Goal: Task Accomplishment & Management: Use online tool/utility

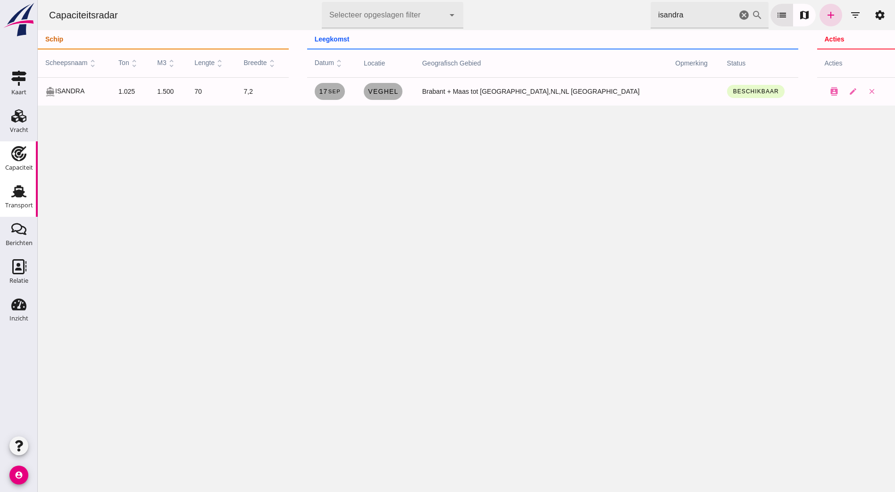
click at [25, 208] on div "Transport" at bounding box center [19, 205] width 28 height 6
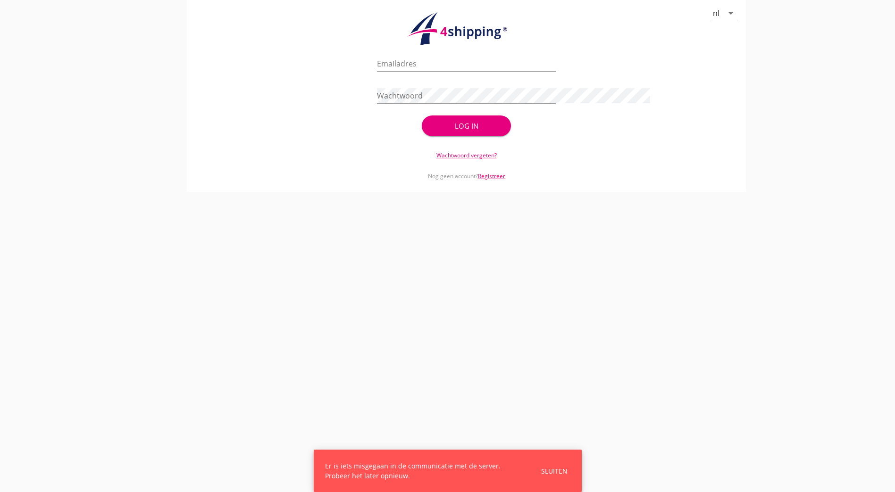
type input "[PERSON_NAME][EMAIL_ADDRESS][DOMAIN_NAME]"
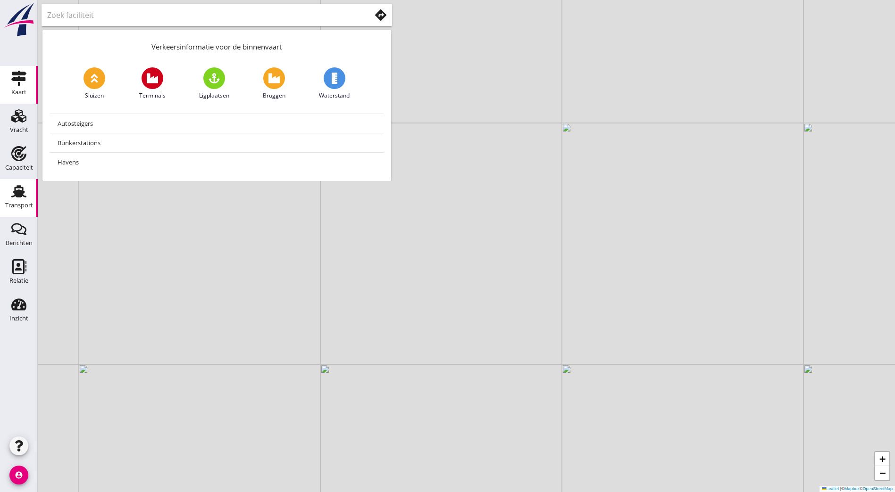
drag, startPoint x: 9, startPoint y: 200, endPoint x: 17, endPoint y: 195, distance: 10.2
click at [9, 200] on div "Transport" at bounding box center [19, 205] width 28 height 13
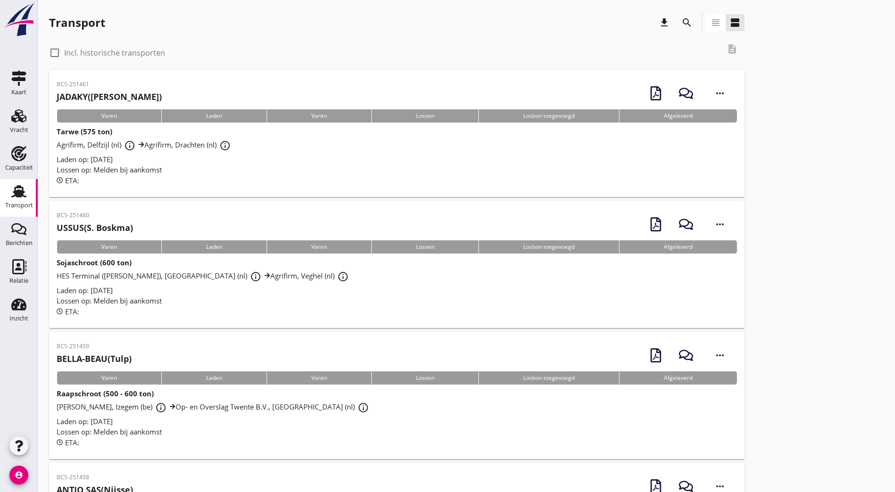
click at [22, 119] on use at bounding box center [18, 115] width 15 height 13
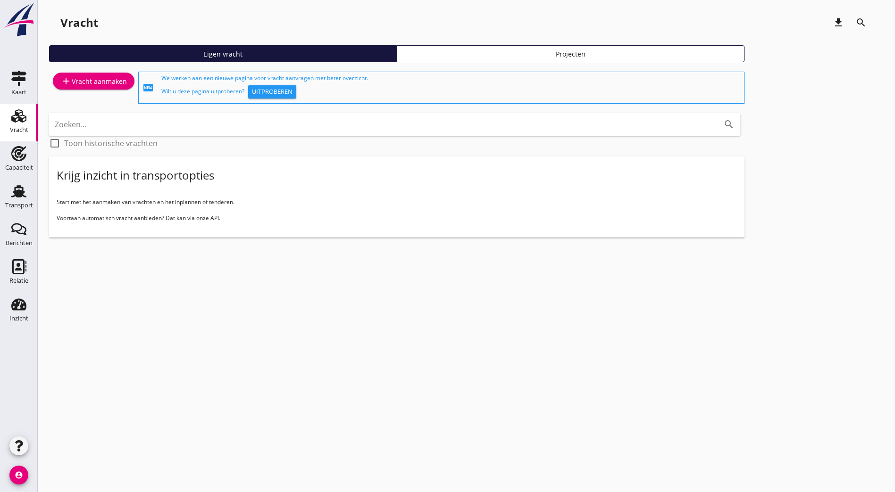
click at [105, 80] on div "add Vracht aanmaken" at bounding box center [93, 80] width 67 height 11
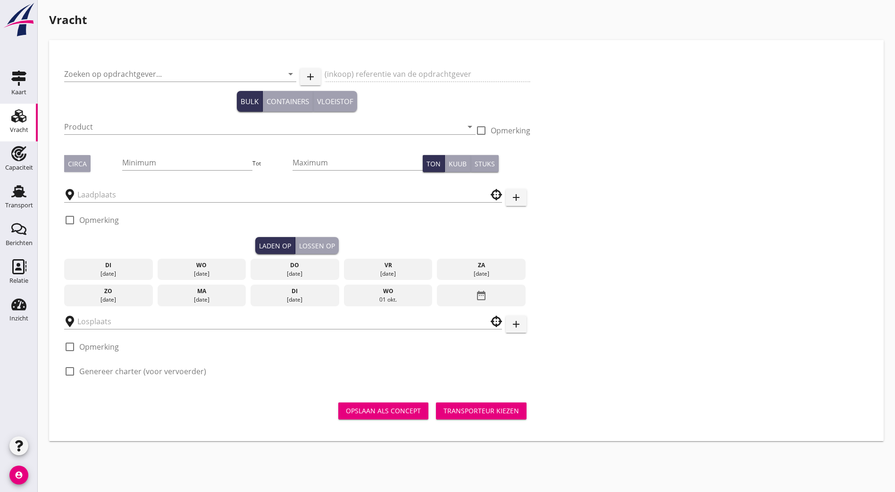
drag, startPoint x: 126, startPoint y: 75, endPoint x: 196, endPoint y: 85, distance: 71.0
click at [126, 74] on input "Zoeken op opdrachtgever..." at bounding box center [167, 74] width 206 height 15
click at [142, 75] on input "h2go" at bounding box center [167, 74] width 206 height 15
click at [285, 74] on icon "arrow_drop_down" at bounding box center [290, 73] width 11 height 11
click at [150, 78] on input "h2go" at bounding box center [167, 74] width 206 height 15
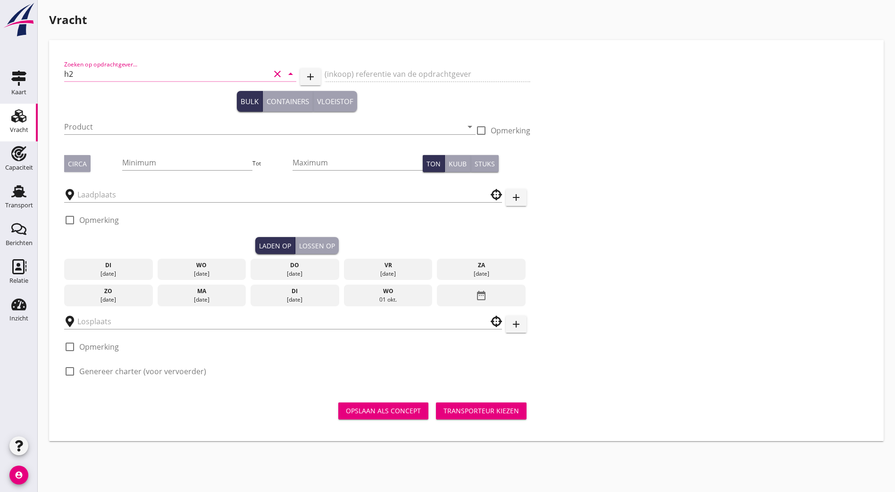
type input "h"
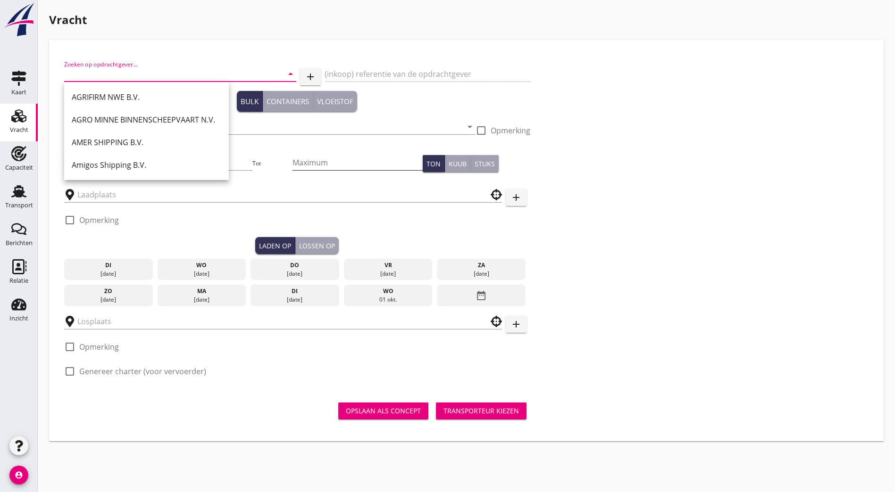
drag, startPoint x: 514, startPoint y: 151, endPoint x: 257, endPoint y: 156, distance: 256.7
click at [514, 150] on div "Zoeken op opdrachtgever... arrow_drop_down add (inkoop) referentie van de opdra…" at bounding box center [466, 222] width 812 height 334
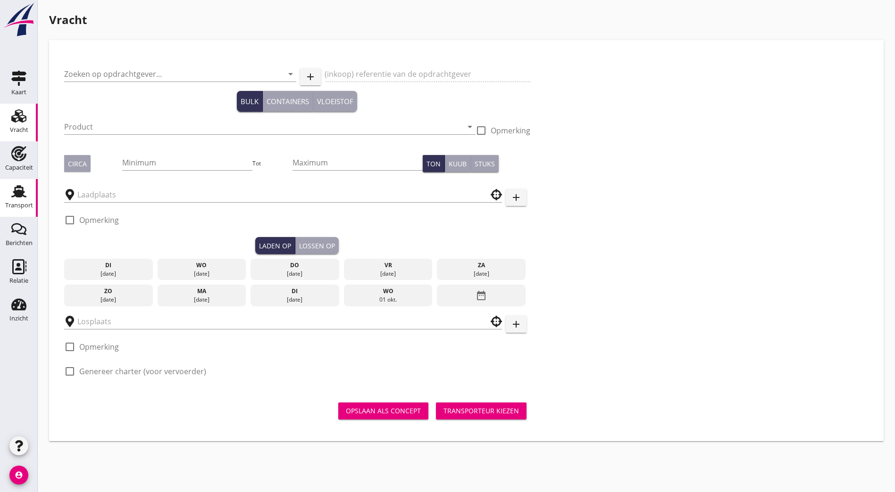
click at [12, 191] on icon "Transport" at bounding box center [18, 191] width 15 height 15
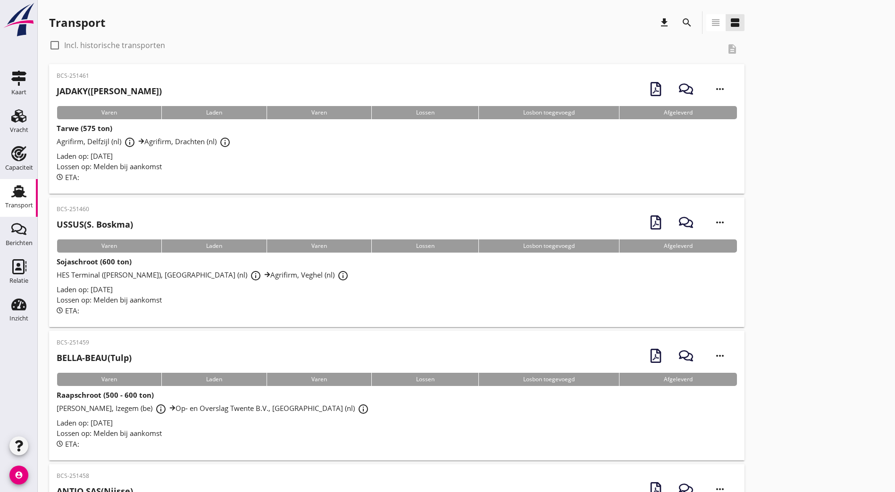
click at [681, 20] on icon "search" at bounding box center [686, 22] width 11 height 11
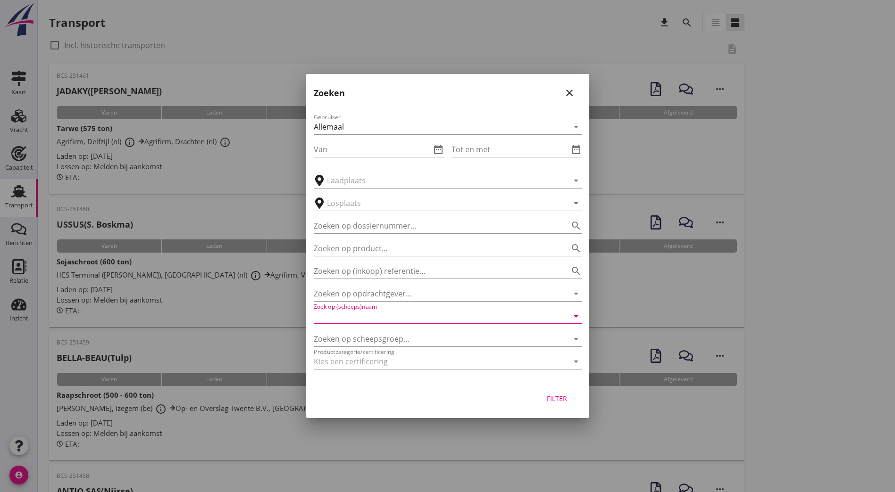
click at [394, 325] on div "Gebruiker Allemaal arrow_drop_down Van date_range Tot en met date_range arrow_d…" at bounding box center [447, 243] width 283 height 278
click at [394, 318] on input "Zoek op (scheeps)naam" at bounding box center [435, 316] width 242 height 15
drag, startPoint x: 394, startPoint y: 318, endPoint x: 275, endPoint y: 305, distance: 120.1
type input "michell"
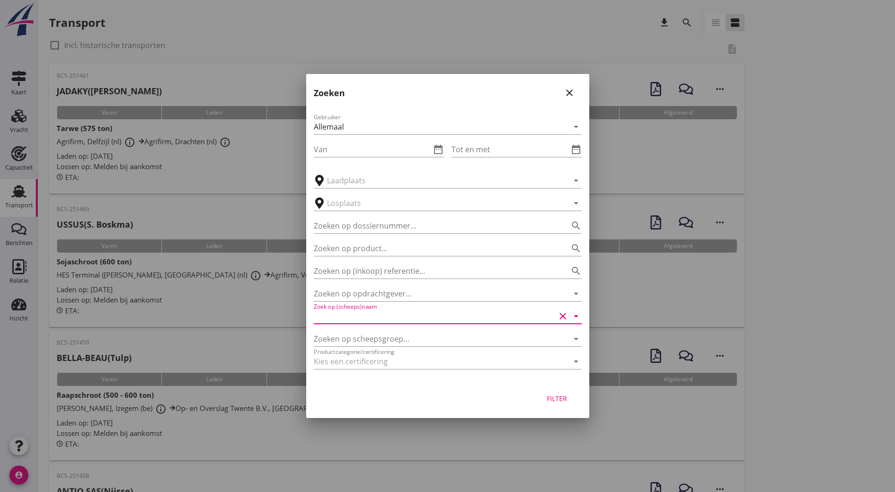
click at [716, 277] on div at bounding box center [447, 246] width 895 height 492
drag, startPoint x: 626, startPoint y: 372, endPoint x: 625, endPoint y: 362, distance: 10.4
click at [626, 367] on div at bounding box center [447, 246] width 895 height 492
click at [575, 96] on div "close" at bounding box center [569, 92] width 17 height 11
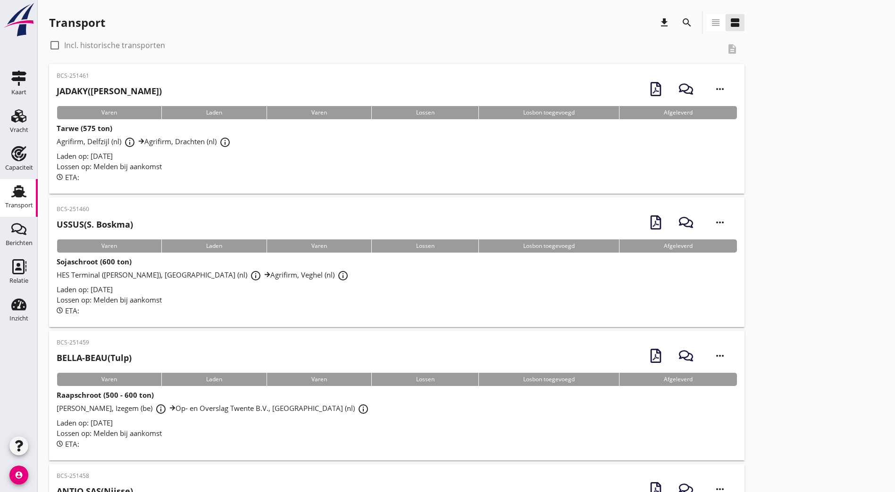
drag, startPoint x: 622, startPoint y: 122, endPoint x: 559, endPoint y: 136, distance: 64.9
click at [681, 18] on icon "search" at bounding box center [686, 22] width 11 height 11
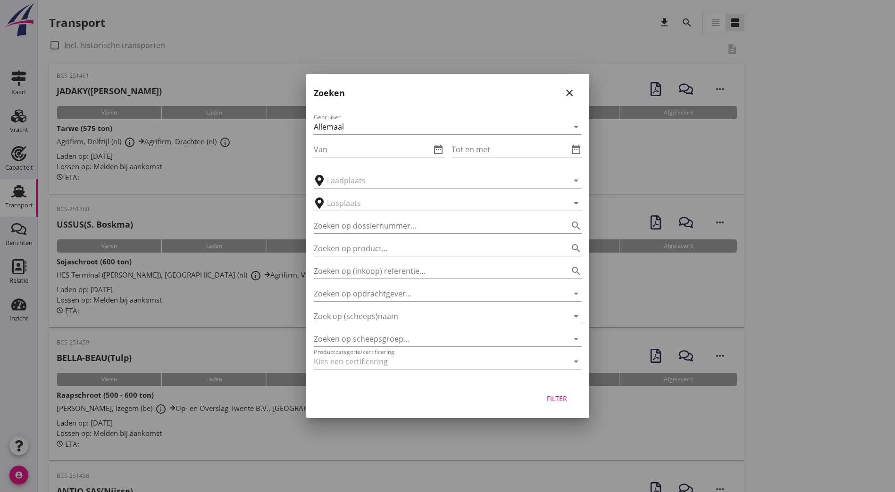
click at [380, 317] on input "Zoek op (scheeps)naam" at bounding box center [435, 316] width 242 height 15
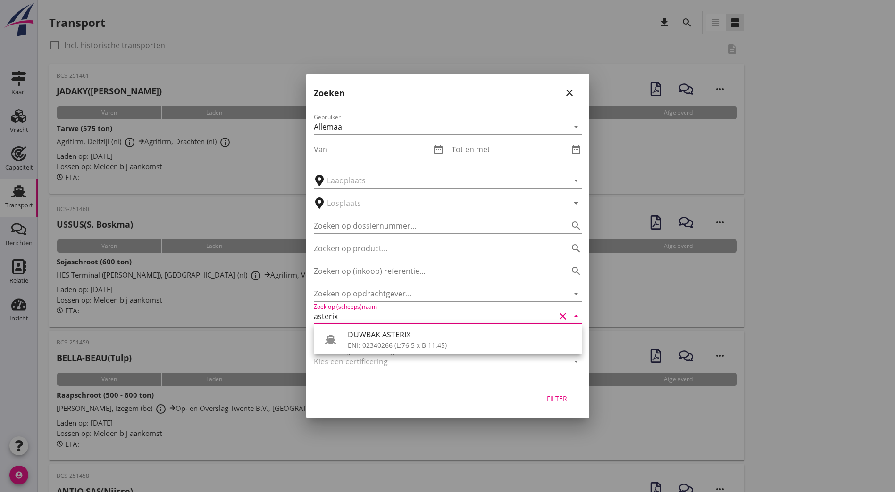
drag, startPoint x: 357, startPoint y: 316, endPoint x: 289, endPoint y: 300, distance: 70.3
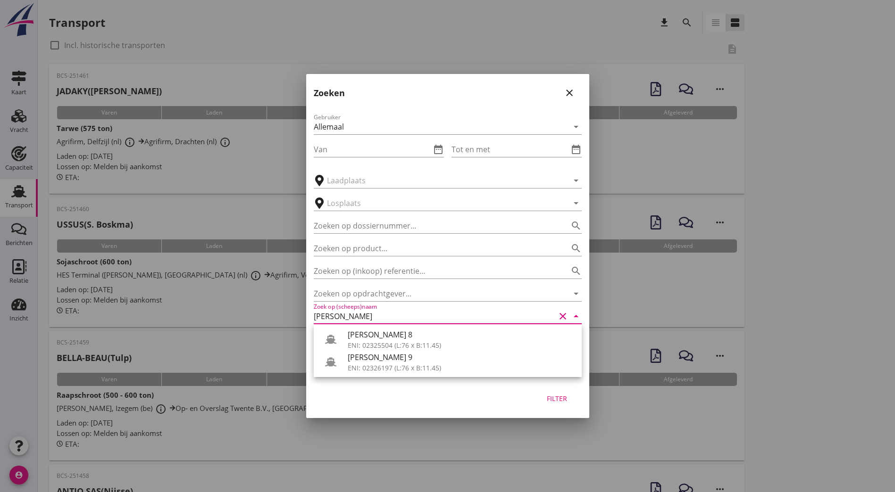
click at [375, 330] on div "[PERSON_NAME] 8" at bounding box center [461, 334] width 226 height 11
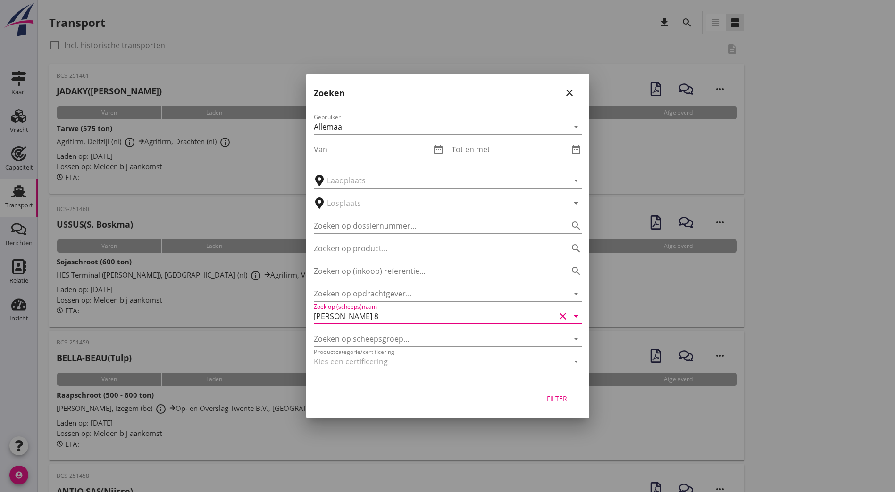
click at [546, 397] on div "Filter" at bounding box center [557, 399] width 26 height 10
type input "[PERSON_NAME] 8"
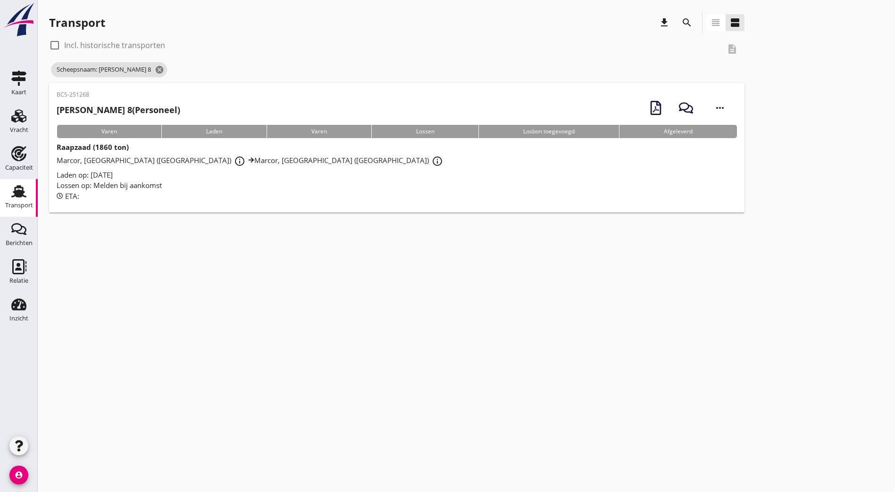
click at [168, 106] on h2 "[PERSON_NAME] 8 (Personeel)" at bounding box center [119, 110] width 124 height 13
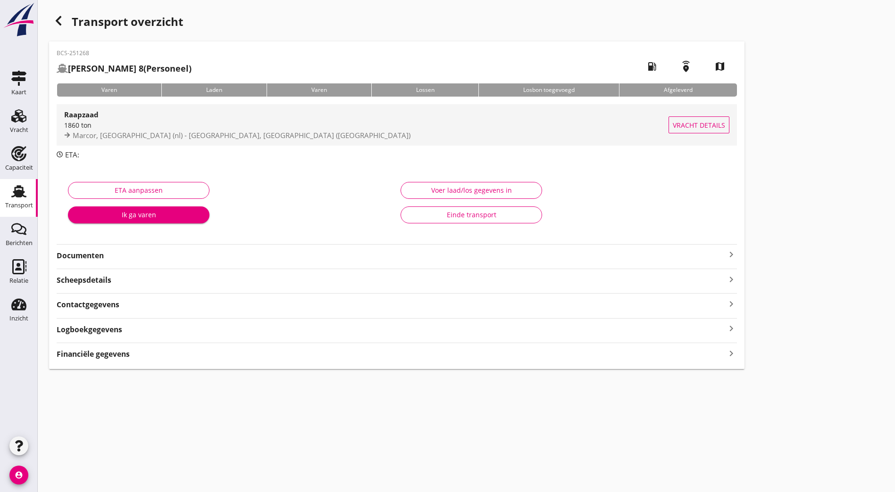
click at [179, 121] on div "1860 ton" at bounding box center [366, 125] width 604 height 10
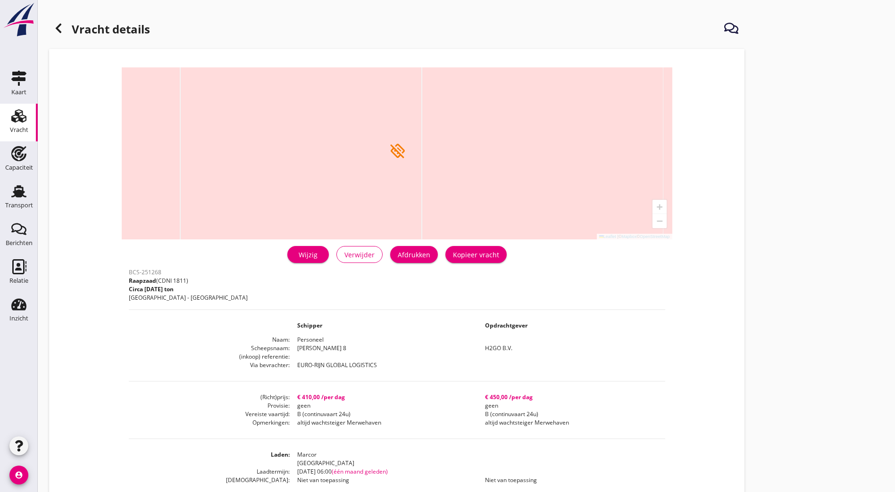
click at [453, 258] on div "Kopieer vracht" at bounding box center [476, 255] width 46 height 10
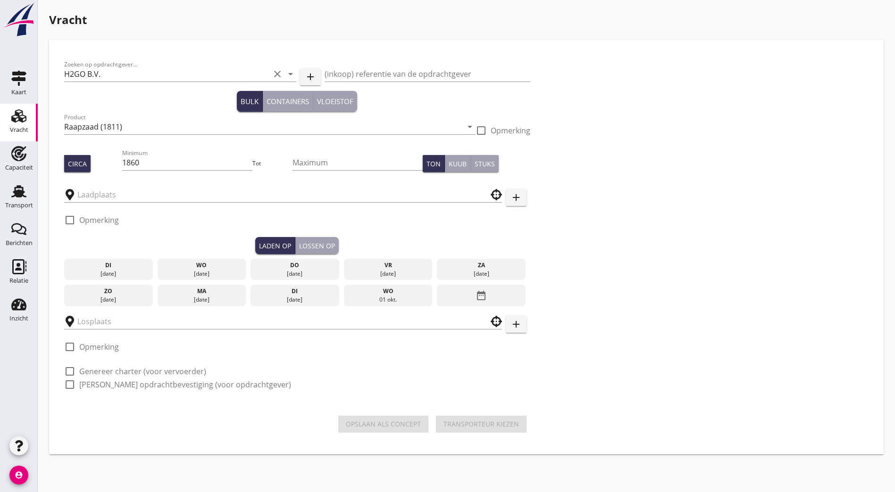
type input "Marcor"
checkbox input "true"
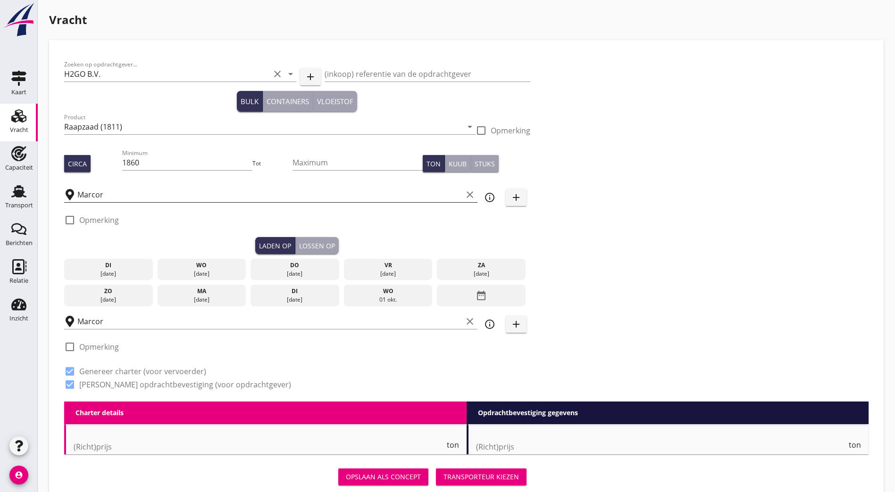
type input "410"
type textarea "14 dagen garantie"
type textarea "altijd wachtsteiger Merwehaven"
checkbox input "false"
radio input "false"
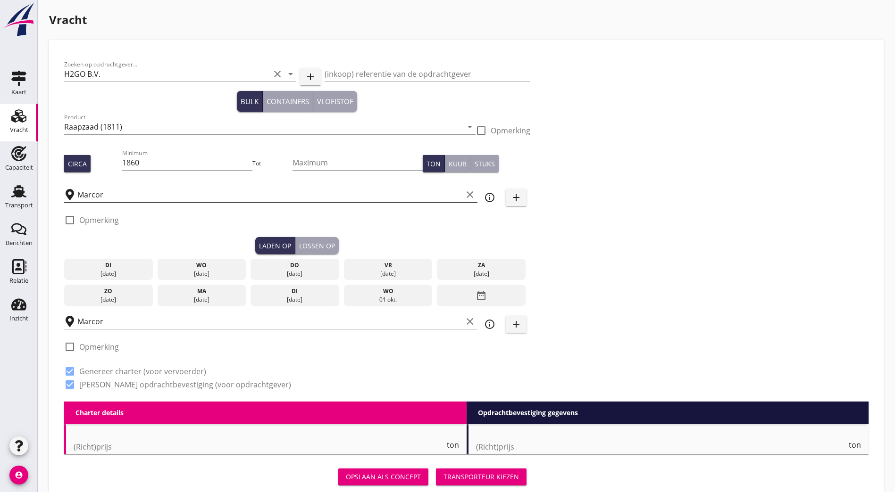
radio input "false"
checkbox input "true"
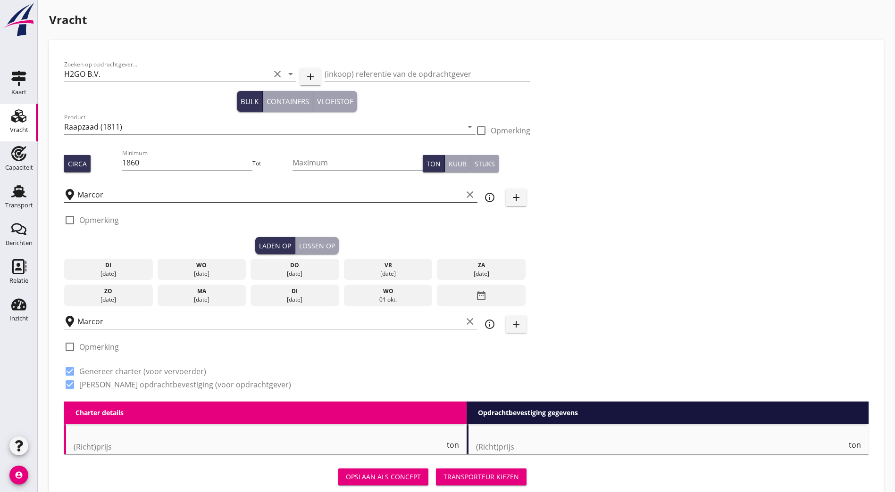
type input "450"
type textarea "14 dagen garantie"
type textarea "altijd wachtsteiger Merwehaven"
checkbox input "false"
radio input "false"
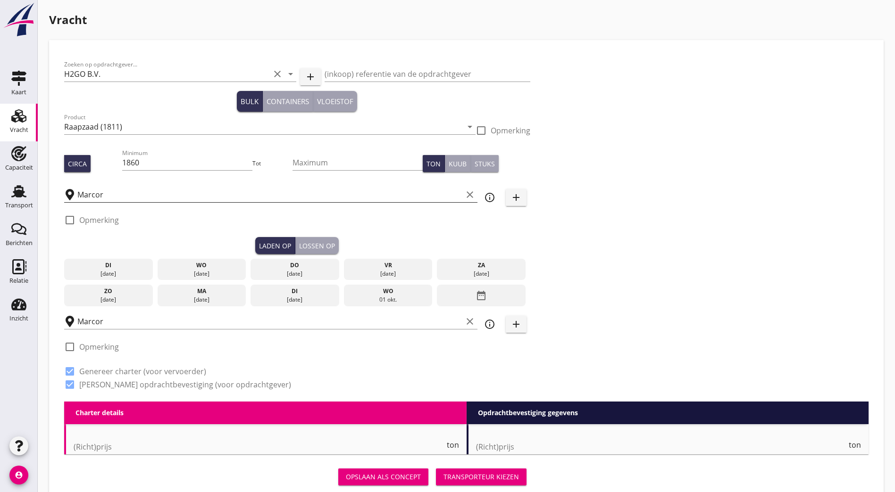
radio input "false"
checkbox input "true"
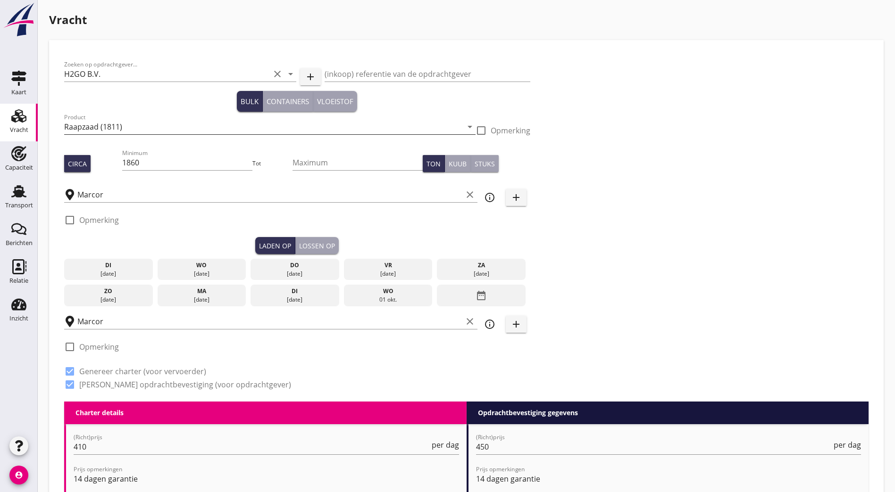
click at [146, 129] on input "Raapzaad (1811)" at bounding box center [263, 126] width 398 height 15
type input "Huisvuil"
click at [645, 144] on div "Zoeken op opdrachtgever... H2GO B.V. clear arrow_drop_down add (inkoop) referen…" at bounding box center [466, 228] width 812 height 347
drag, startPoint x: 168, startPoint y: 161, endPoint x: 28, endPoint y: 153, distance: 139.9
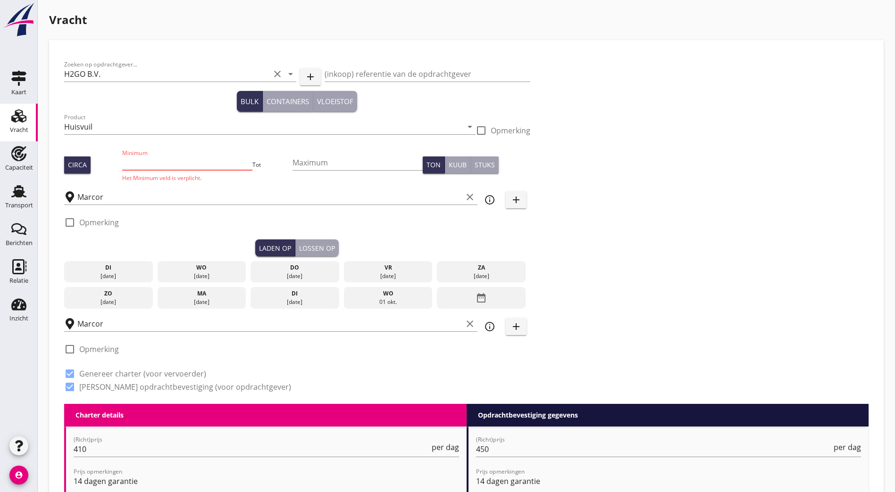
click at [122, 167] on input "Minimum" at bounding box center [187, 162] width 130 height 15
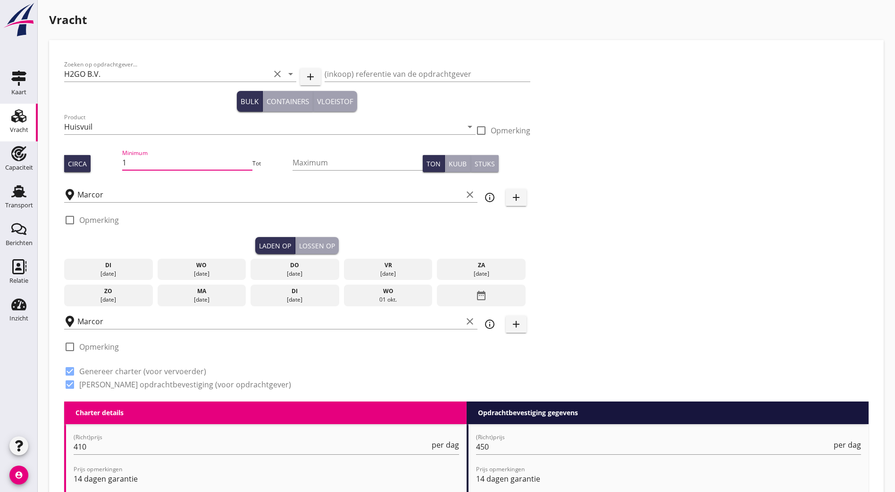
type input "1"
click at [809, 124] on div "Zoeken op opdrachtgever... H2GO B.V. clear arrow_drop_down add (inkoop) referen…" at bounding box center [466, 228] width 812 height 347
click at [212, 203] on div "Marcor clear" at bounding box center [270, 194] width 413 height 29
click at [159, 191] on input "Marcor" at bounding box center [269, 194] width 385 height 15
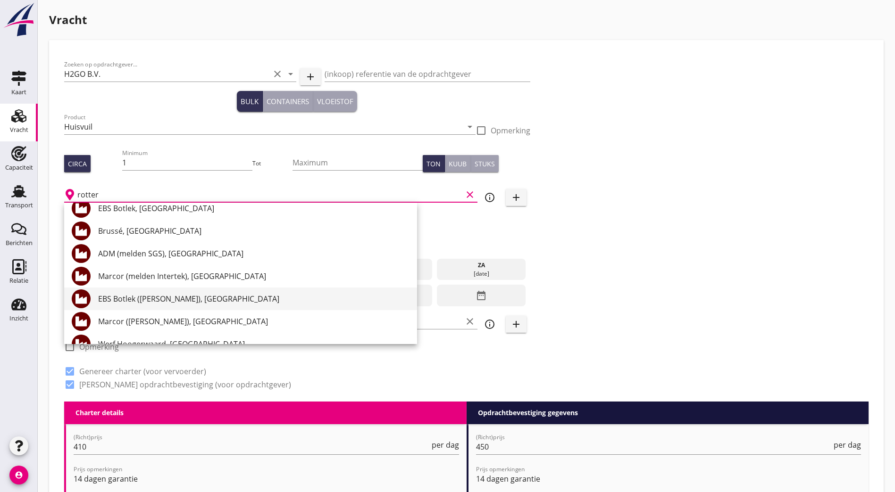
scroll to position [283, 0]
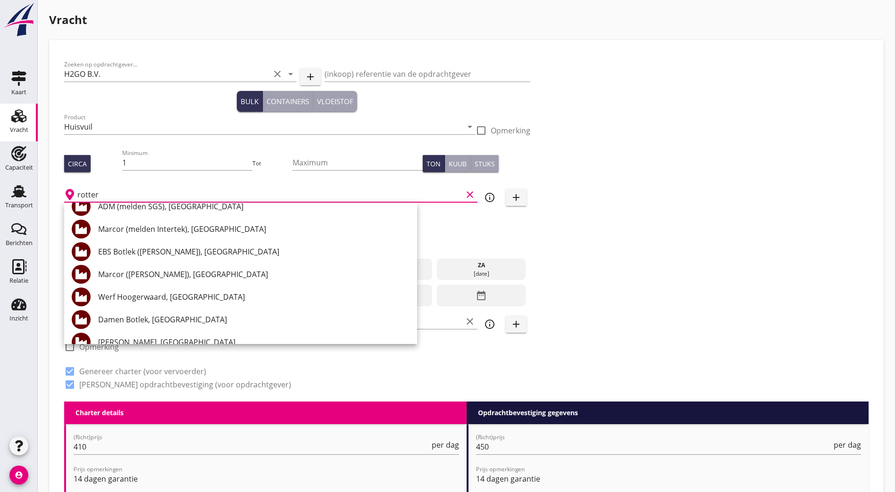
type input "rotter"
click at [421, 210] on div "Zoeken op opdrachtgever... H2GO B.V. clear arrow_drop_down add (inkoop) referen…" at bounding box center [466, 228] width 812 height 347
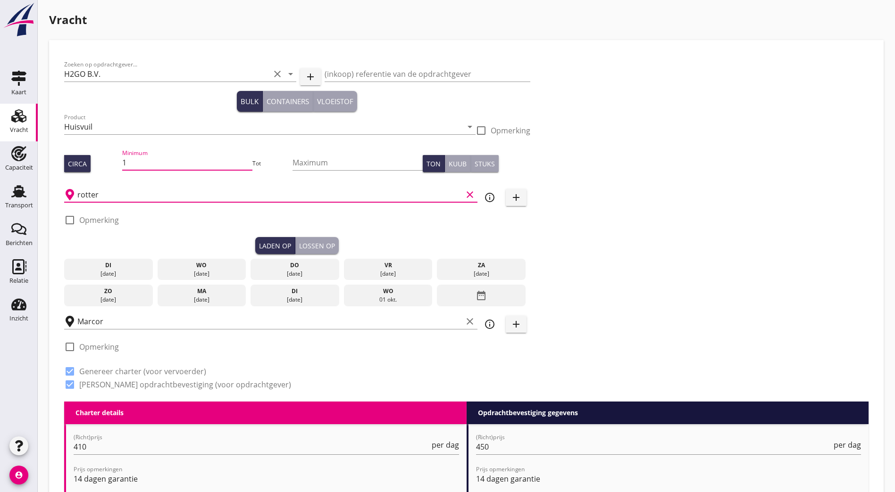
click at [159, 158] on input "1" at bounding box center [187, 162] width 130 height 15
drag, startPoint x: 20, startPoint y: 193, endPoint x: 532, endPoint y: 35, distance: 535.2
click at [20, 193] on use at bounding box center [18, 191] width 15 height 12
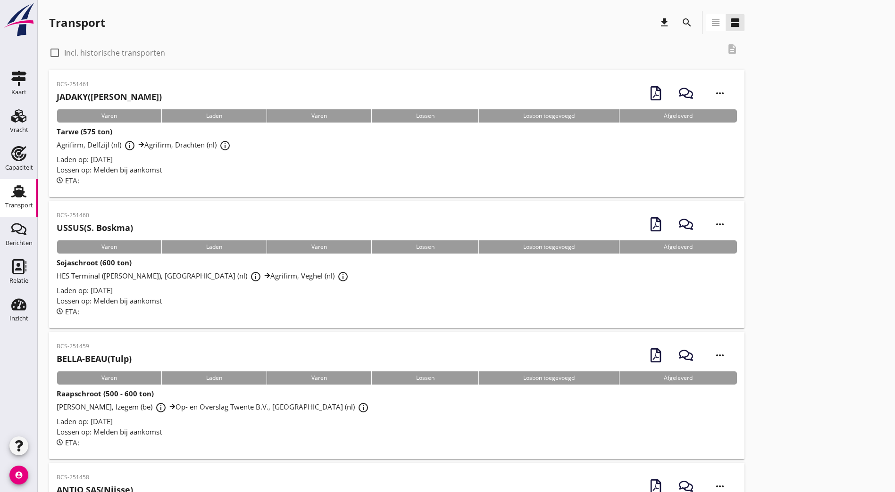
click at [681, 23] on icon "search" at bounding box center [686, 22] width 11 height 11
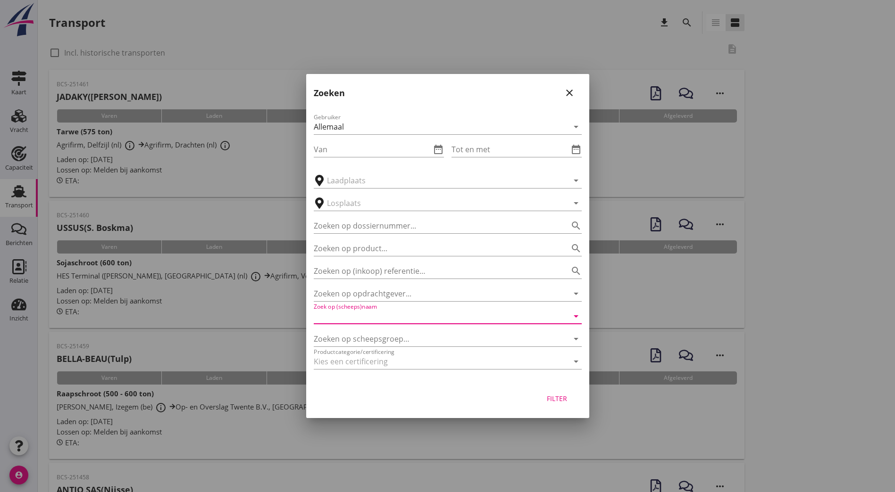
click at [381, 316] on input "Zoek op (scheeps)naam" at bounding box center [435, 316] width 242 height 15
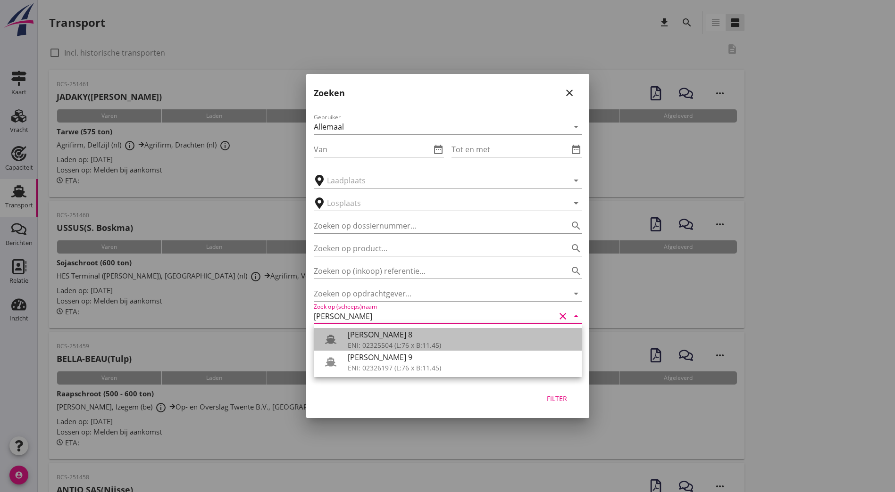
click at [373, 340] on div "[PERSON_NAME] 8" at bounding box center [461, 334] width 226 height 11
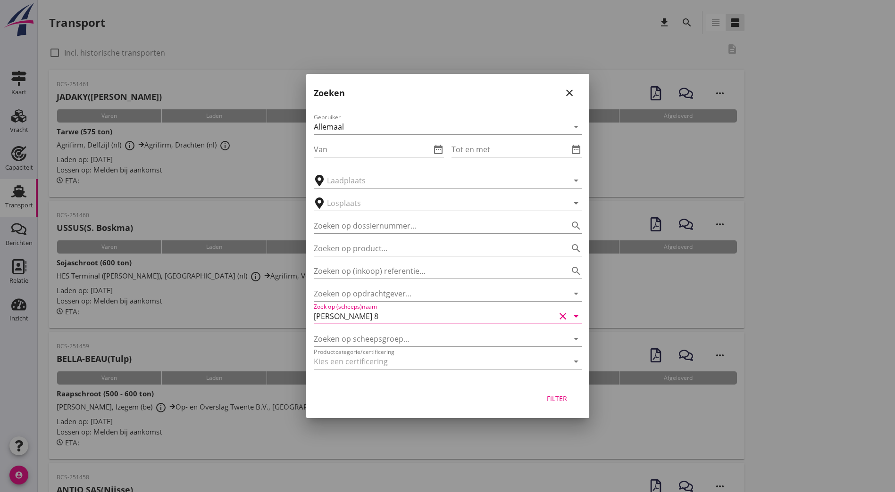
click at [545, 396] on div "Filter" at bounding box center [557, 399] width 26 height 10
type input "[PERSON_NAME] 8"
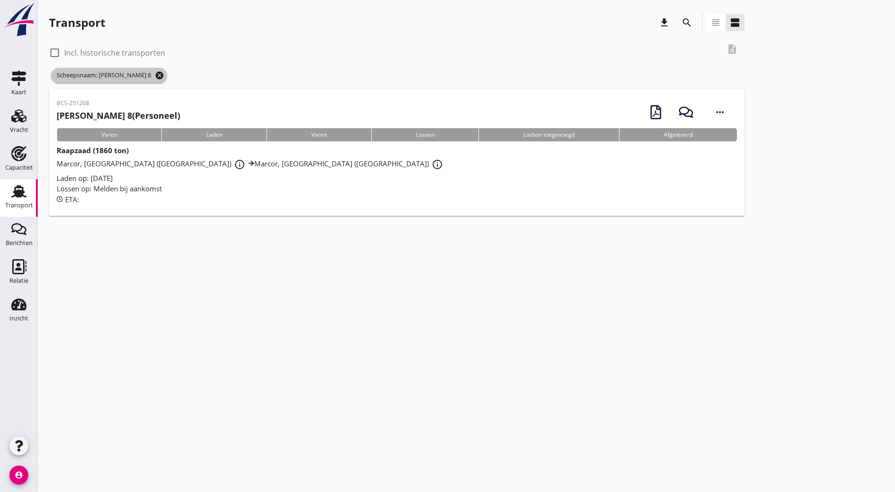
click at [164, 76] on icon "cancel" at bounding box center [159, 75] width 9 height 9
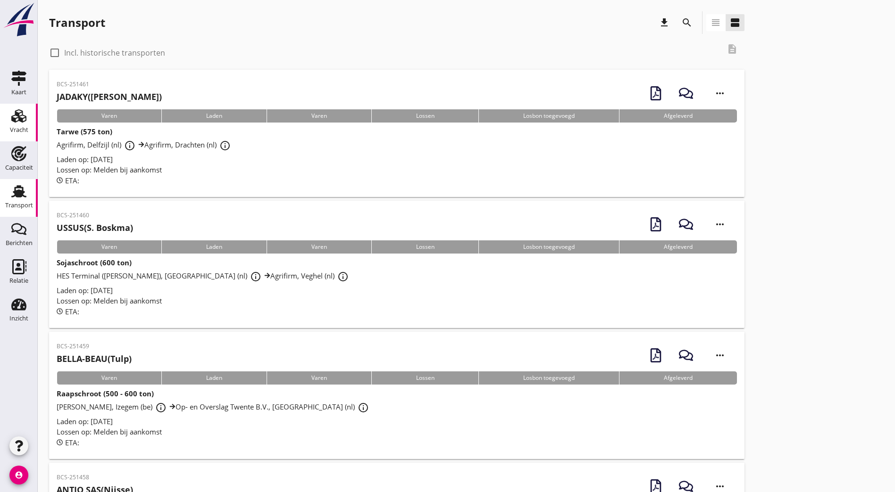
click at [16, 125] on div "Vracht" at bounding box center [19, 130] width 18 height 13
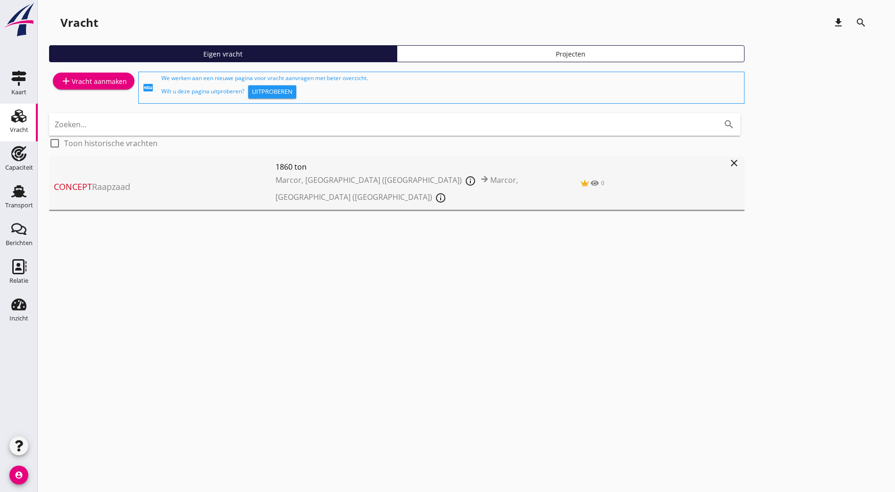
click at [161, 180] on div "Concept Raapzaad 1860 ton Marcor, [GEOGRAPHIC_DATA] (nl) info_outline Marcor, […" at bounding box center [386, 184] width 675 height 55
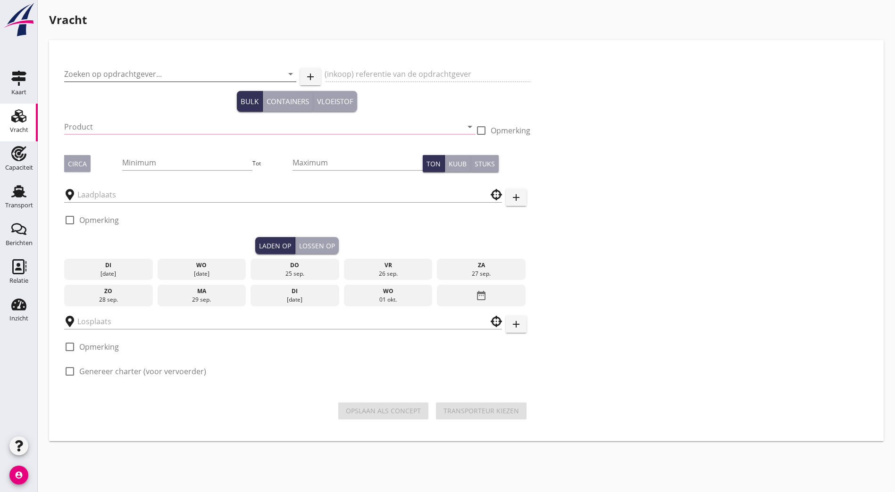
type input "H2GO B.V."
type input "Raapzaad (1811)"
type input "1860"
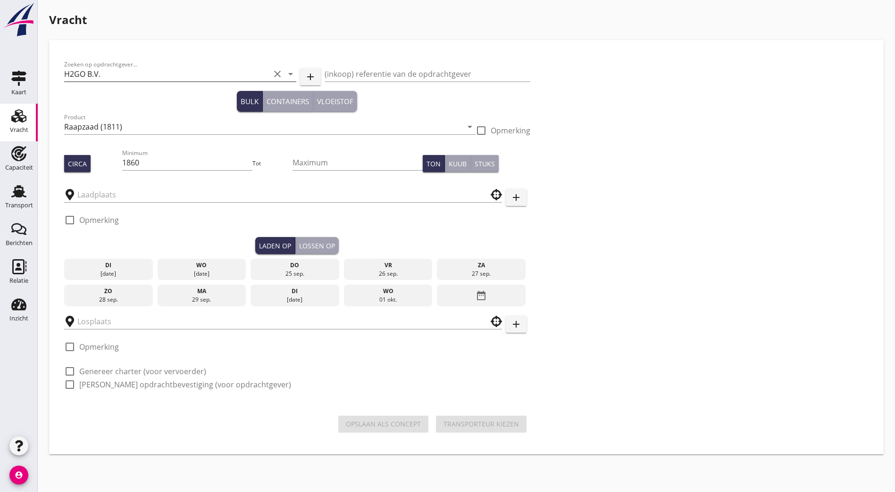
type input "Marcor"
checkbox input "true"
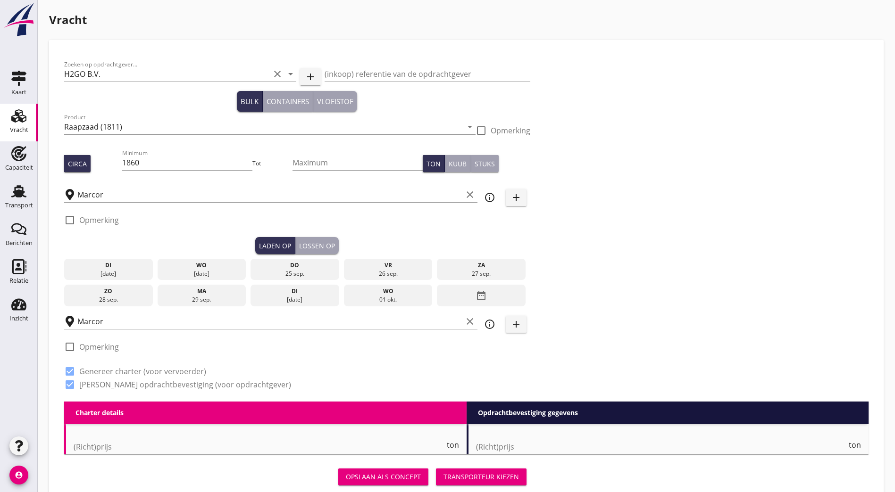
type input "410"
type textarea "14 dagen garantie"
type textarea "altijd wachtsteiger Merwehaven"
checkbox input "false"
radio input "false"
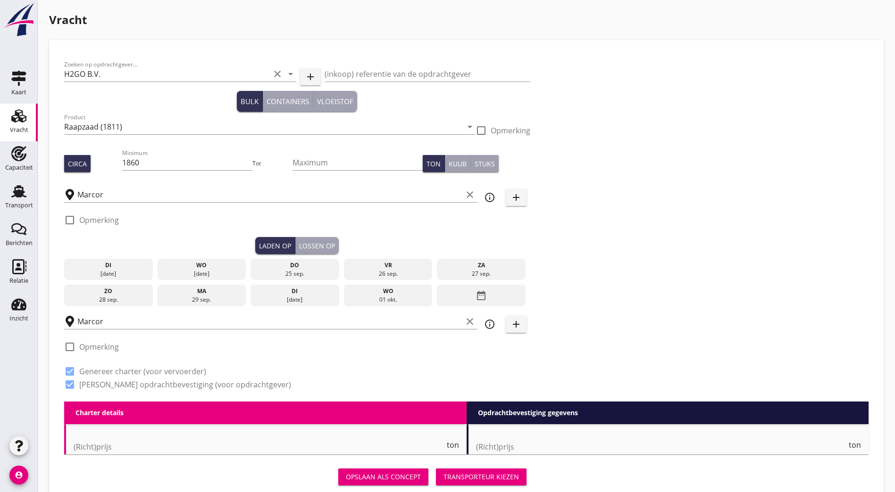
radio input "false"
checkbox input "true"
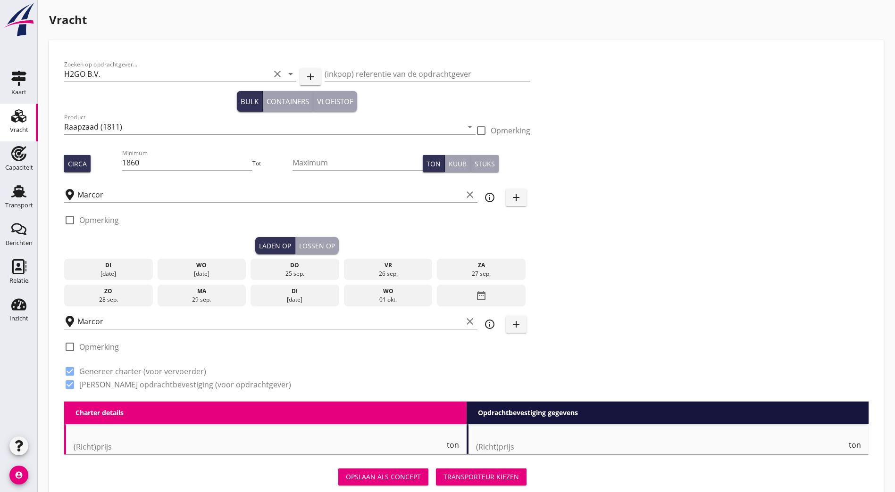
type input "450"
type textarea "14 dagen garantie"
type textarea "altijd wachtsteiger Merwehaven"
checkbox input "false"
radio input "false"
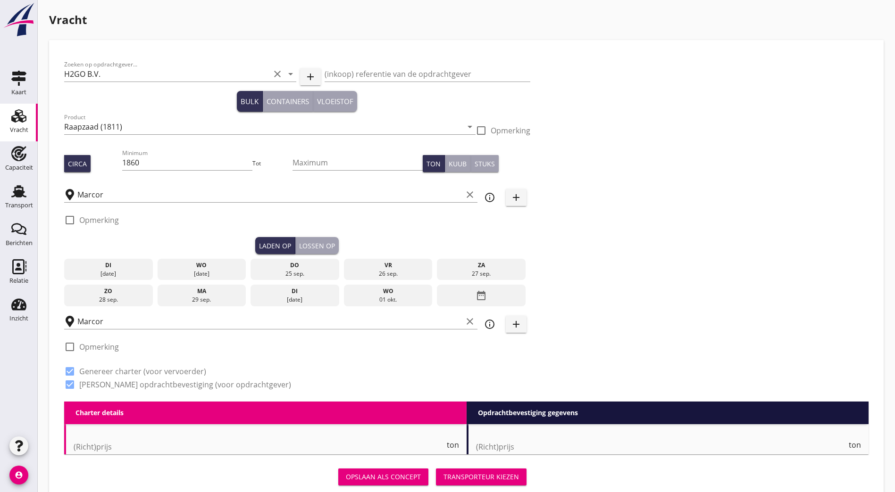
radio input "false"
checkbox input "true"
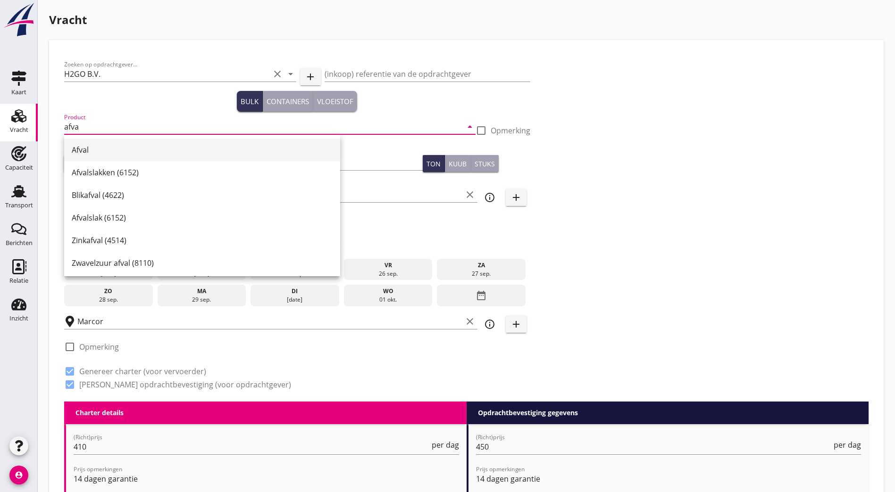
click at [130, 147] on div "Afval" at bounding box center [202, 149] width 261 height 11
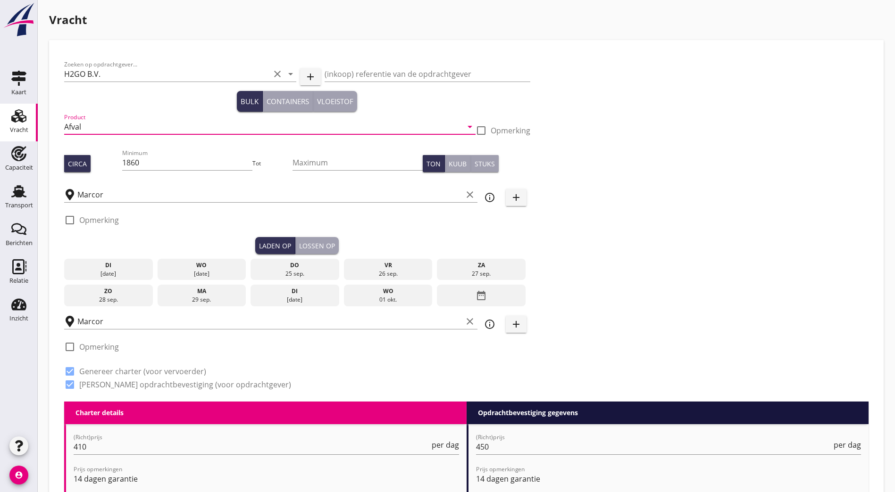
drag, startPoint x: 90, startPoint y: 127, endPoint x: 40, endPoint y: 133, distance: 50.4
type input "Huisvuil"
click at [467, 130] on div "Zoeken op opdrachtgever... H2GO B.V. clear arrow_drop_down add (inkoop) referen…" at bounding box center [466, 228] width 812 height 347
click at [78, 156] on div "Circa Minimum 1860 Tot Maximum Ton Kuub Stuks" at bounding box center [297, 164] width 466 height 32
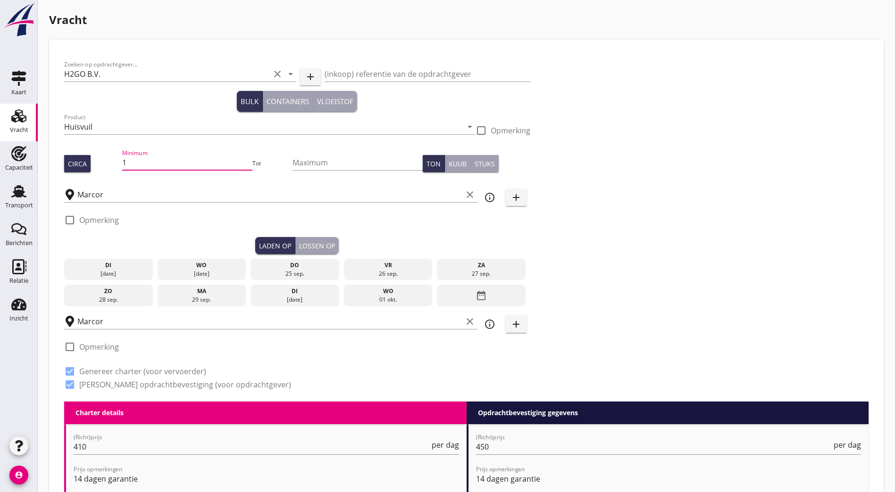
click at [635, 217] on div "Zoeken op opdrachtgever... H2GO B.V. clear arrow_drop_down add (inkoop) referen…" at bounding box center [466, 228] width 812 height 347
click at [618, 167] on div "Zoeken op opdrachtgever... H2GO B.V. clear arrow_drop_down add (inkoop) referen…" at bounding box center [466, 228] width 812 height 347
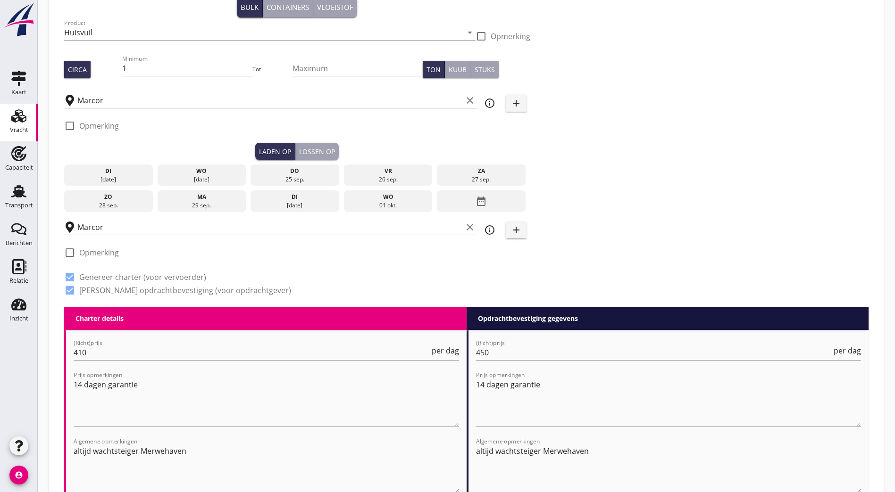
scroll to position [142, 0]
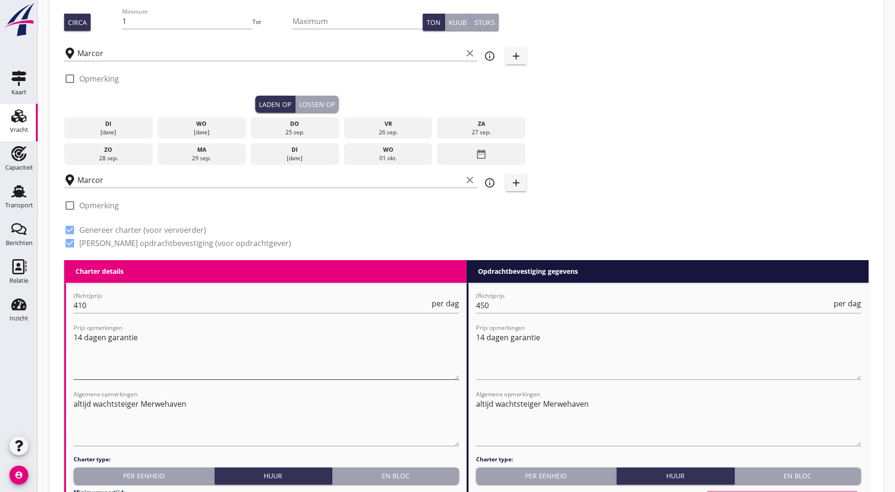
click at [149, 332] on textarea "14 dagen garantie" at bounding box center [266, 355] width 385 height 50
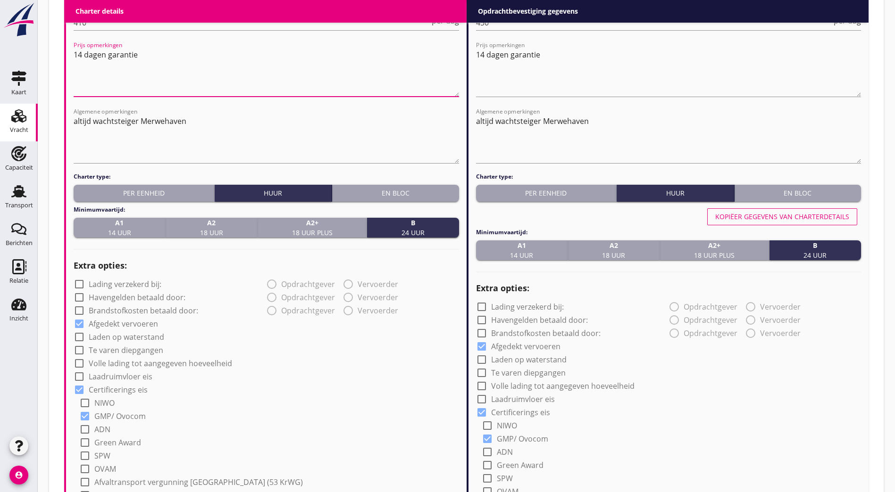
scroll to position [708, 0]
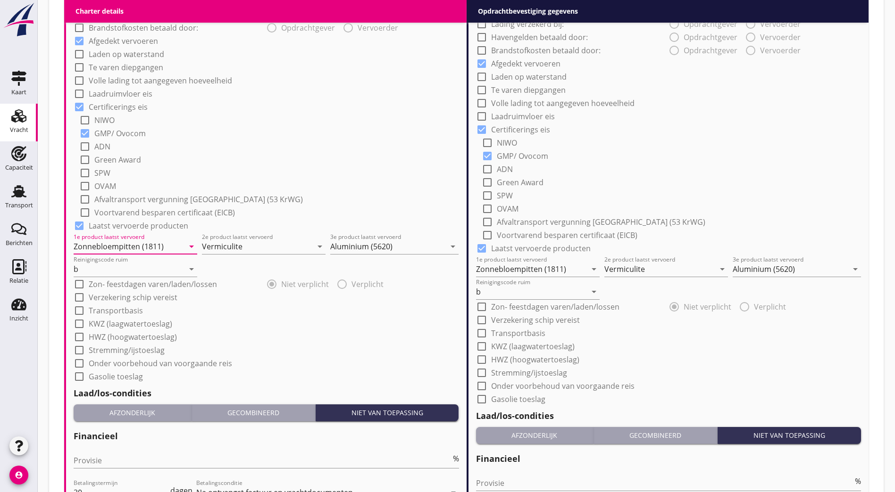
click at [108, 242] on input "Zonnebloempitten (1811)" at bounding box center [129, 246] width 110 height 15
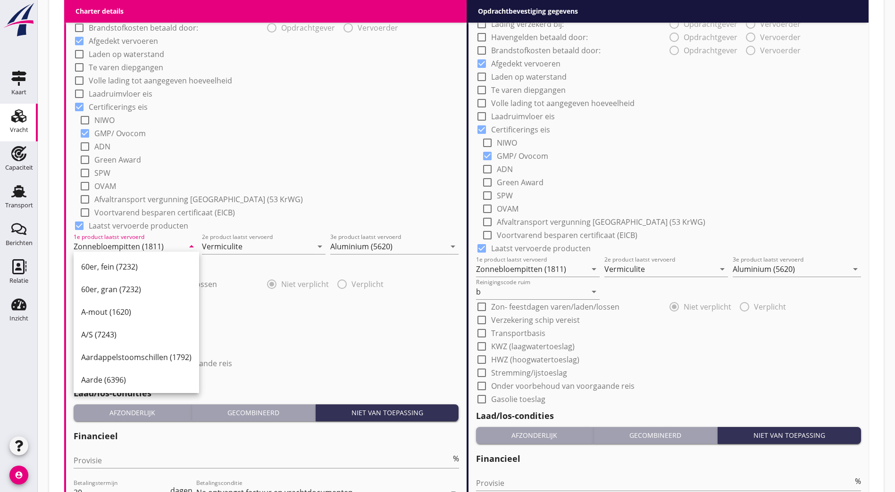
click at [273, 129] on div "check_box GMP/ Ovocom" at bounding box center [269, 132] width 380 height 13
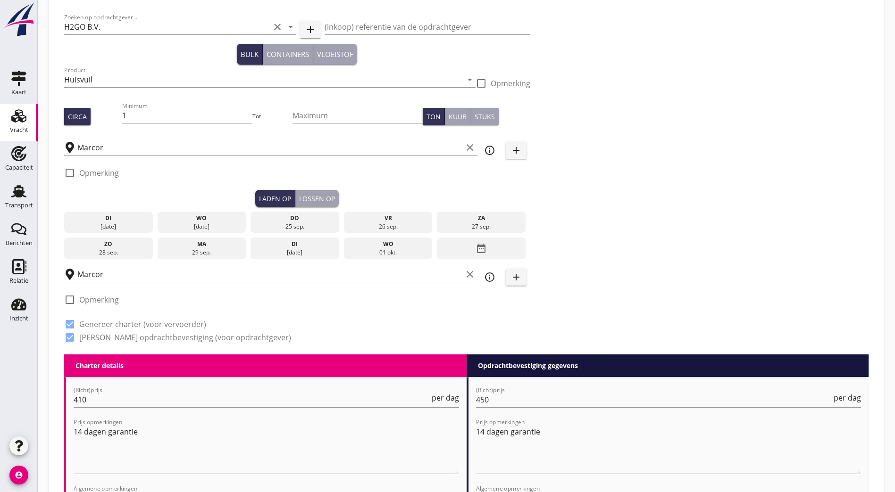
scroll to position [0, 0]
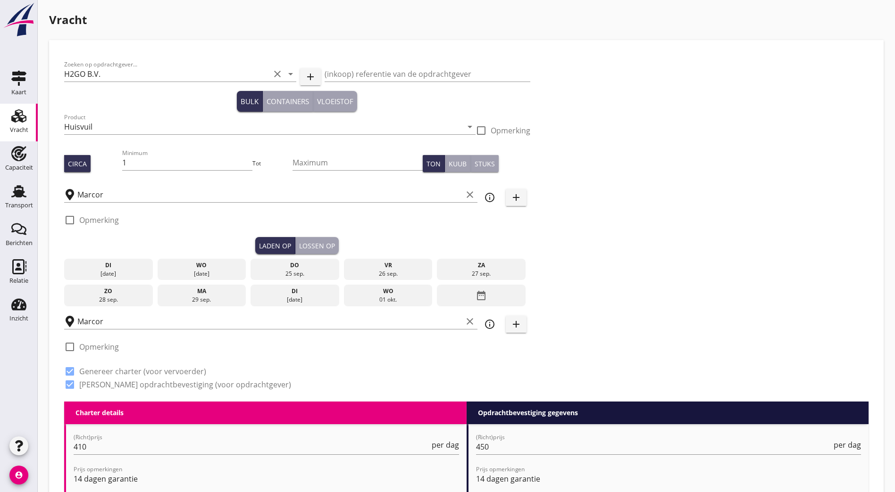
click at [427, 156] on div "Zoeken op opdrachtgever... H2GO B.V. clear arrow_drop_down add (inkoop) referen…" at bounding box center [466, 228] width 812 height 347
click at [145, 165] on input "1" at bounding box center [187, 162] width 130 height 15
drag, startPoint x: 92, startPoint y: 158, endPoint x: 63, endPoint y: 159, distance: 29.7
click at [63, 158] on div "Zoeken op opdrachtgever... H2GO B.V. clear arrow_drop_down add (inkoop) referen…" at bounding box center [297, 228] width 474 height 347
type input "2752"
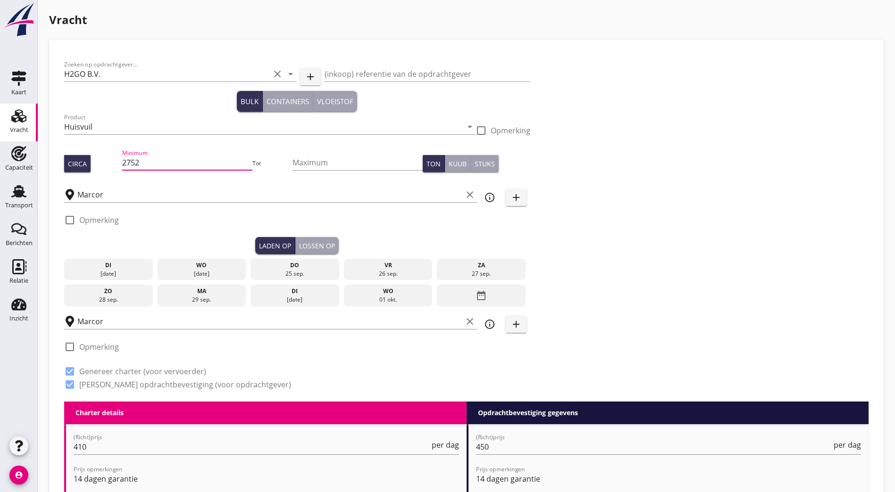
click at [650, 224] on div "Zoeken op opdrachtgever... H2GO B.V. clear arrow_drop_down add (inkoop) referen…" at bounding box center [466, 228] width 812 height 347
drag, startPoint x: 129, startPoint y: 164, endPoint x: 75, endPoint y: 158, distance: 53.7
click at [75, 158] on div "Circa Minimum 2752 Tot Maximum Ton Kuub Stuks" at bounding box center [297, 164] width 466 height 32
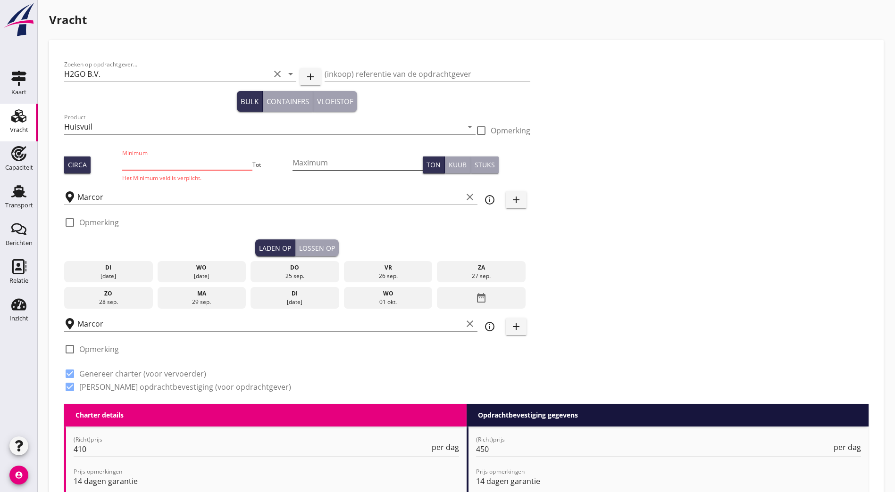
click at [292, 169] on input "Maximum" at bounding box center [357, 162] width 130 height 15
type input "2752"
click at [132, 162] on input "Minimum" at bounding box center [187, 162] width 130 height 15
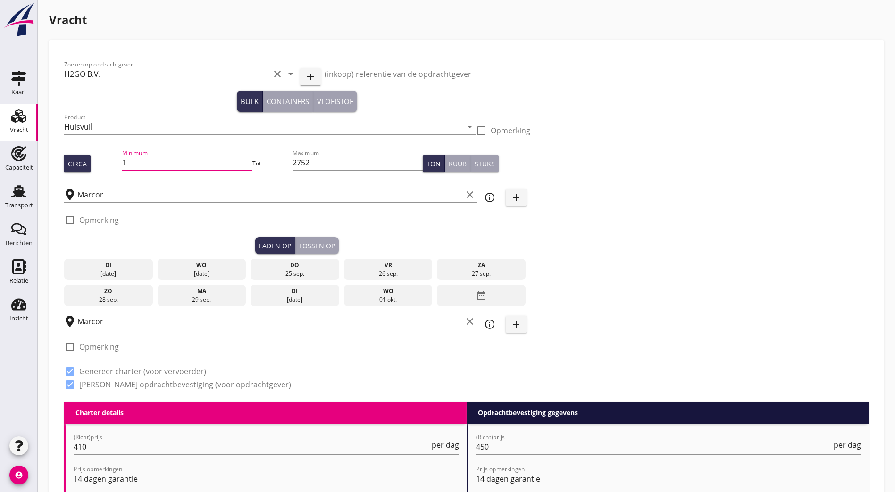
type input "1"
click at [509, 178] on div "Zoeken op opdrachtgever... H2GO B.V. clear arrow_drop_down add (inkoop) referen…" at bounding box center [466, 228] width 812 height 347
click at [150, 192] on input "Marcor" at bounding box center [269, 194] width 385 height 15
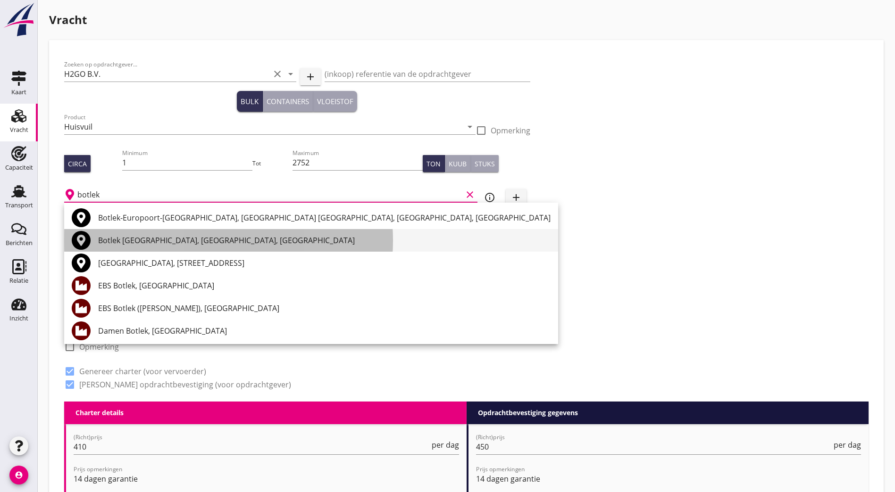
click at [118, 242] on div "Botlek [GEOGRAPHIC_DATA], [GEOGRAPHIC_DATA], [GEOGRAPHIC_DATA]" at bounding box center [324, 240] width 452 height 11
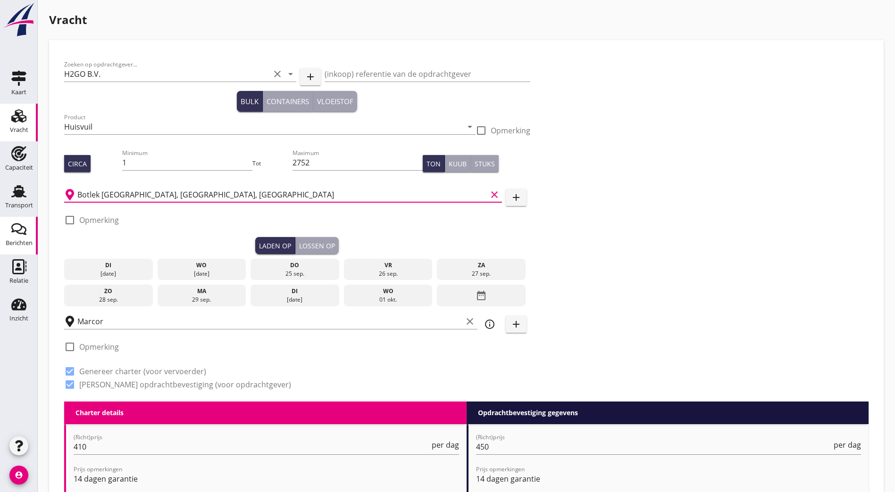
type input "Botlek [GEOGRAPHIC_DATA], [GEOGRAPHIC_DATA], [GEOGRAPHIC_DATA]"
click at [561, 184] on div "Zoeken op opdrachtgever... H2GO B.V. clear arrow_drop_down add (inkoop) referen…" at bounding box center [466, 228] width 812 height 347
click at [681, 219] on div "Zoeken op opdrachtgever... H2GO B.V. clear arrow_drop_down add (inkoop) referen…" at bounding box center [466, 228] width 812 height 347
drag, startPoint x: 688, startPoint y: 337, endPoint x: 681, endPoint y: 340, distance: 7.6
click at [688, 337] on div "Zoeken op opdrachtgever... H2GO B.V. clear arrow_drop_down add (inkoop) referen…" at bounding box center [466, 228] width 812 height 347
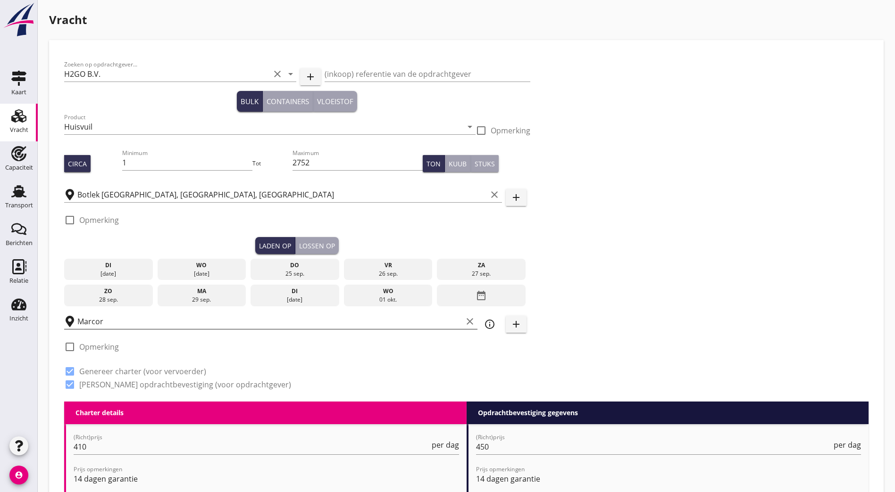
click at [464, 321] on icon "clear" at bounding box center [469, 321] width 11 height 11
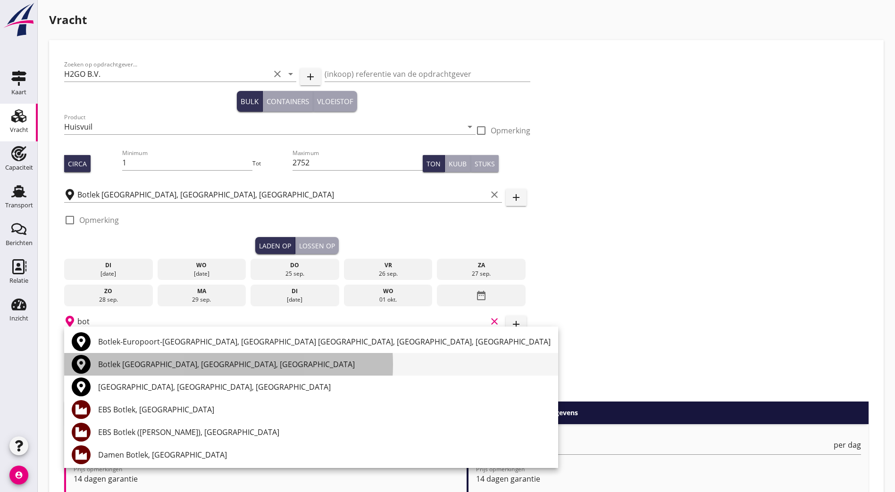
click at [112, 362] on div "Botlek [GEOGRAPHIC_DATA], [GEOGRAPHIC_DATA], [GEOGRAPHIC_DATA]" at bounding box center [324, 364] width 452 height 11
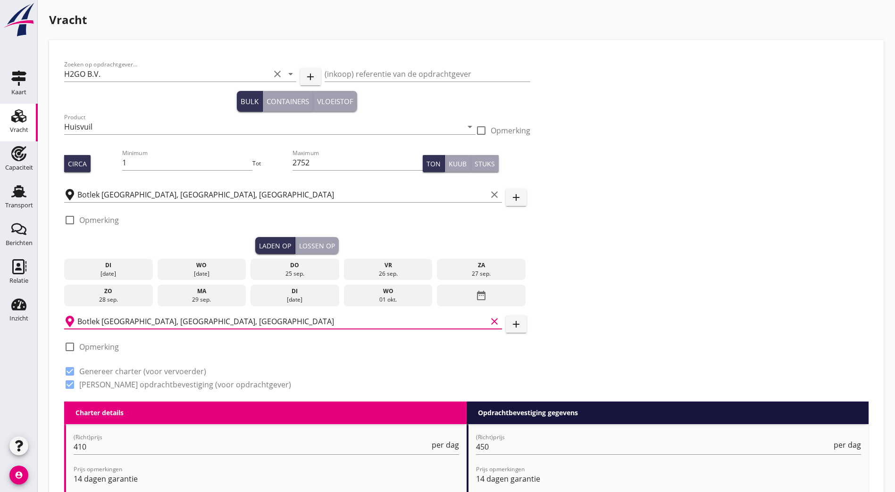
type input "Botlek [GEOGRAPHIC_DATA], [GEOGRAPHIC_DATA], [GEOGRAPHIC_DATA]"
click at [642, 193] on div "Zoeken op opdrachtgever... H2GO B.V. clear arrow_drop_down add (inkoop) referen…" at bounding box center [466, 228] width 812 height 347
click at [159, 265] on div "wo" at bounding box center [201, 265] width 84 height 8
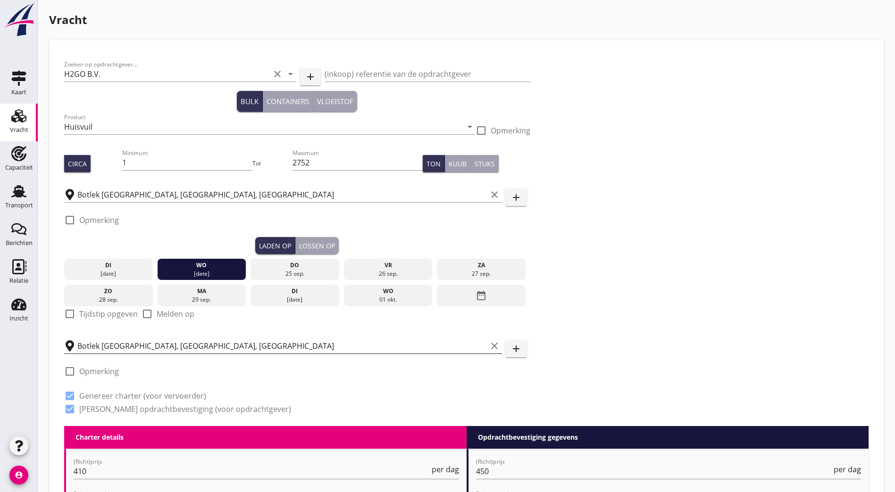
click at [82, 315] on label "Tijdstip opgeven" at bounding box center [108, 313] width 58 height 9
checkbox input "true"
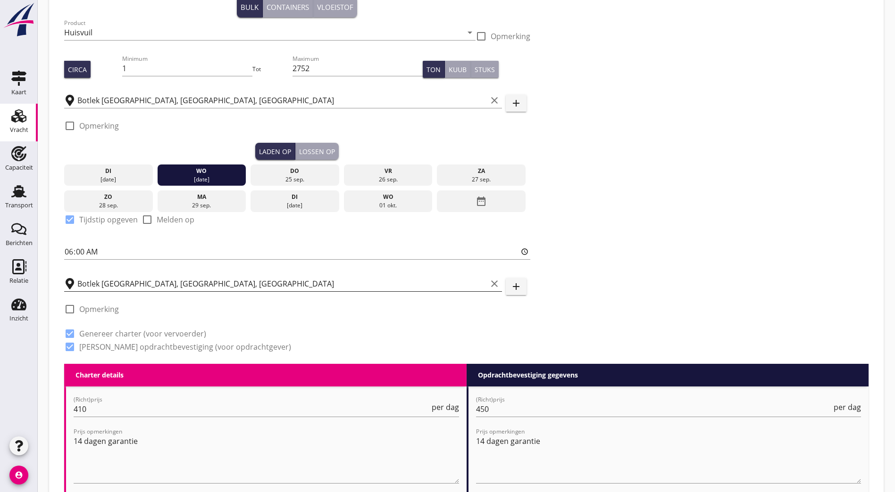
scroll to position [142, 0]
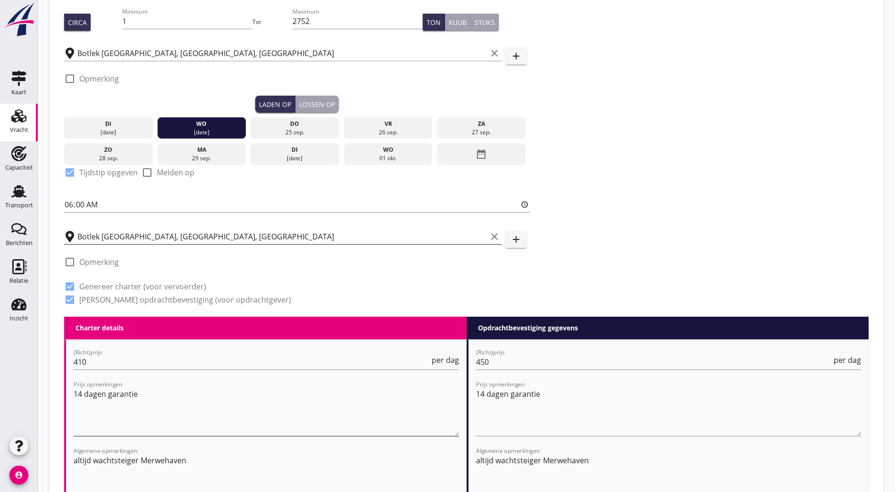
click at [86, 391] on textarea "14 dagen garantie" at bounding box center [266, 412] width 385 height 50
click at [81, 389] on textarea "14 dagen garantie" at bounding box center [266, 412] width 385 height 50
drag, startPoint x: 105, startPoint y: 392, endPoint x: 58, endPoint y: 400, distance: 48.2
click at [168, 394] on textarea "garantie" at bounding box center [266, 412] width 385 height 50
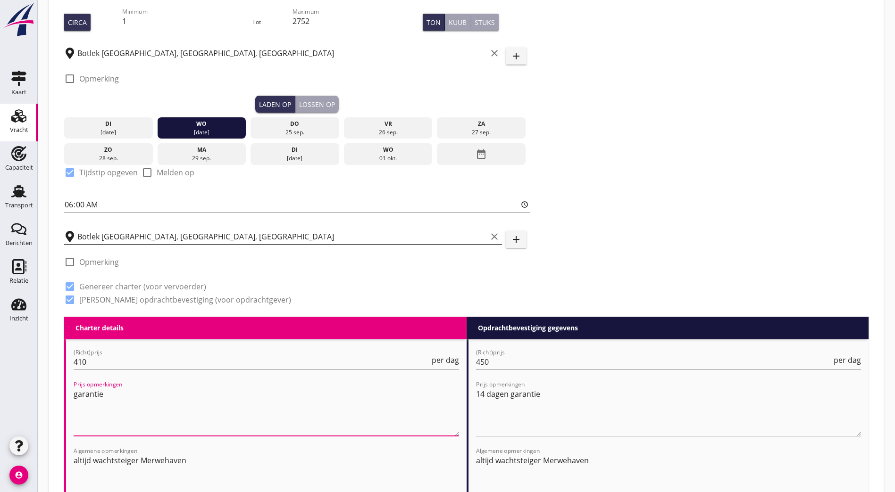
click at [78, 390] on textarea "garantie" at bounding box center [266, 412] width 385 height 50
type textarea "Garantie"
drag, startPoint x: 202, startPoint y: 456, endPoint x: 83, endPoint y: 454, distance: 119.4
click at [83, 454] on textarea "altijd wachtsteiger Merwehaven" at bounding box center [266, 478] width 385 height 50
type textarea "a"
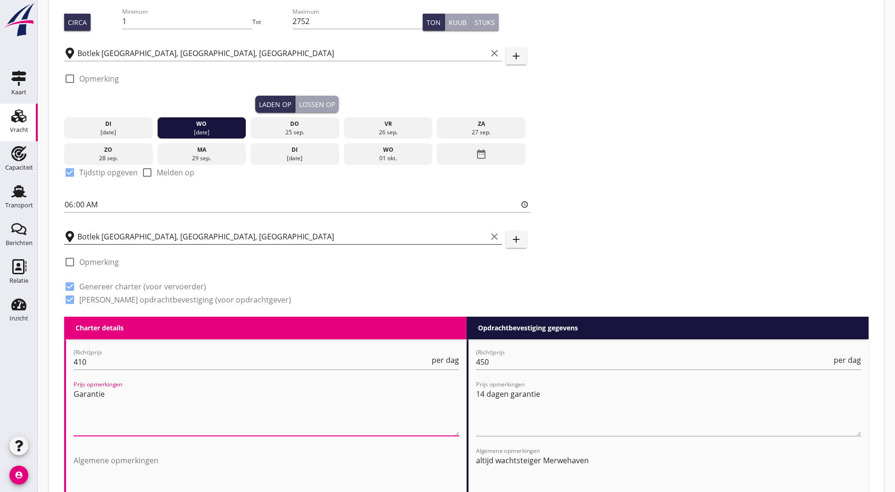
click at [156, 397] on textarea "Garantie" at bounding box center [266, 412] width 385 height 50
click at [142, 387] on textarea "Garantie t/m 24-9" at bounding box center [266, 412] width 385 height 50
drag, startPoint x: 142, startPoint y: 391, endPoint x: 59, endPoint y: 385, distance: 82.7
type textarea "Garantie t/m 24-9"
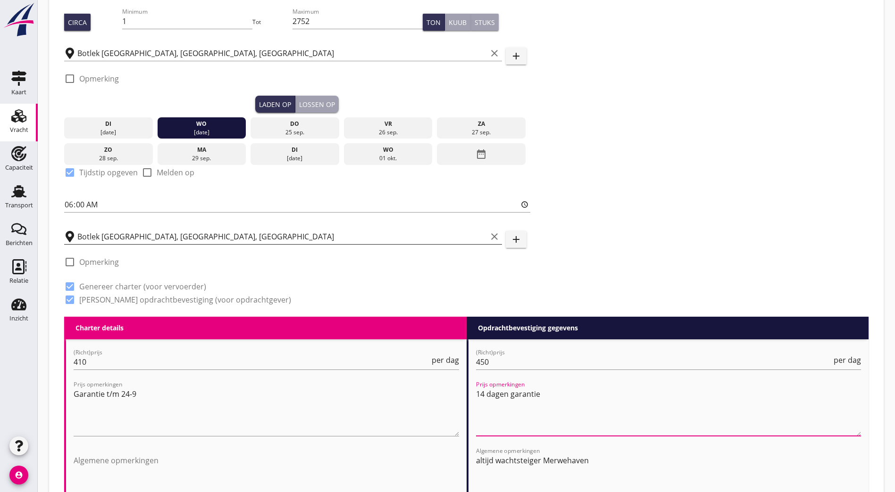
drag, startPoint x: 548, startPoint y: 393, endPoint x: 468, endPoint y: 386, distance: 80.5
paste textarea "Garantie t/m 24-9"
type textarea "Garantie t/m 24-9"
click at [273, 402] on textarea "Garantie t/m 24-9" at bounding box center [266, 412] width 385 height 50
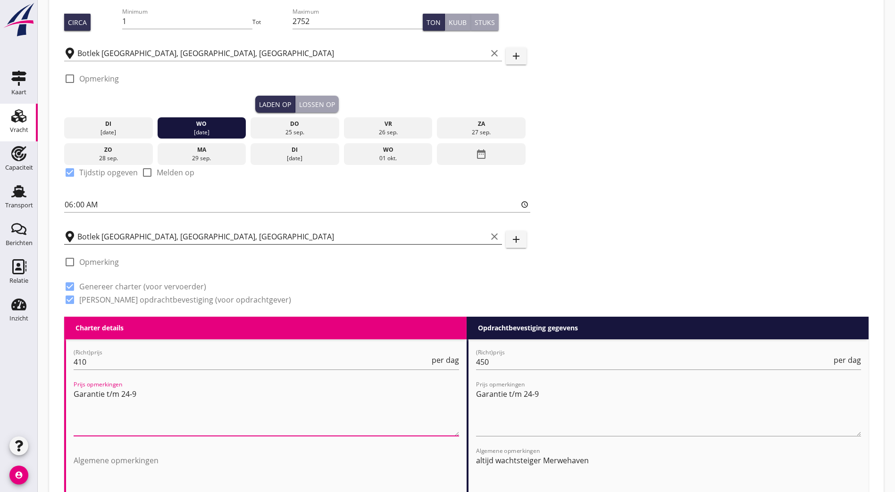
click at [234, 426] on textarea "Garantie t/m 24-9" at bounding box center [266, 412] width 385 height 50
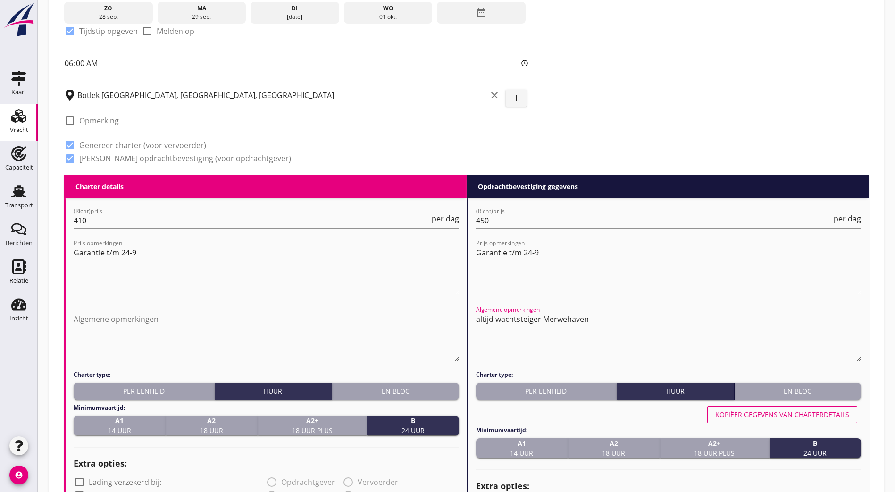
drag, startPoint x: 540, startPoint y: 315, endPoint x: 435, endPoint y: 316, distance: 104.7
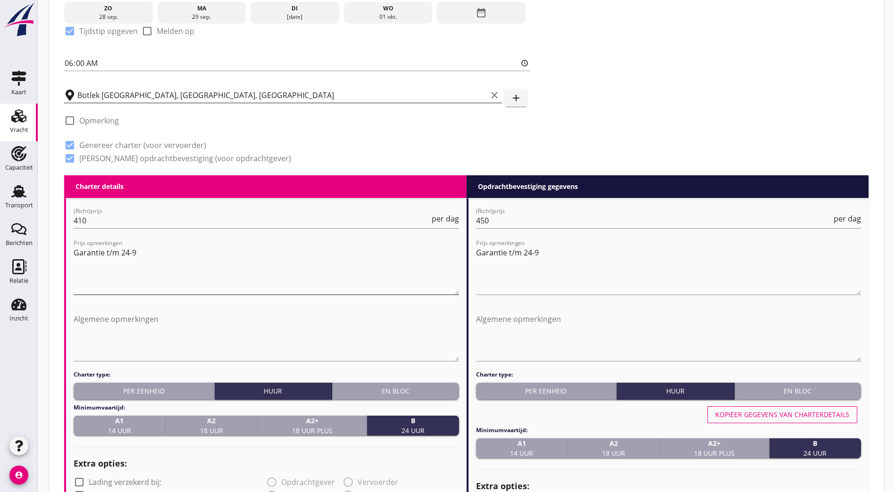
click at [129, 249] on textarea "Garantie t/m 24-9" at bounding box center [266, 270] width 385 height 50
drag, startPoint x: 166, startPoint y: 250, endPoint x: 119, endPoint y: 250, distance: 47.2
click at [119, 250] on textarea "Garantie t/m [DATE]" at bounding box center [266, 270] width 385 height 50
type textarea "Garantie t/m [DATE]"
drag, startPoint x: 542, startPoint y: 250, endPoint x: 521, endPoint y: 254, distance: 22.1
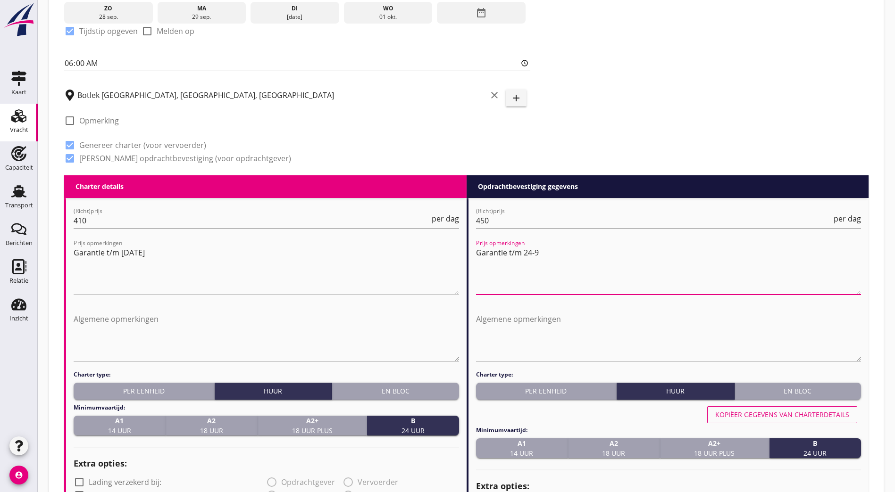
click at [521, 254] on textarea "Garantie t/m 24-9" at bounding box center [668, 270] width 385 height 50
paste textarea "[DATE]"
click at [656, 285] on textarea "Garantie t/m [DATE]" at bounding box center [668, 270] width 385 height 50
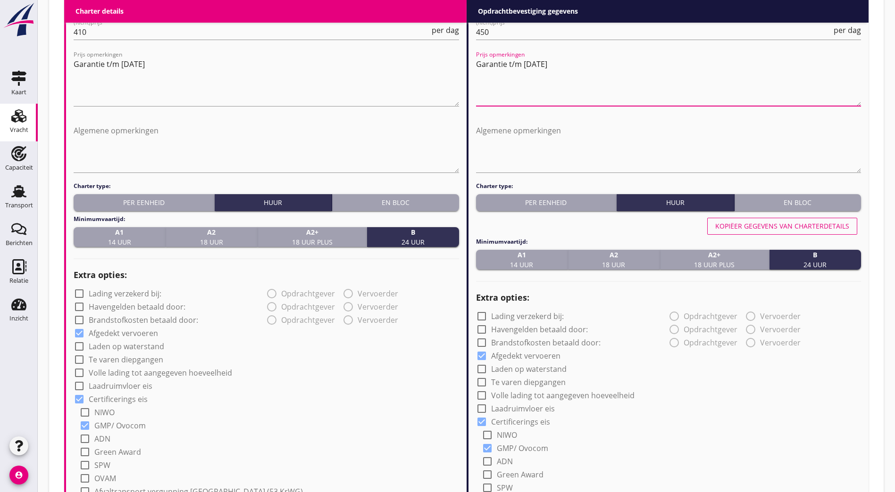
scroll to position [519, 0]
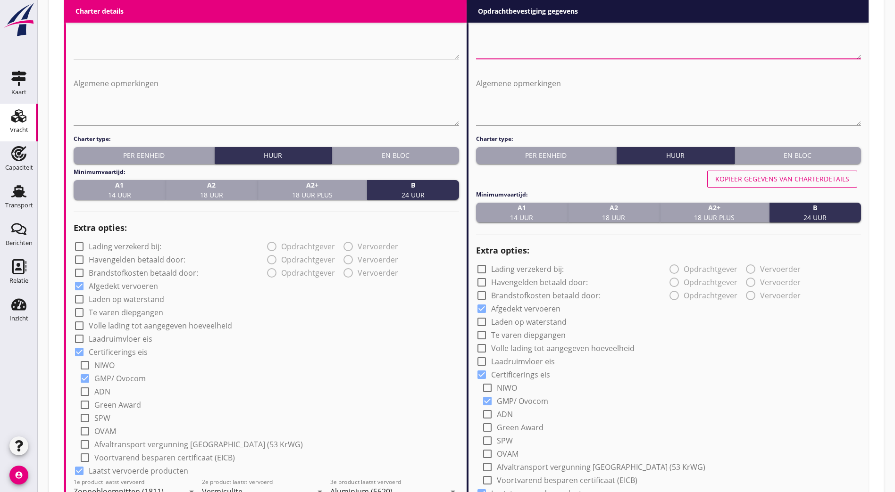
type textarea "Garantie t/m [DATE]"
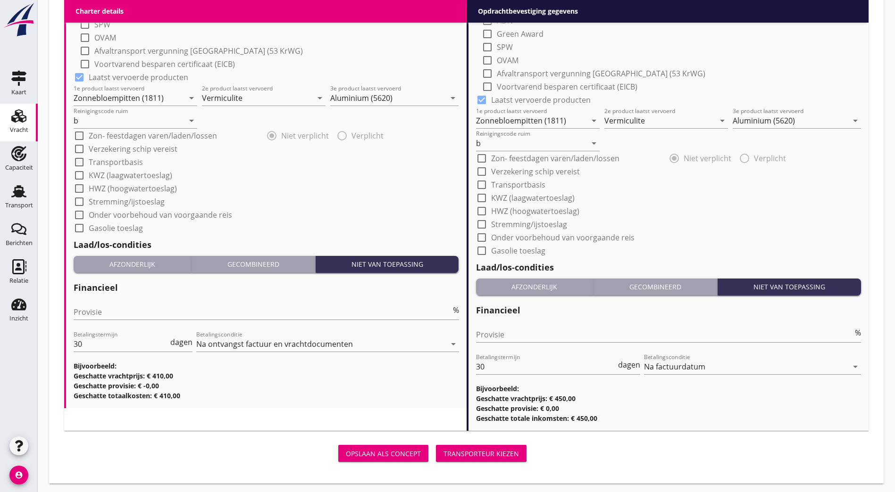
scroll to position [724, 0]
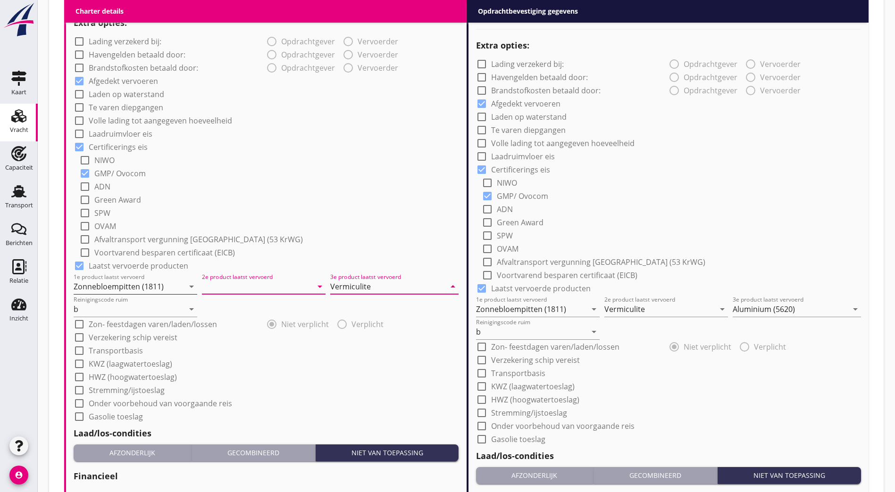
type input "Vermiculite"
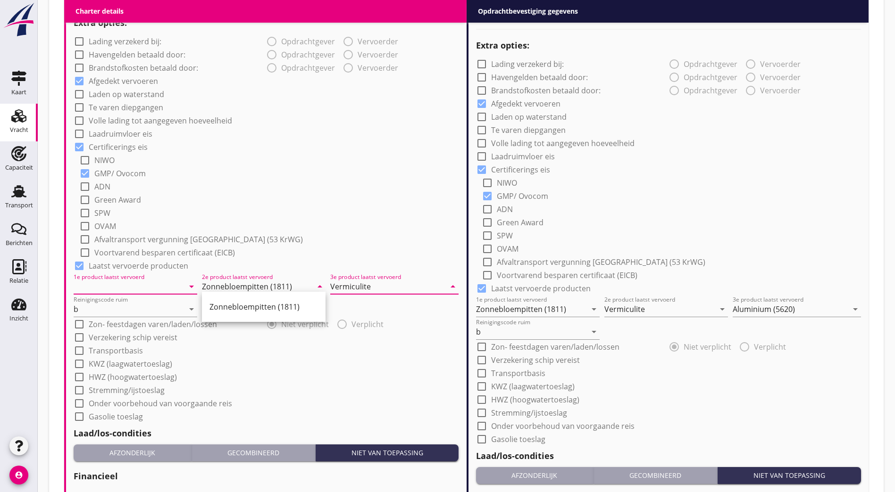
type input "Zonnebloempitten (1811)"
click at [147, 283] on input "1e product laatst vervoerd" at bounding box center [129, 286] width 110 height 15
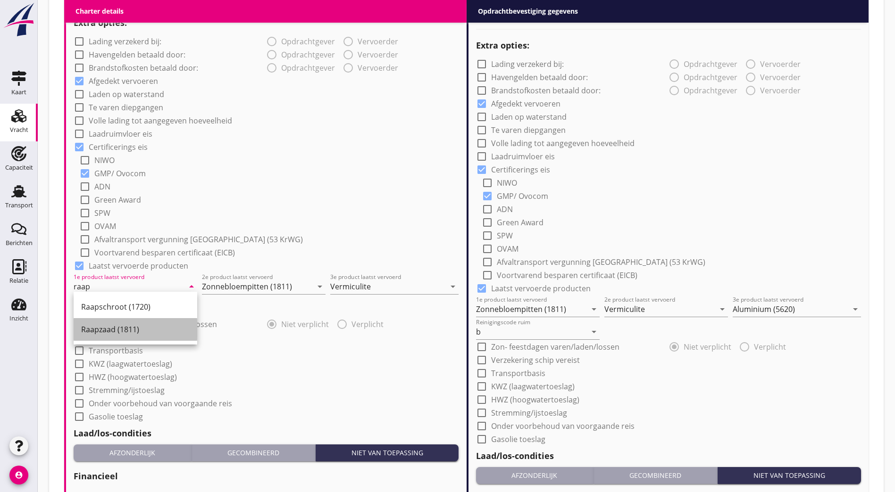
click at [95, 325] on div "Raapzaad (1811)" at bounding box center [135, 329] width 108 height 11
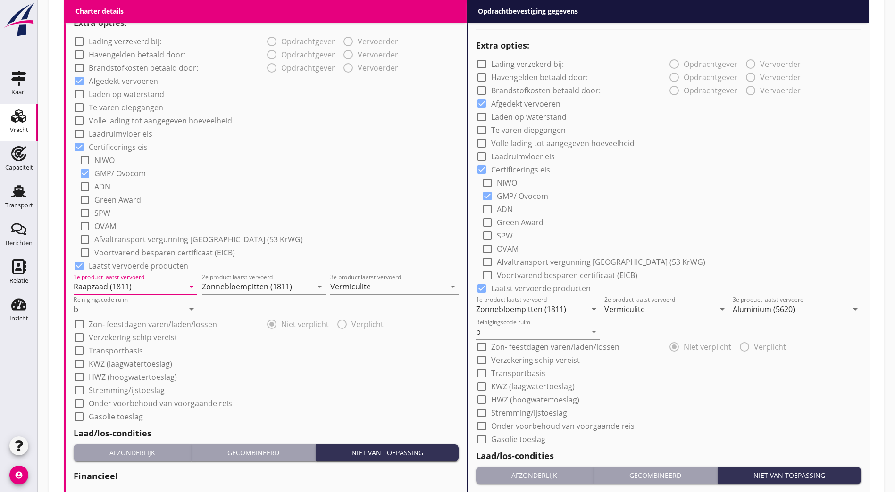
type input "Raapzaad (1811)"
click at [101, 306] on input "b" at bounding box center [129, 309] width 110 height 15
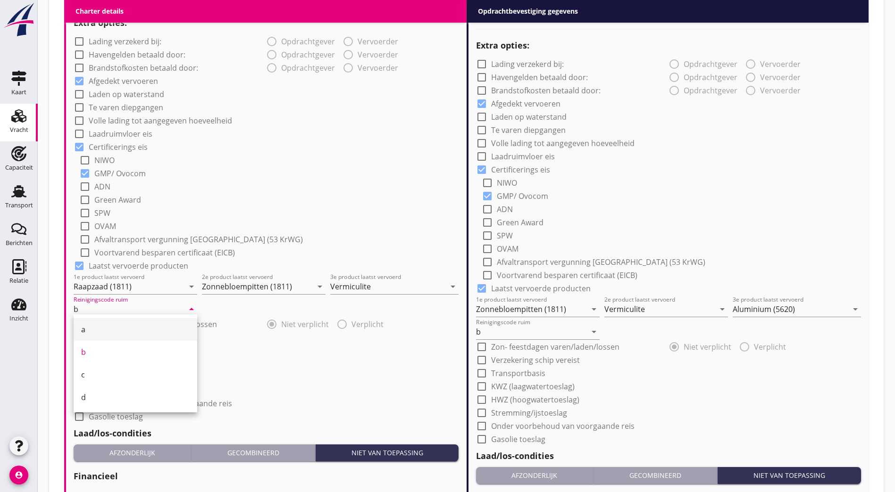
click at [125, 330] on div "a" at bounding box center [135, 329] width 108 height 11
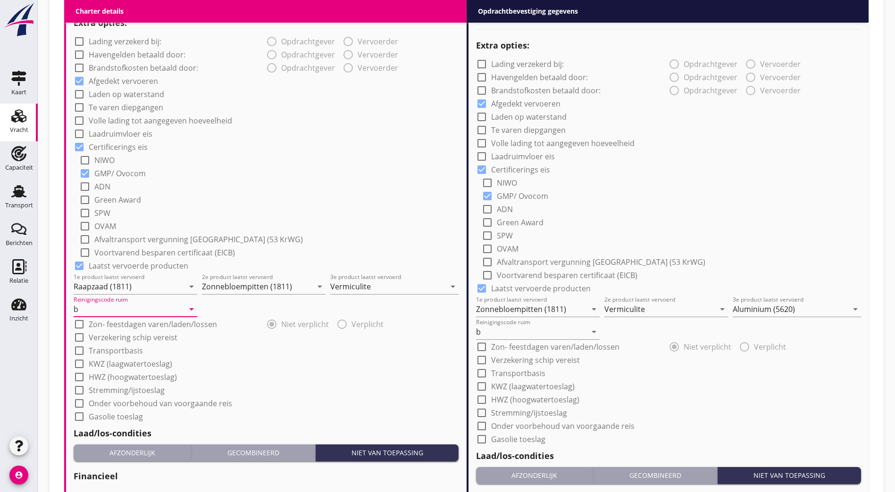
type input "a"
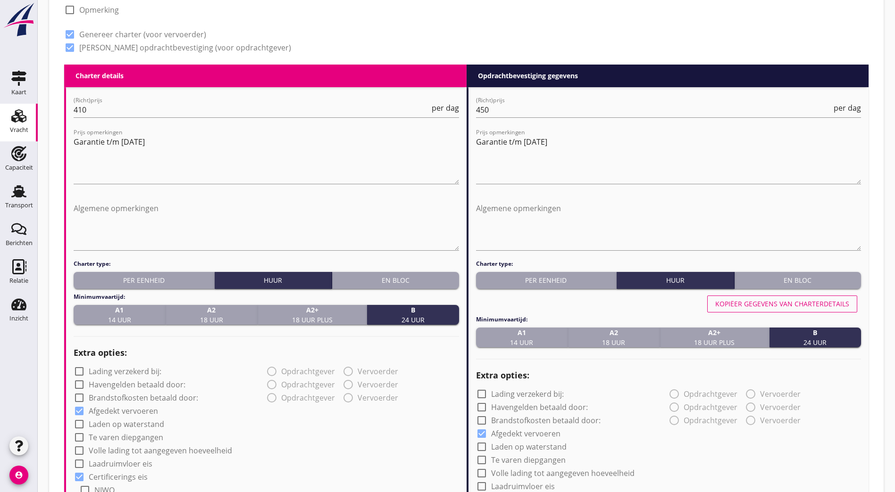
click at [770, 302] on div "Kopiëer gegevens van charterdetails" at bounding box center [782, 304] width 134 height 10
type input "Raapzaad (1811)"
type input "Zonnebloempitten (1811)"
type input "Vermiculite"
type input "a"
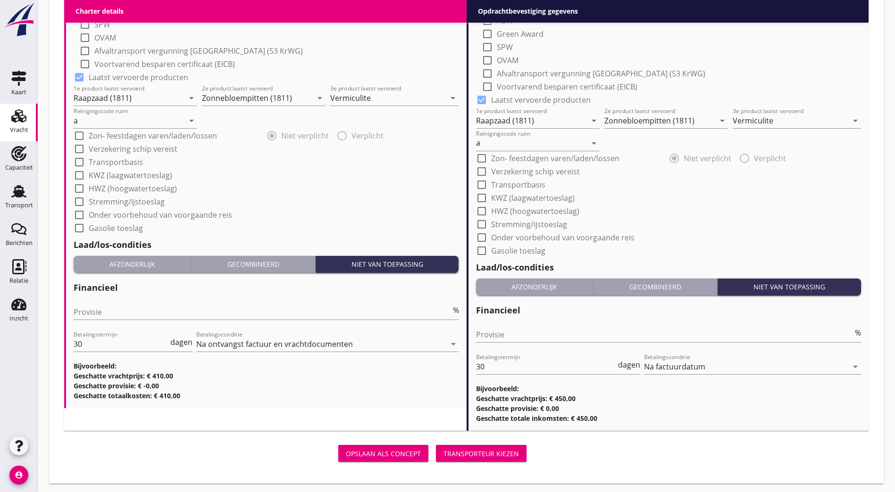
scroll to position [724, 0]
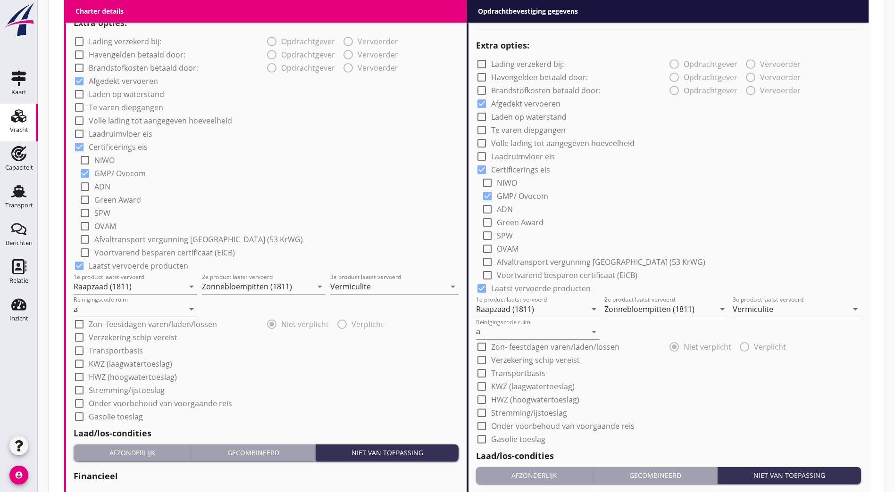
click at [96, 308] on input "a" at bounding box center [129, 309] width 110 height 15
click at [117, 327] on div "b" at bounding box center [135, 329] width 108 height 11
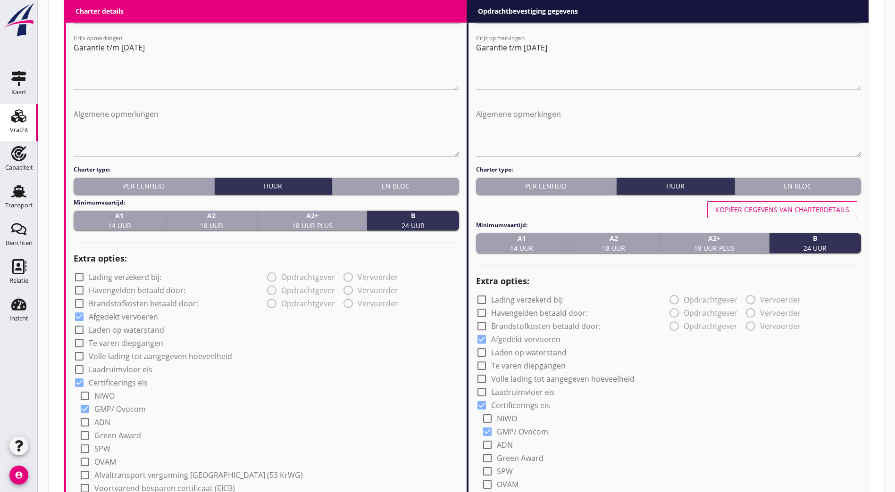
type input "b"
click at [768, 206] on div "Kopiëer gegevens van charterdetails" at bounding box center [782, 210] width 134 height 10
type input "b"
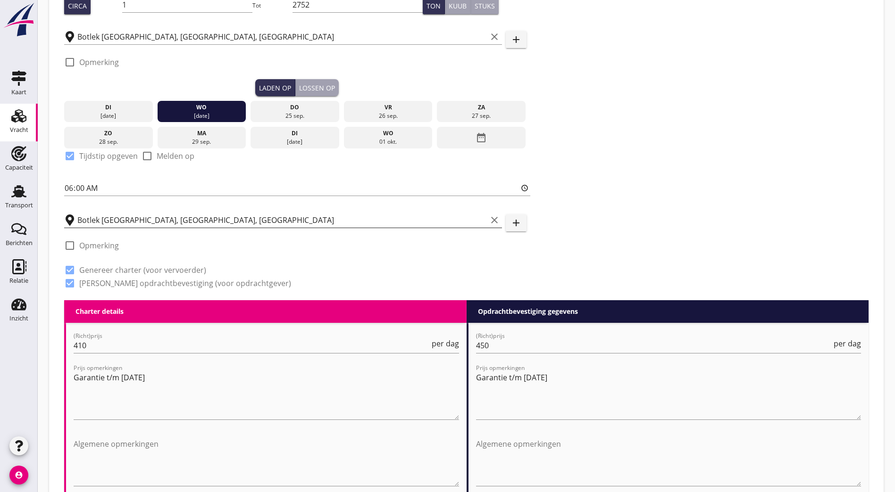
scroll to position [0, 0]
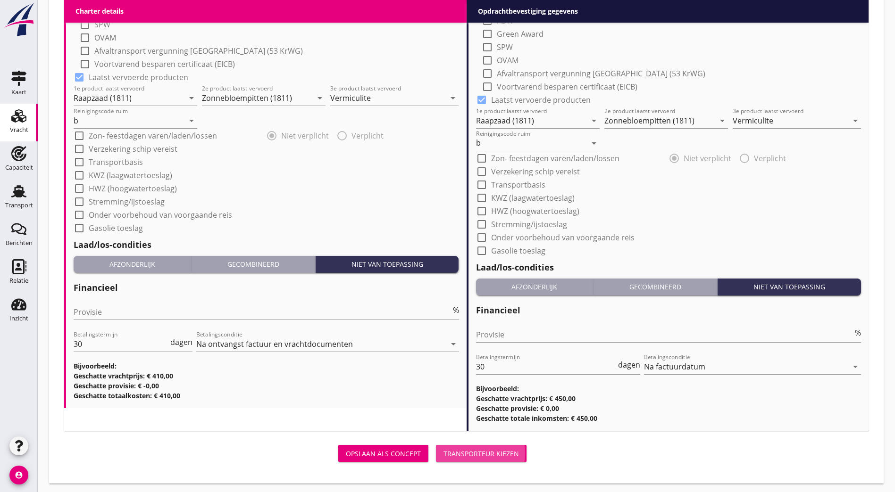
click at [443, 453] on div "Transporteur kiezen" at bounding box center [480, 454] width 75 height 10
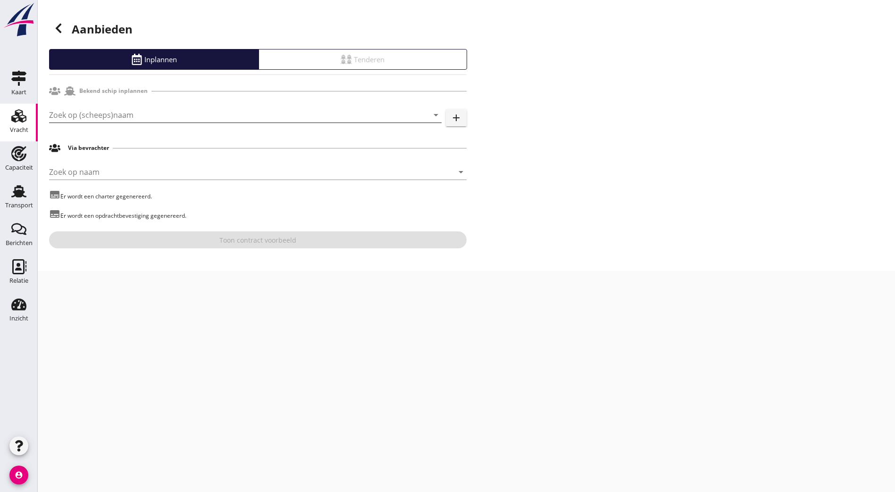
click at [107, 108] on input "Zoek op (scheeps)naam" at bounding box center [232, 115] width 366 height 15
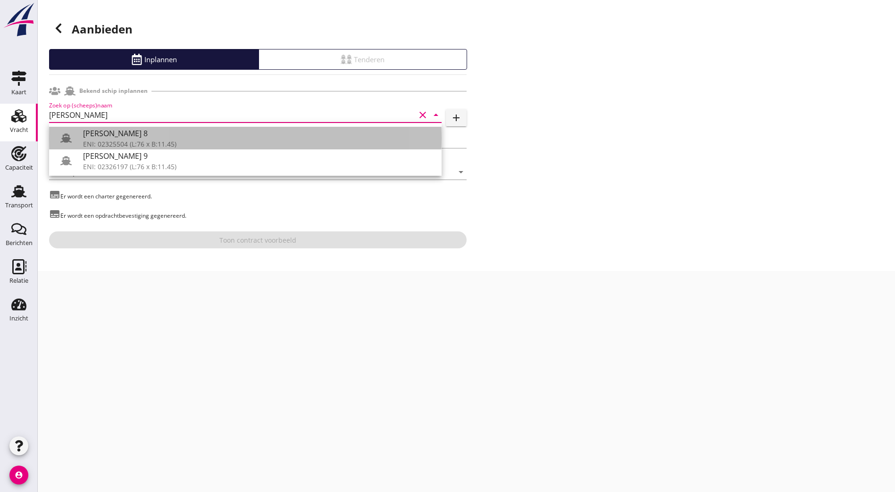
click at [134, 134] on div "[PERSON_NAME] 8" at bounding box center [258, 133] width 351 height 11
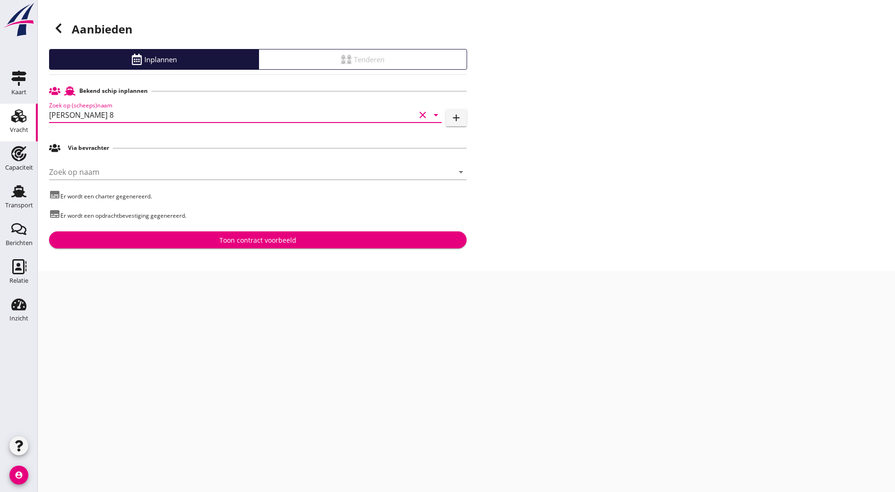
type input "[PERSON_NAME] 8"
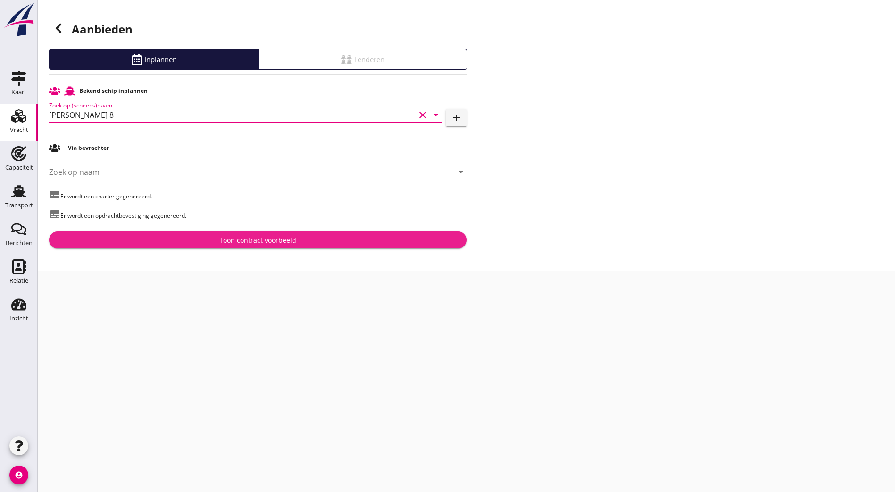
click at [282, 242] on div "Toon contract voorbeeld" at bounding box center [257, 240] width 77 height 10
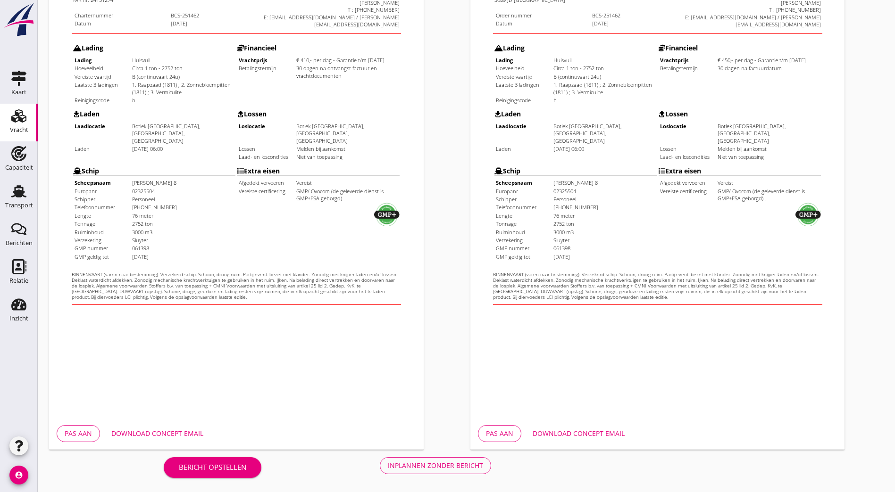
click at [388, 463] on div "Inplannen zonder bericht" at bounding box center [435, 466] width 95 height 10
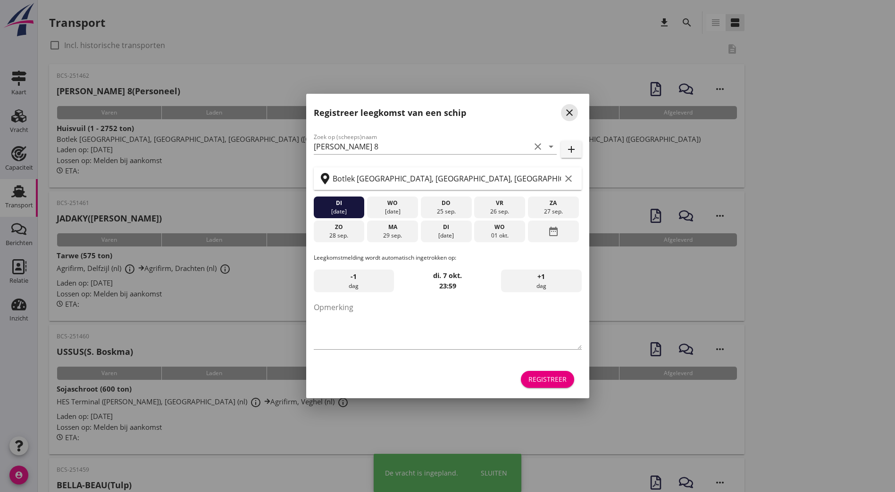
drag, startPoint x: 567, startPoint y: 112, endPoint x: 509, endPoint y: 101, distance: 59.5
click at [567, 112] on icon "close" at bounding box center [569, 112] width 11 height 11
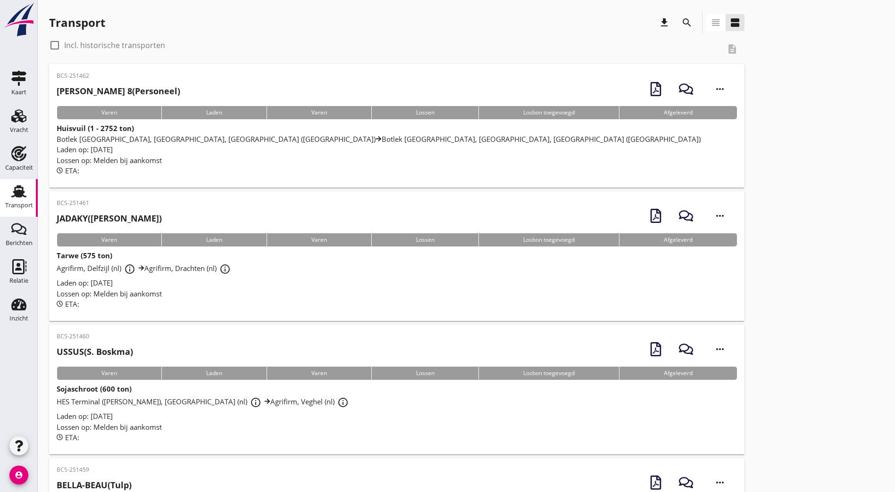
click at [235, 85] on div "BCS-251462 [PERSON_NAME] 8 (Personeel) more_horiz" at bounding box center [397, 89] width 680 height 34
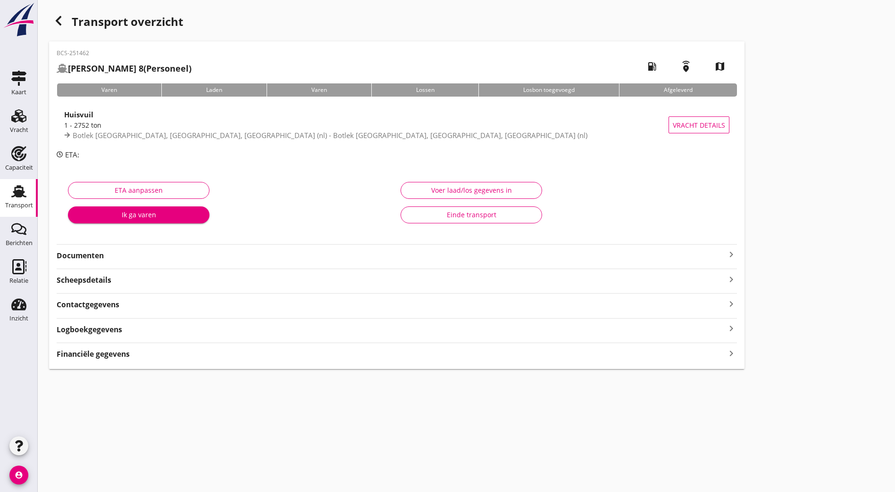
click at [773, 182] on div "Transport overzicht BCS-251462 DUWBAK MITCHELL 8 (Personeel) local_gas_station …" at bounding box center [466, 190] width 857 height 381
click at [177, 255] on strong "Documenten" at bounding box center [391, 255] width 669 height 11
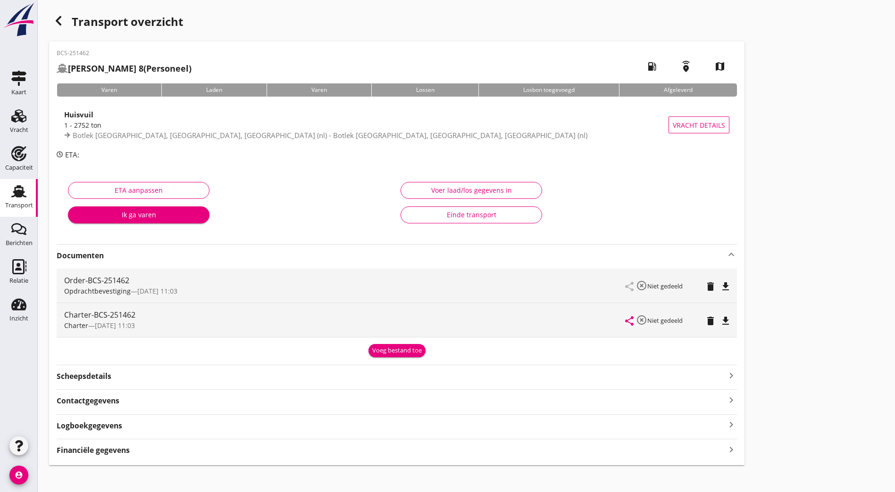
click at [720, 288] on icon "file_download" at bounding box center [725, 286] width 11 height 11
click at [720, 324] on icon "file_download" at bounding box center [725, 321] width 11 height 11
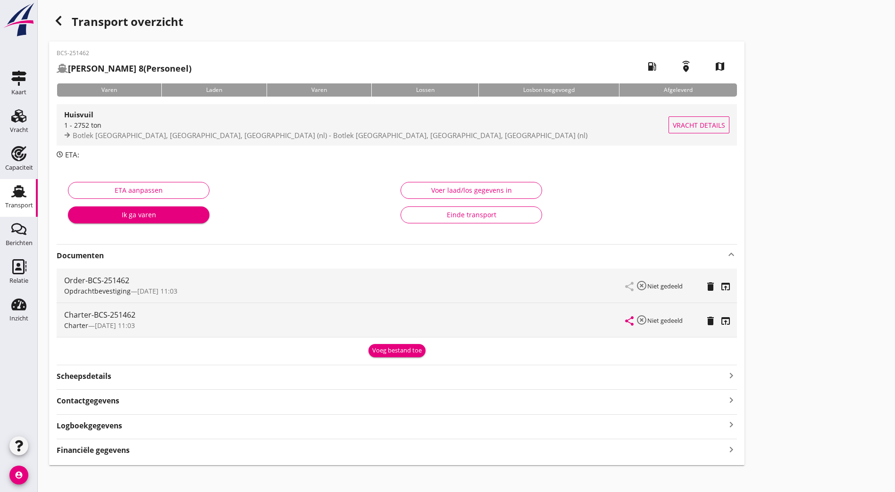
click at [197, 111] on div "Huisvuil" at bounding box center [366, 114] width 604 height 11
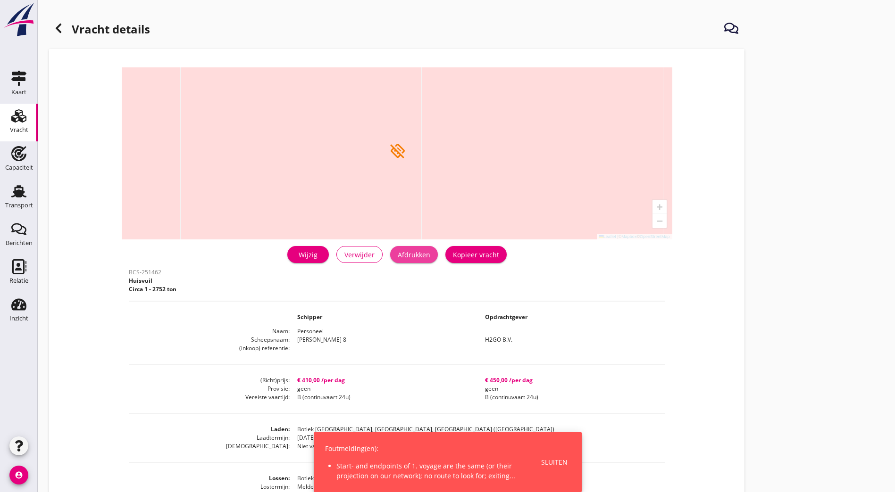
click at [398, 254] on div "Afdrukken" at bounding box center [414, 255] width 33 height 10
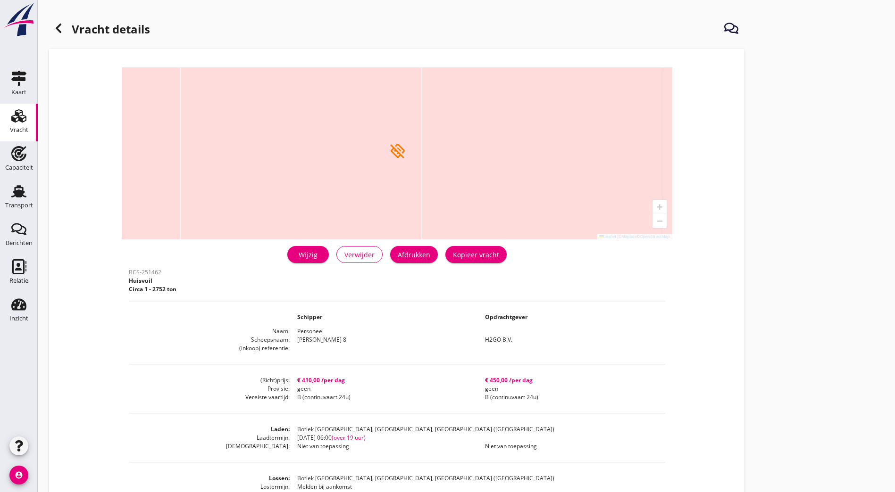
click at [519, 287] on div "Vracht details + − Leaflet | © Mapbox © OpenStreetMap directions_off warning He…" at bounding box center [466, 328] width 857 height 657
drag, startPoint x: 13, startPoint y: 117, endPoint x: 21, endPoint y: 138, distance: 22.7
click at [13, 117] on use at bounding box center [18, 115] width 15 height 13
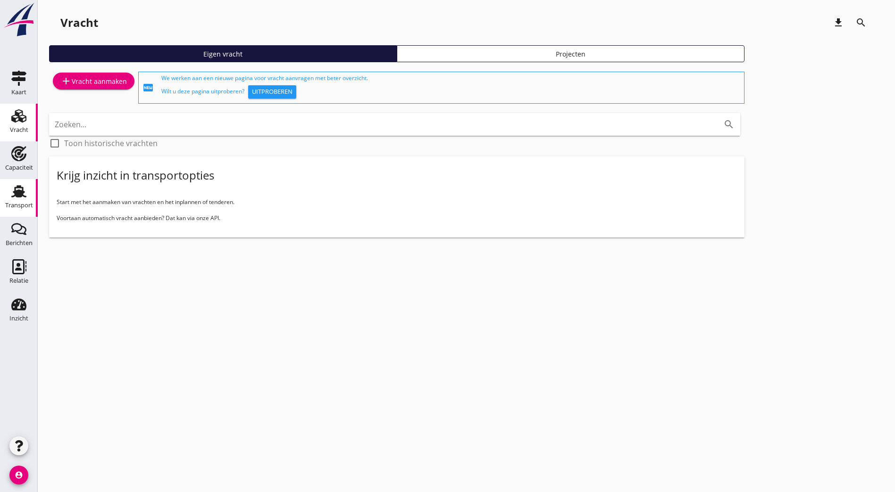
click at [16, 200] on div "Transport" at bounding box center [19, 205] width 28 height 13
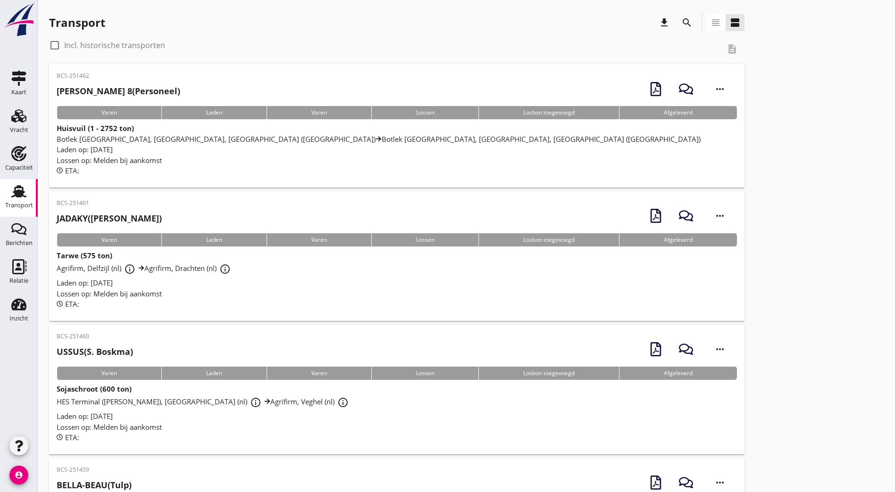
click at [152, 90] on h2 "[PERSON_NAME] 8 (Personeel)" at bounding box center [119, 91] width 124 height 13
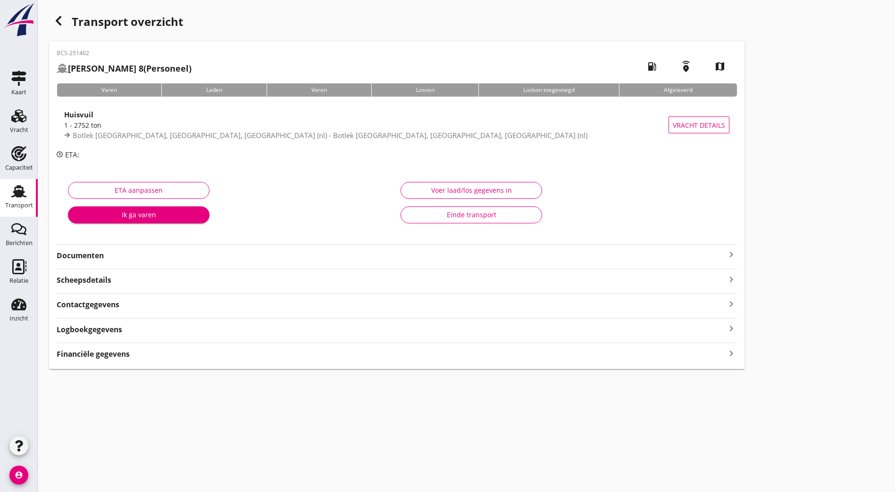
click at [105, 254] on strong "Documenten" at bounding box center [391, 255] width 669 height 11
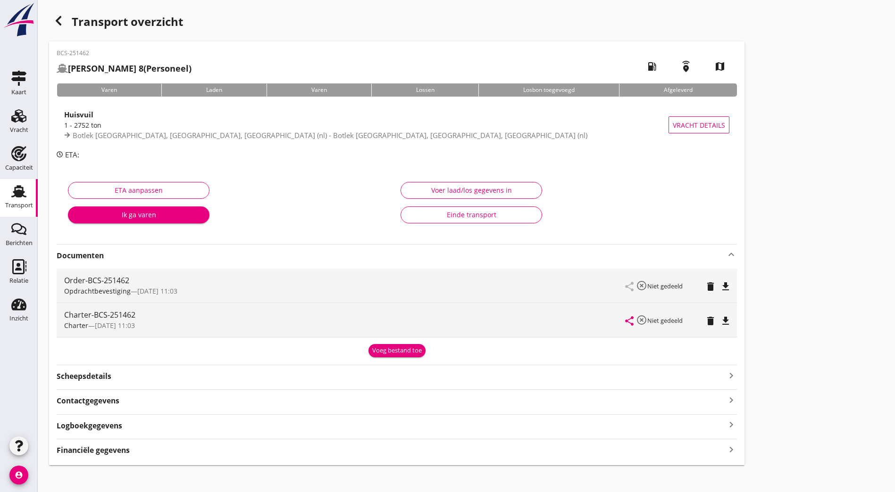
click at [705, 289] on icon "delete" at bounding box center [710, 286] width 11 height 11
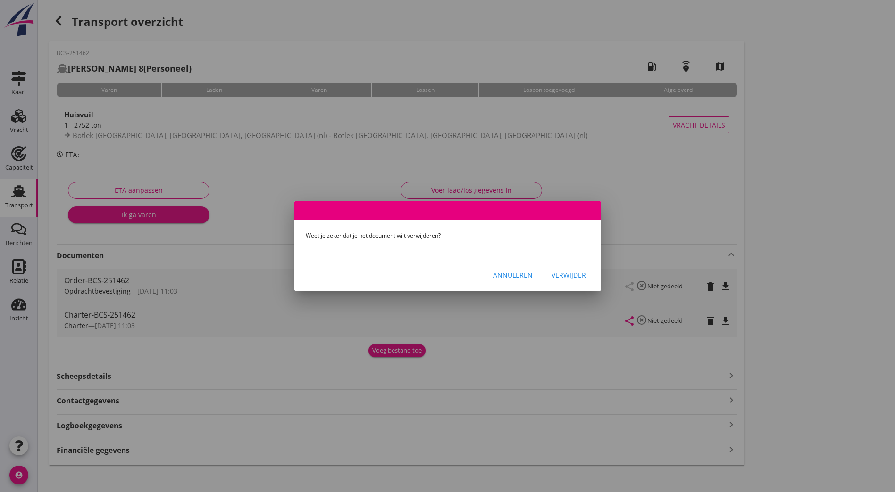
click at [580, 269] on button "Verwijder" at bounding box center [569, 275] width 50 height 17
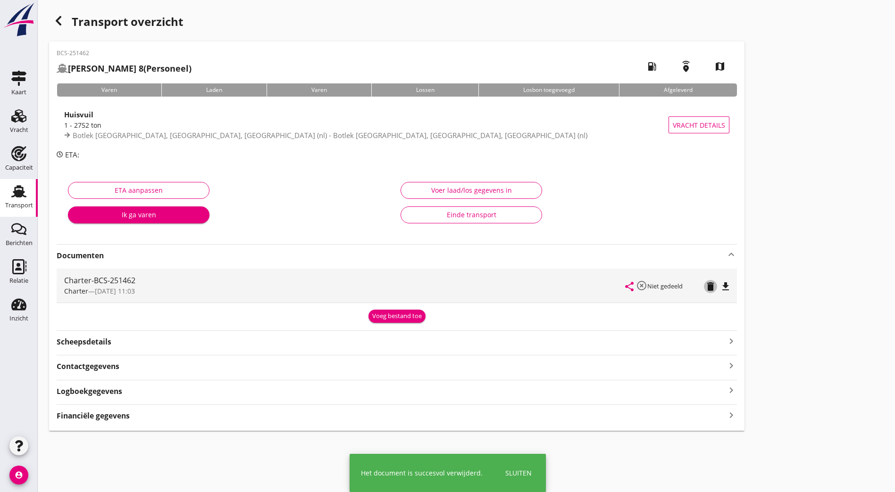
click at [705, 287] on icon "delete" at bounding box center [710, 286] width 11 height 11
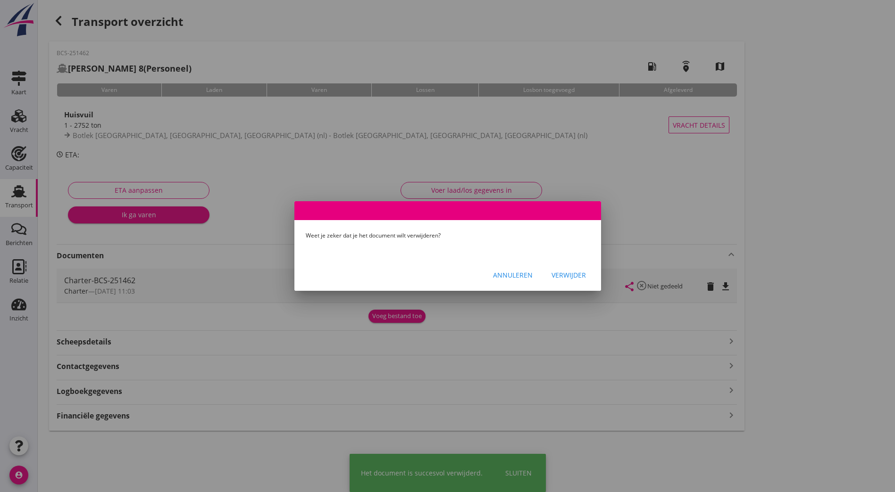
click at [599, 280] on div "Annuleren Verwijder" at bounding box center [447, 275] width 307 height 32
click at [591, 277] on button "Verwijder" at bounding box center [569, 275] width 50 height 17
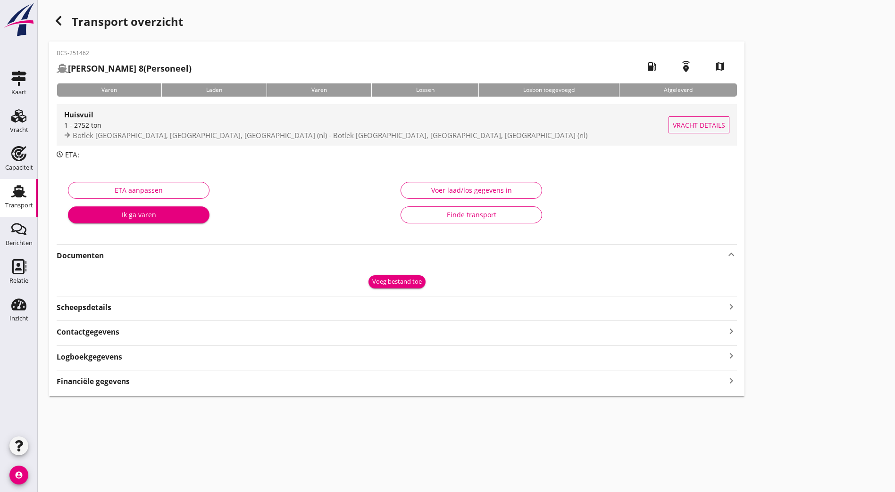
click at [142, 120] on div "1 - 2752 ton" at bounding box center [366, 125] width 604 height 10
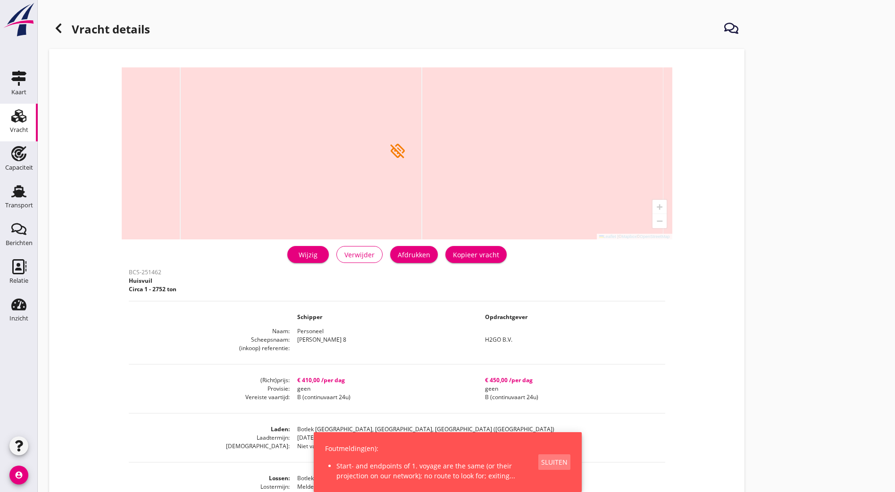
click at [546, 459] on div "Sluiten" at bounding box center [554, 463] width 26 height 10
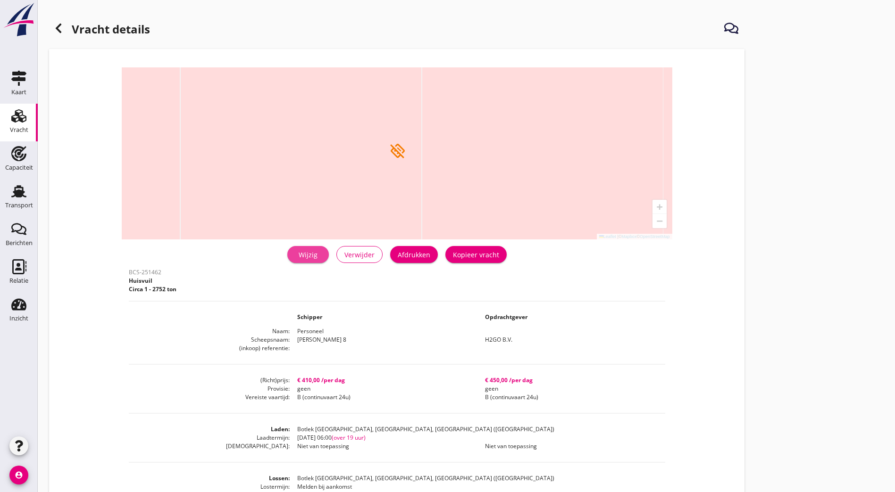
click at [295, 250] on div "Wijzig" at bounding box center [308, 255] width 26 height 10
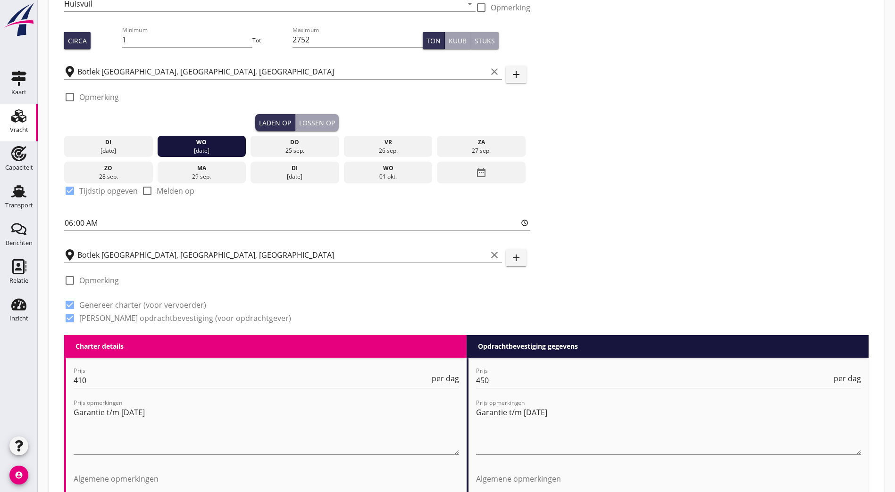
scroll to position [0, 0]
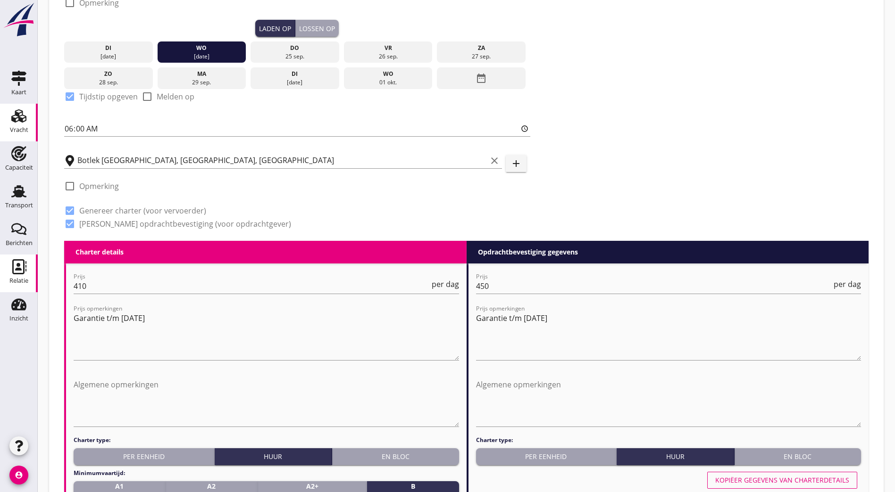
drag, startPoint x: 113, startPoint y: 283, endPoint x: 5, endPoint y: 271, distance: 108.7
click at [5, 271] on div "Kaart Kaart Vracht Vracht Capaciteit Capaciteit Transport Transport Berichten B…" at bounding box center [447, 500] width 895 height 1379
type input "375"
drag, startPoint x: 529, startPoint y: 289, endPoint x: 375, endPoint y: 303, distance: 154.0
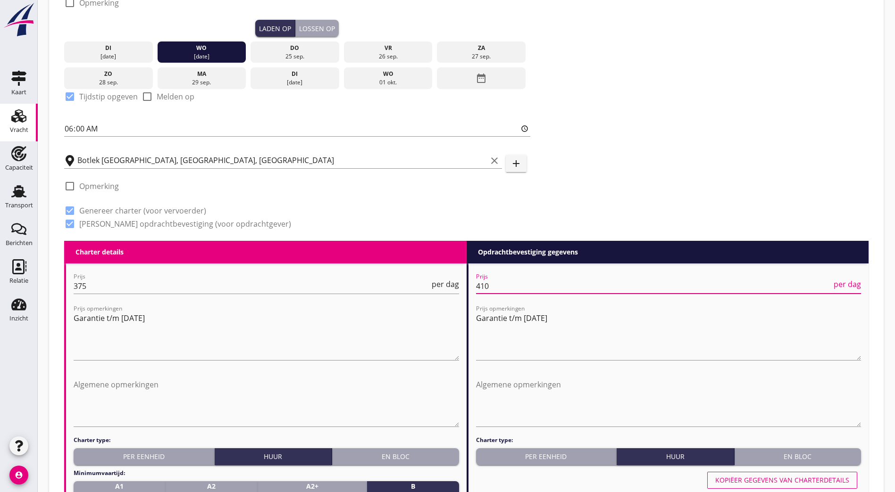
type input "410"
click at [559, 177] on div "Zoeken op opdrachtgever... H2GO B.V. clear arrow_drop_down add (inkoop) referen…" at bounding box center [466, 39] width 812 height 403
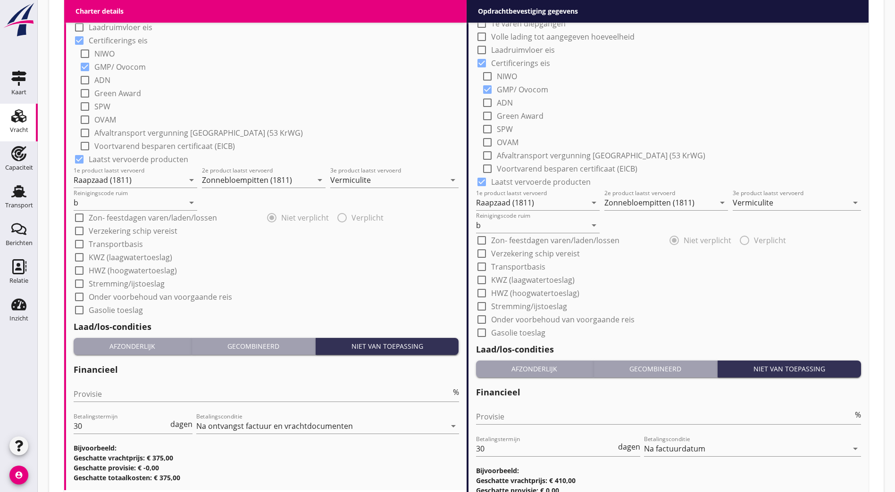
scroll to position [884, 0]
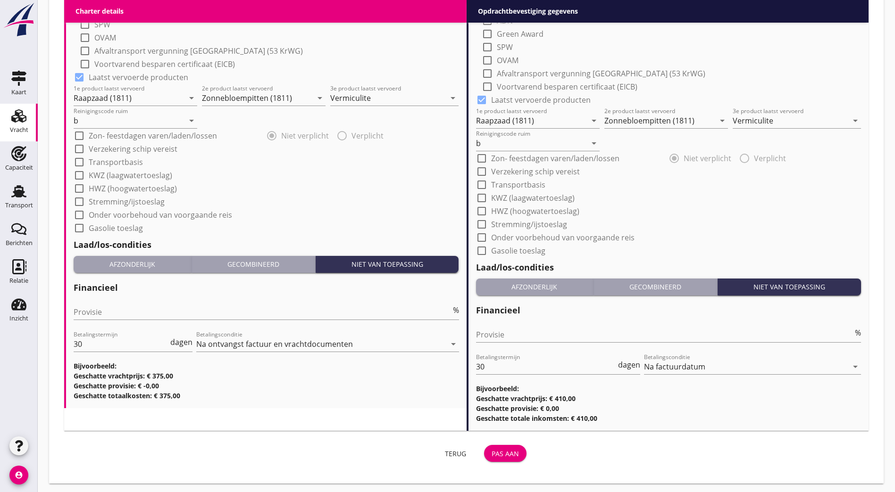
click at [492, 453] on div "Pas aan" at bounding box center [505, 454] width 27 height 10
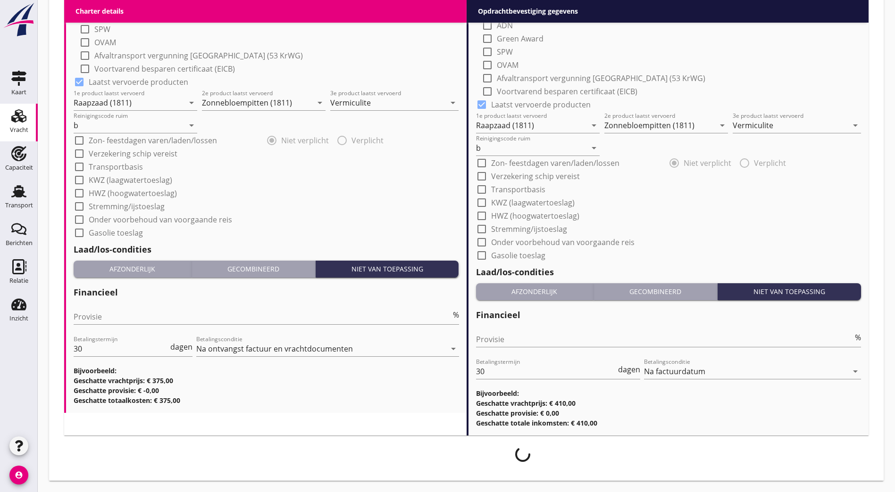
scroll to position [876, 0]
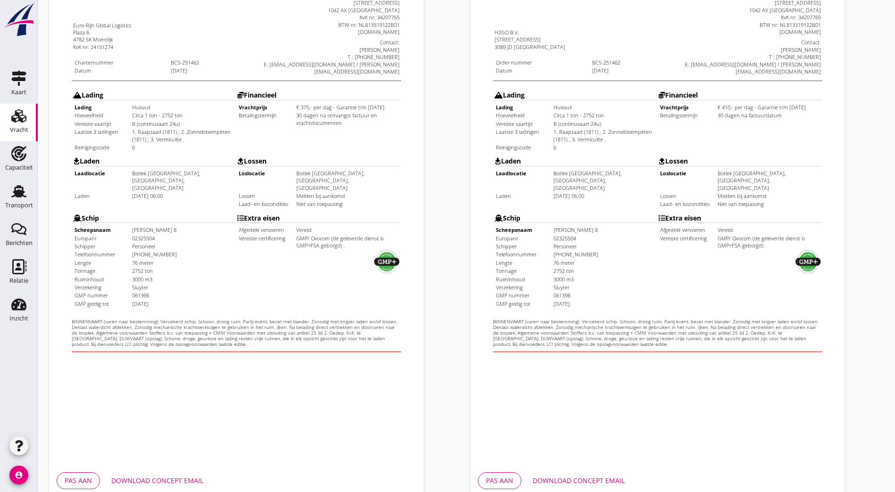
scroll to position [206, 0]
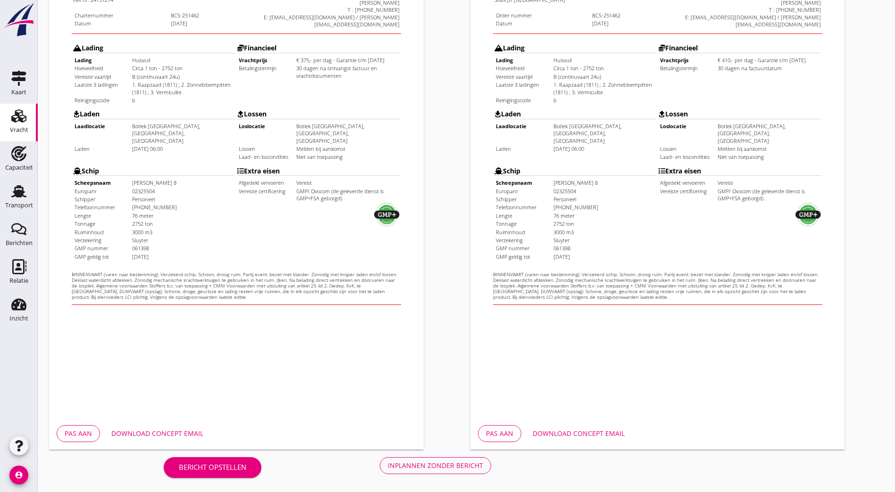
click at [388, 465] on div "Inplannen zonder bericht" at bounding box center [435, 466] width 95 height 10
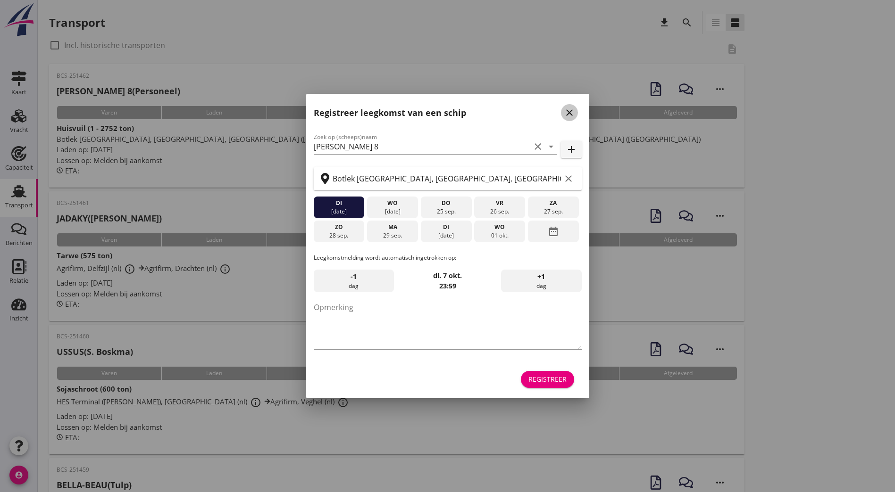
click at [568, 114] on icon "close" at bounding box center [569, 112] width 11 height 11
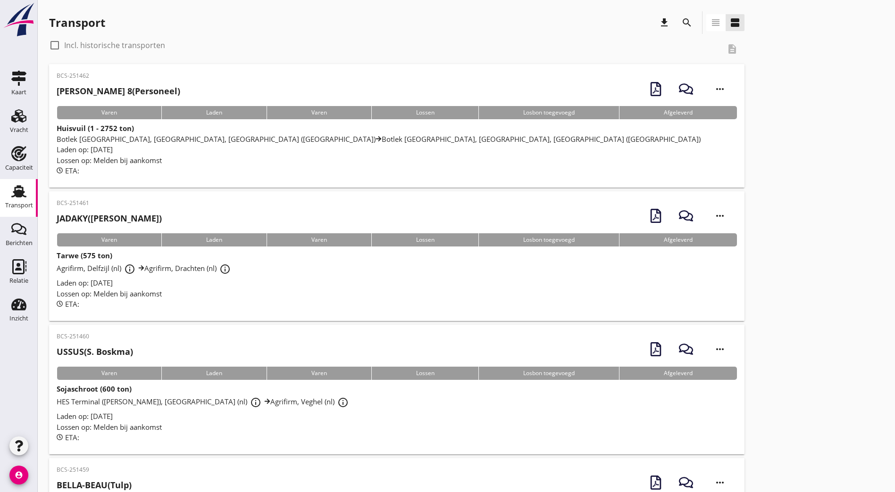
click at [180, 86] on h2 "[PERSON_NAME] 8 (Personeel)" at bounding box center [119, 91] width 124 height 13
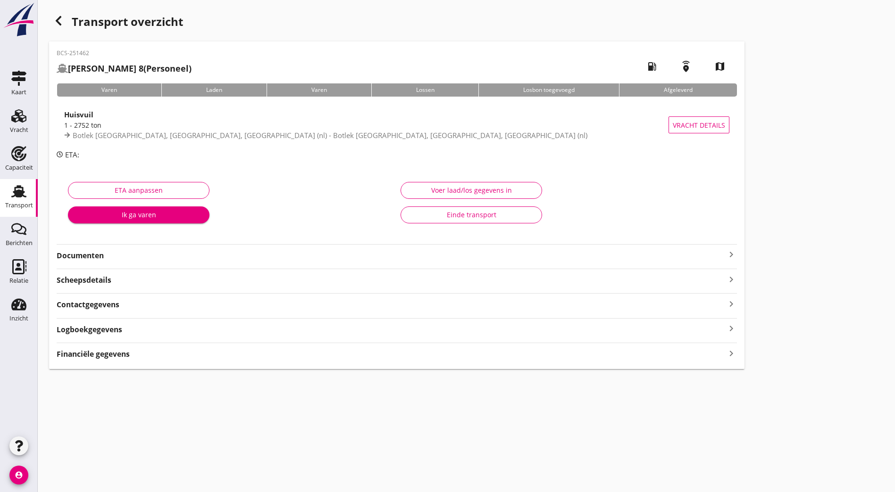
click at [160, 254] on strong "Documenten" at bounding box center [391, 255] width 669 height 11
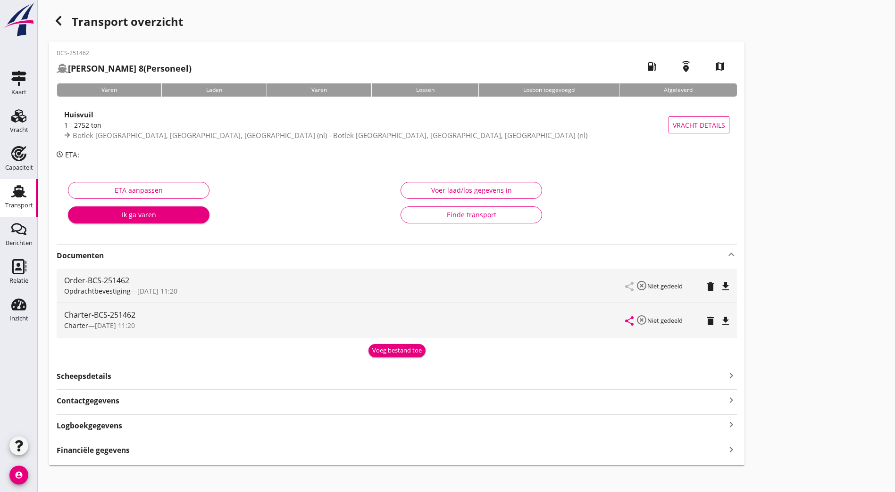
click at [720, 285] on icon "file_download" at bounding box center [725, 286] width 11 height 11
drag, startPoint x: 453, startPoint y: 321, endPoint x: 442, endPoint y: 297, distance: 26.6
click at [720, 321] on icon "file_download" at bounding box center [725, 321] width 11 height 11
click at [177, 122] on div "1 - 2752 ton" at bounding box center [366, 125] width 604 height 10
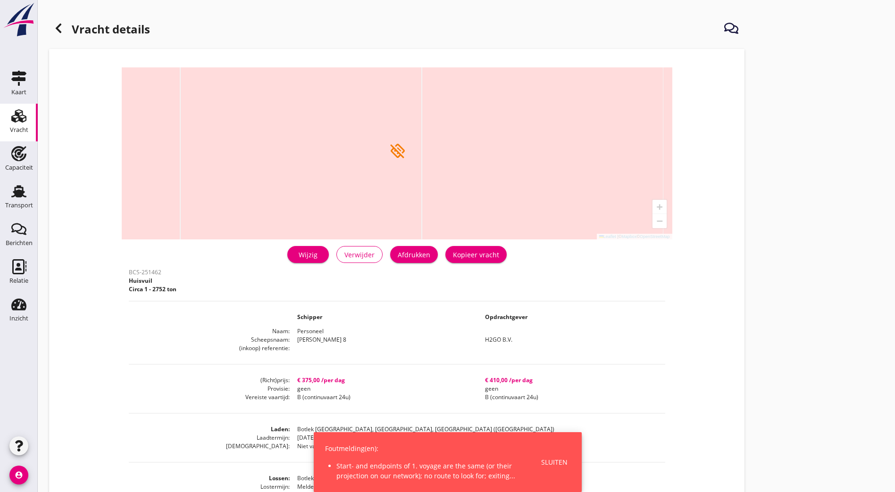
click at [398, 252] on div "Afdrukken" at bounding box center [414, 255] width 33 height 10
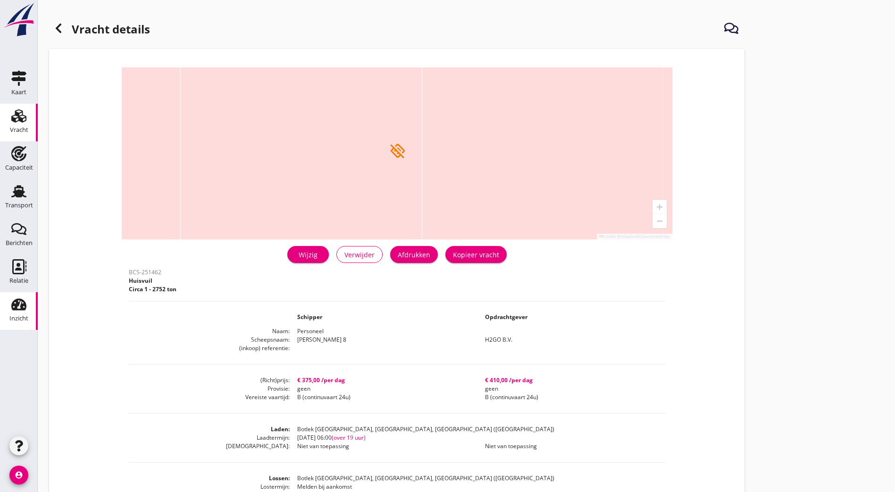
click at [21, 308] on use at bounding box center [18, 305] width 15 height 12
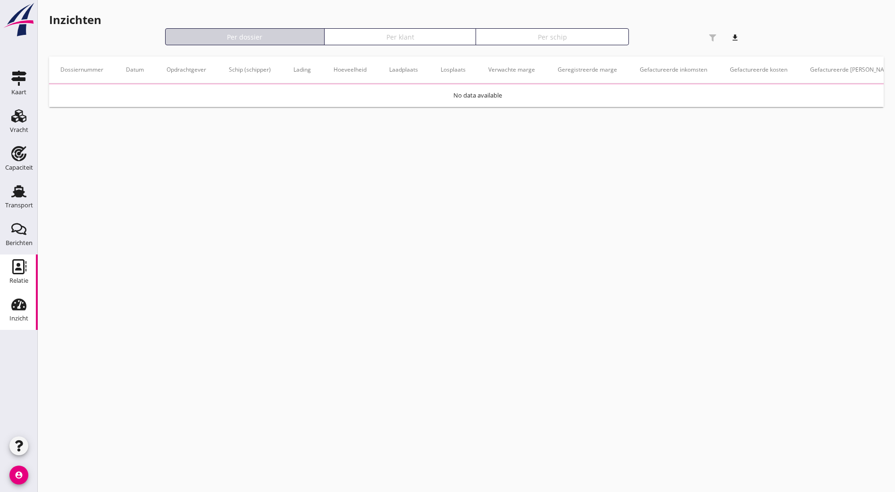
click at [27, 277] on div "Relatie" at bounding box center [18, 281] width 19 height 13
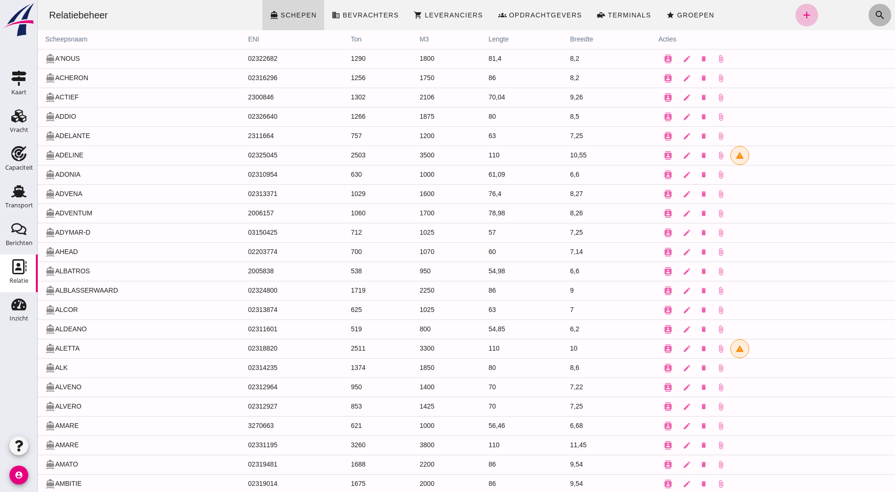
click at [874, 14] on icon "search" at bounding box center [879, 14] width 11 height 11
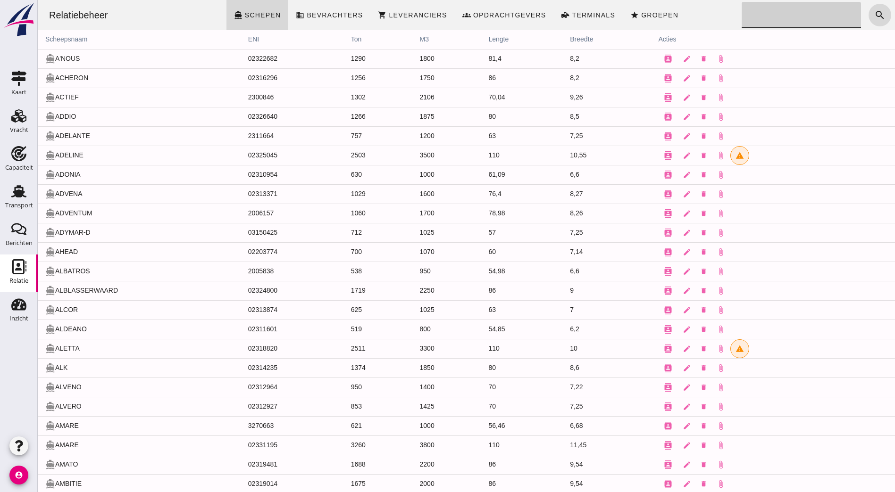
click at [753, 18] on input "Zoeken..." at bounding box center [799, 15] width 114 height 26
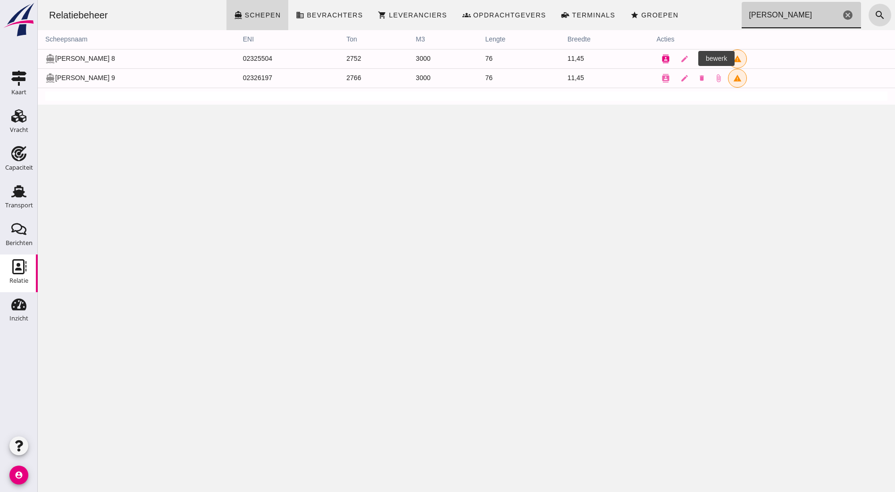
type input "[PERSON_NAME]"
click at [670, 59] on button "contacts" at bounding box center [665, 59] width 19 height 19
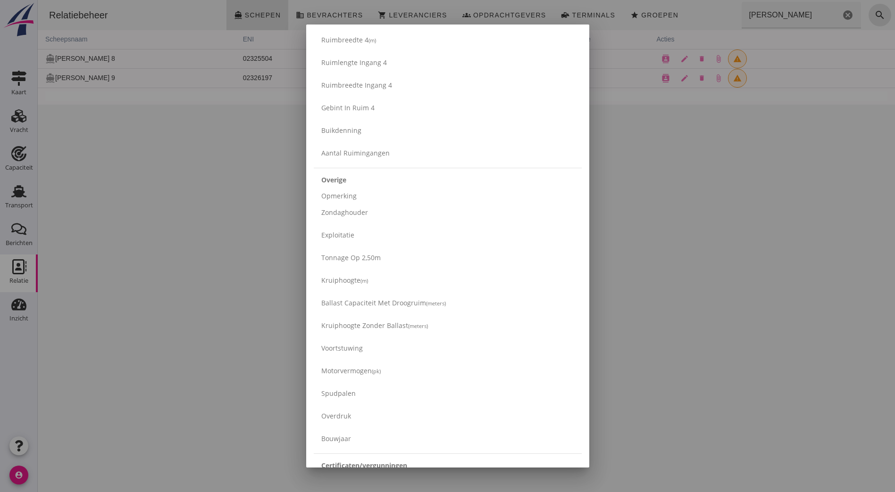
scroll to position [1473, 0]
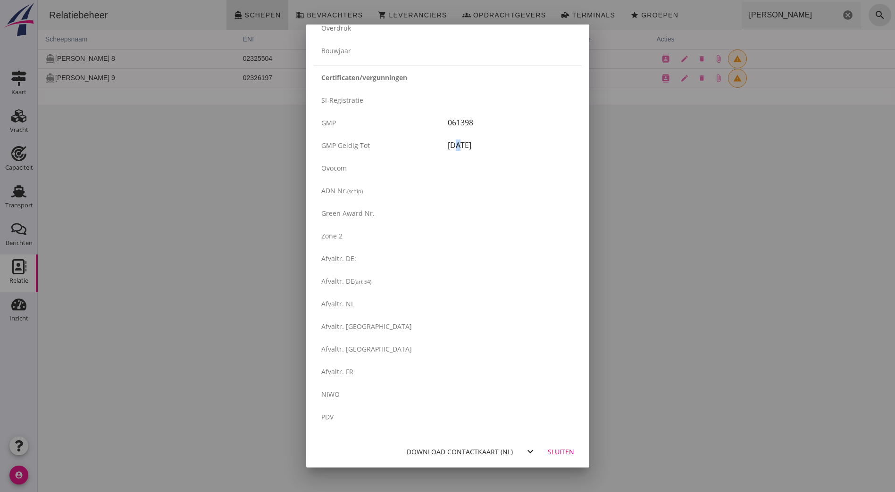
drag, startPoint x: 450, startPoint y: 150, endPoint x: 471, endPoint y: 150, distance: 21.7
click at [471, 150] on div "[DATE]" at bounding box center [511, 145] width 126 height 11
drag, startPoint x: 471, startPoint y: 150, endPoint x: 446, endPoint y: 178, distance: 38.1
click at [450, 176] on div "Ovocom" at bounding box center [448, 168] width 268 height 23
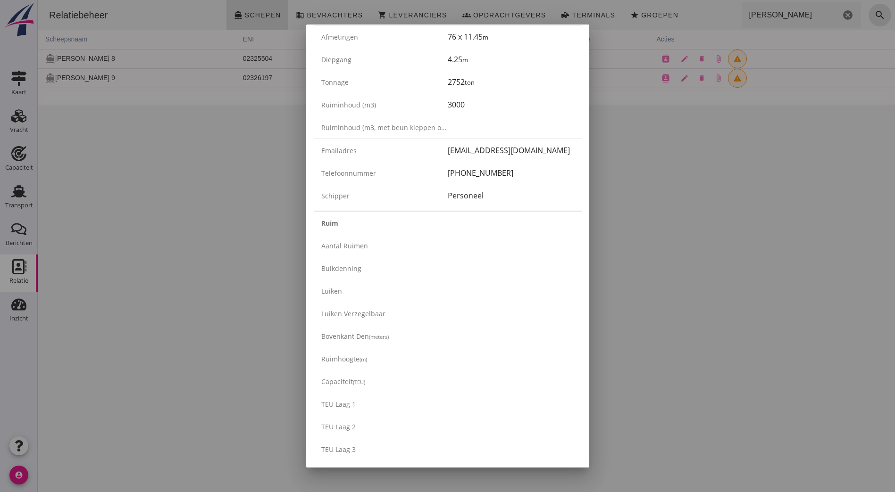
scroll to position [0, 0]
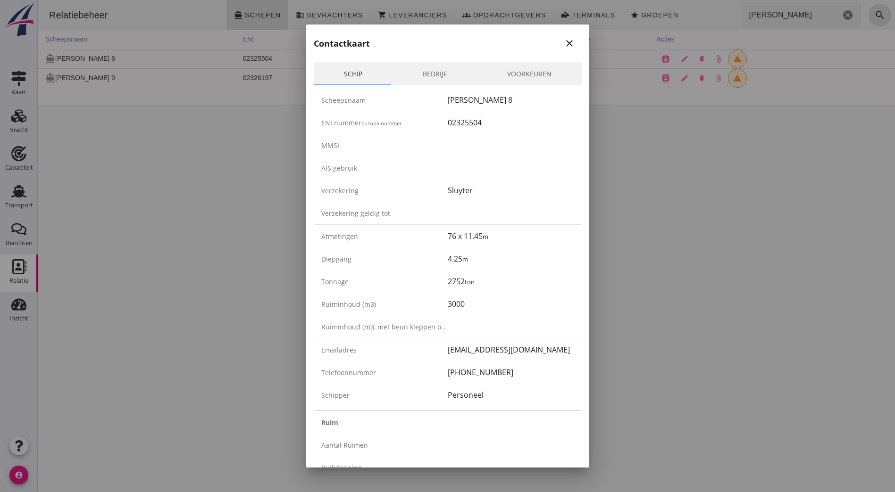
click at [431, 79] on link "Bedrijf" at bounding box center [434, 73] width 84 height 23
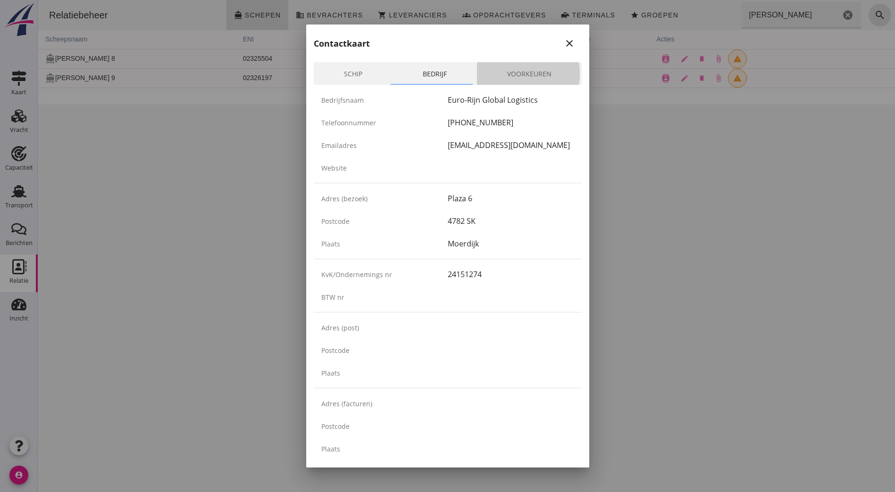
click at [522, 71] on link "Voorkeuren" at bounding box center [529, 73] width 105 height 23
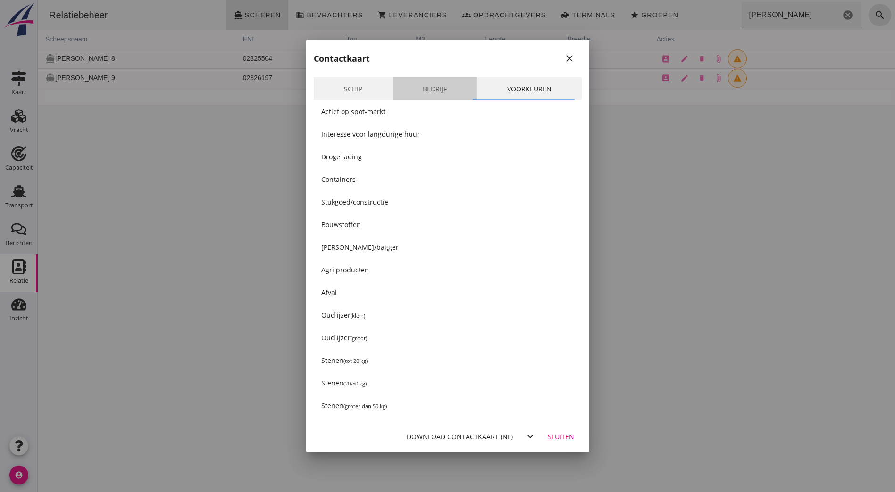
click at [422, 91] on link "Bedrijf" at bounding box center [434, 88] width 84 height 23
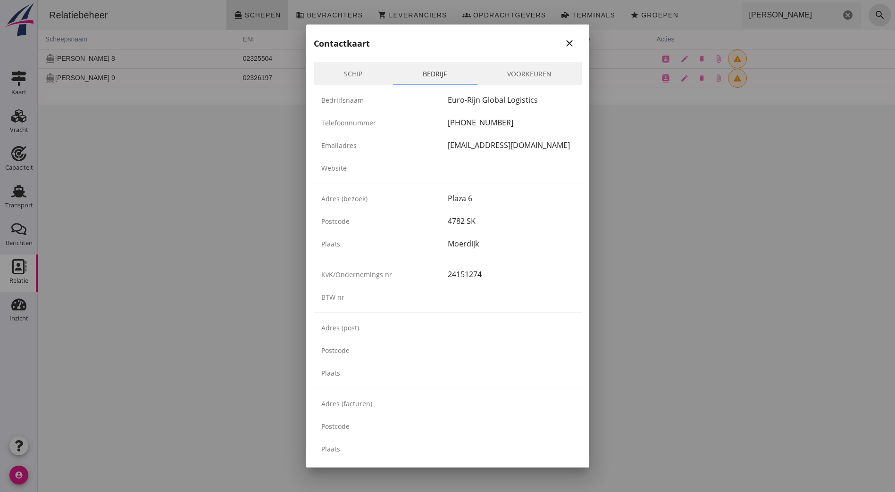
click at [348, 78] on link "Schip" at bounding box center [353, 73] width 79 height 23
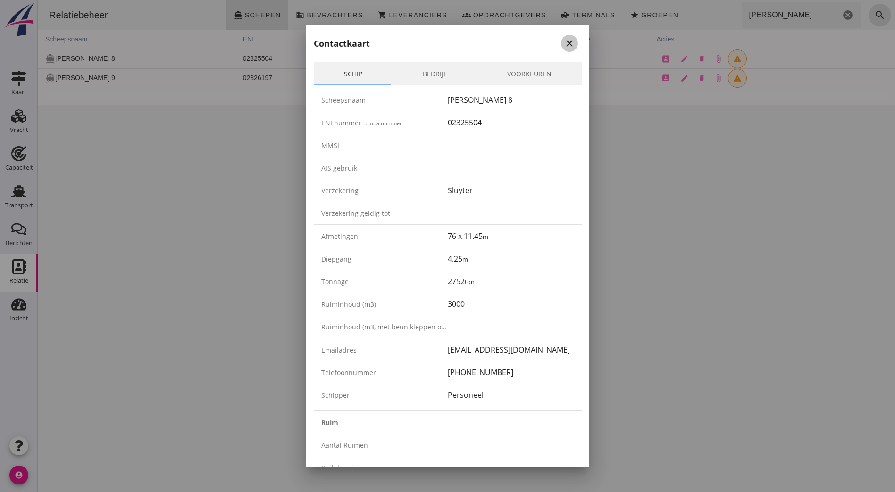
drag, startPoint x: 557, startPoint y: 48, endPoint x: 484, endPoint y: 113, distance: 97.5
click at [564, 48] on icon "close" at bounding box center [569, 43] width 11 height 11
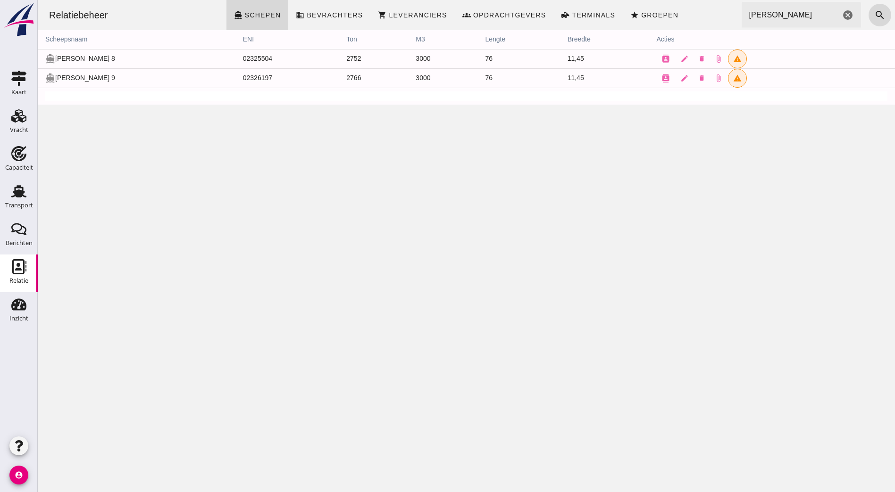
click at [328, 194] on div "Relatiebeheer directions_boat Schepen business Bevrachters shopping_cart Levera…" at bounding box center [466, 246] width 857 height 492
click at [842, 14] on icon "cancel" at bounding box center [847, 14] width 11 height 11
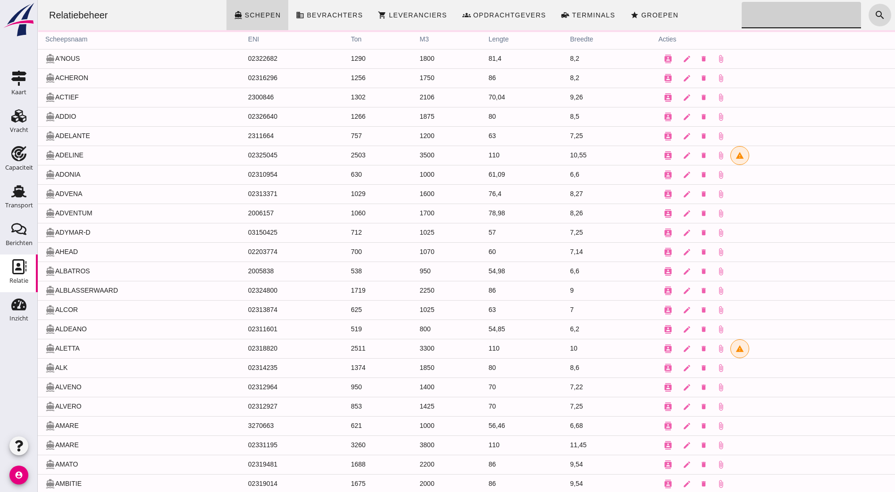
click at [716, 11] on div "Relatiebeheer directions_boat Schepen business Bevrachters shopping_cart Levera…" at bounding box center [467, 15] width 850 height 30
click at [659, 13] on span "Groepen" at bounding box center [660, 15] width 38 height 8
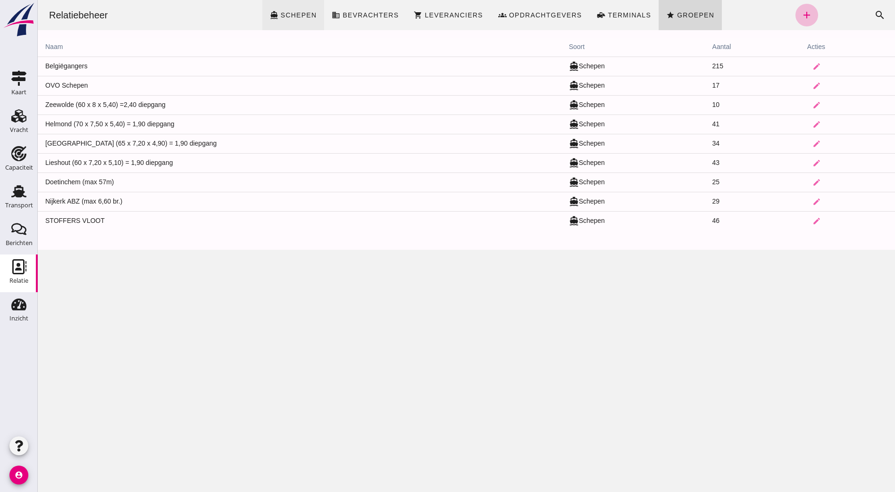
click at [292, 18] on span "Schepen" at bounding box center [298, 15] width 37 height 8
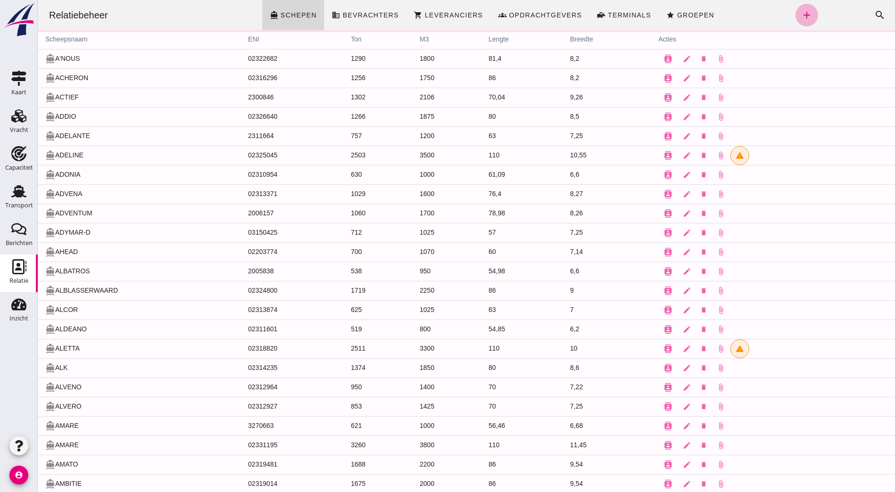
click at [801, 16] on icon "add" at bounding box center [806, 14] width 11 height 11
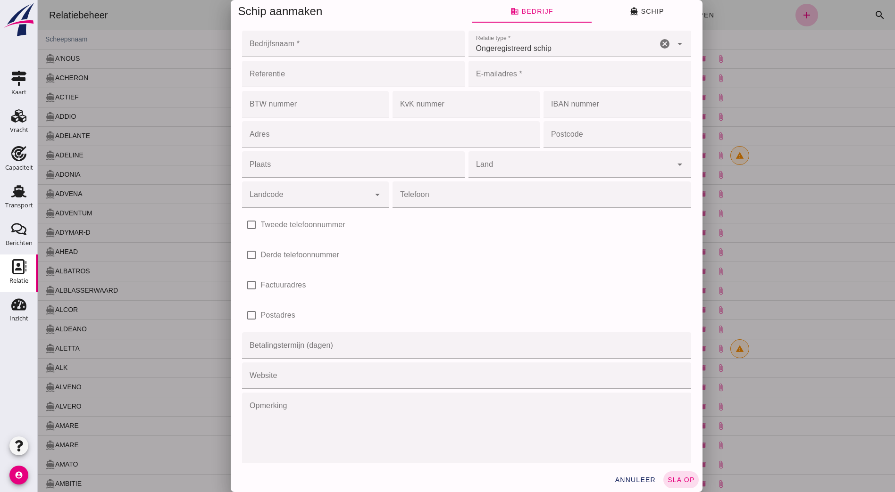
click at [353, 46] on input "Bedrijfsnaam *" at bounding box center [350, 44] width 217 height 26
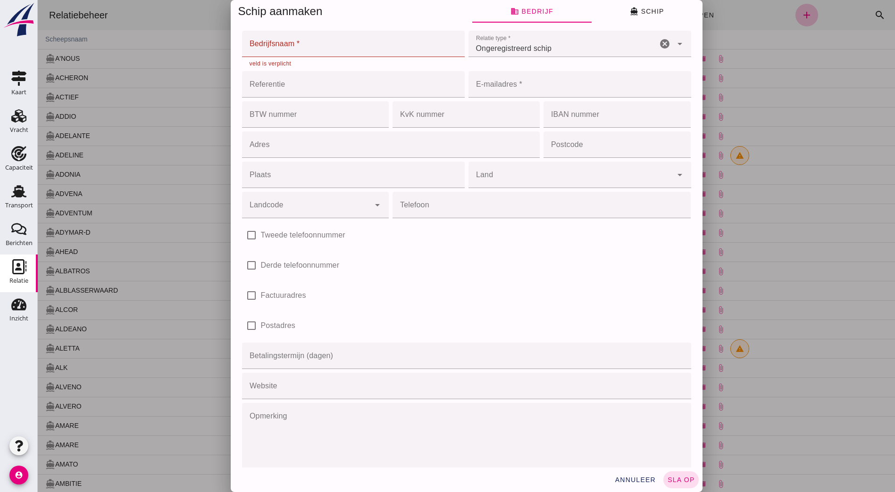
click at [347, 35] on input "Bedrijfsnaam *" at bounding box center [350, 44] width 217 height 26
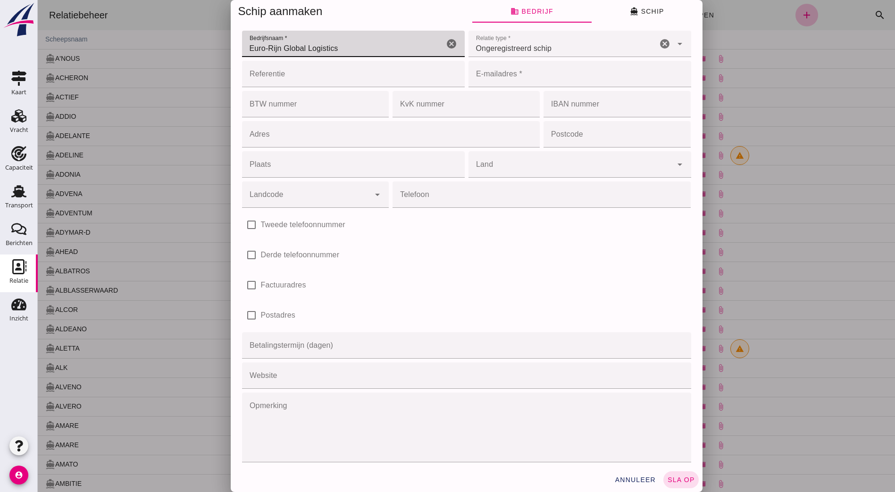
type input "Euro-Rijn Global Logistics"
click at [567, 54] on div "Ongeregistreerd schip unregistered_vessel" at bounding box center [562, 44] width 189 height 26
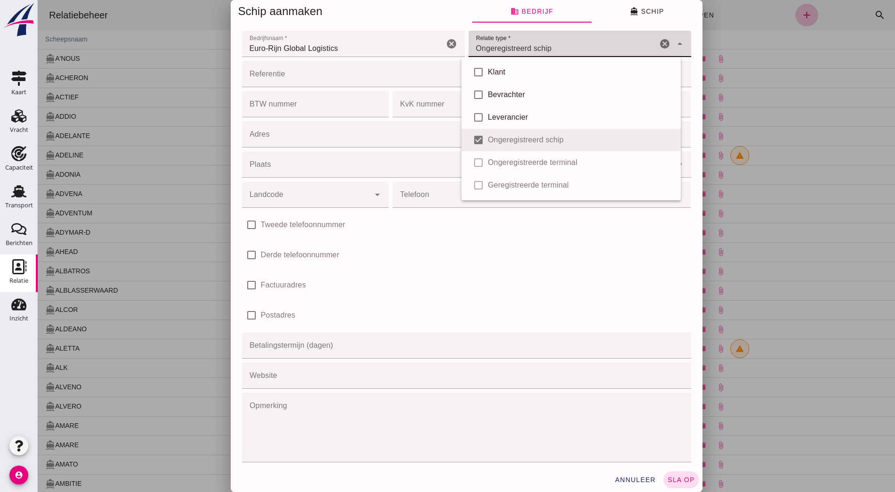
click at [572, 40] on div "Ongeregistreerd schip unregistered_vessel" at bounding box center [562, 44] width 189 height 26
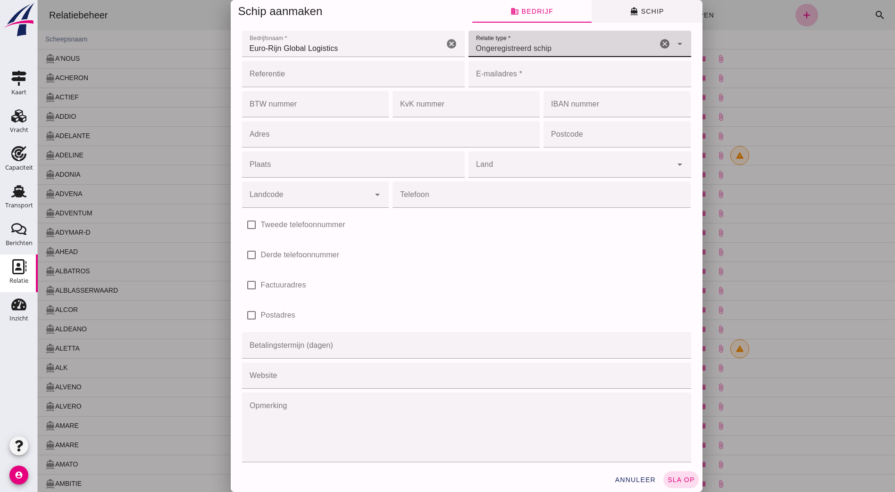
click at [614, 13] on button "directions_boat Schip" at bounding box center [647, 11] width 111 height 23
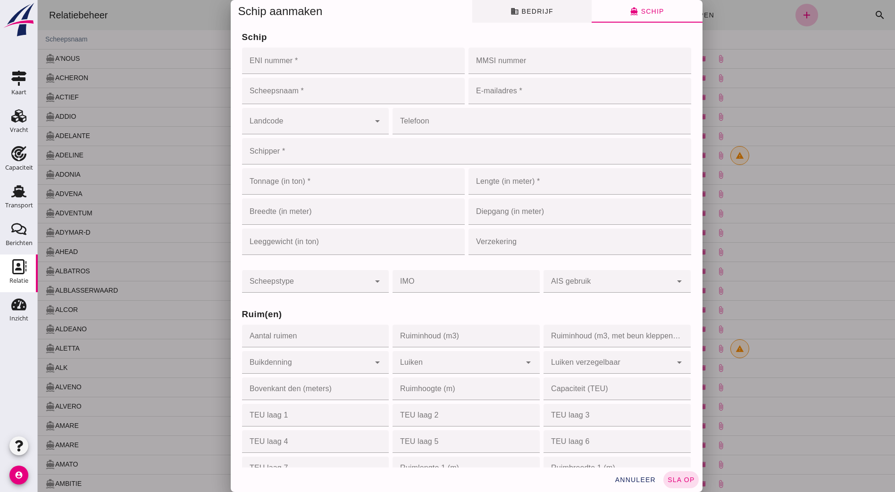
drag, startPoint x: 532, startPoint y: 13, endPoint x: 537, endPoint y: 14, distance: 5.3
click at [533, 13] on span "business Bedrijf" at bounding box center [531, 11] width 42 height 8
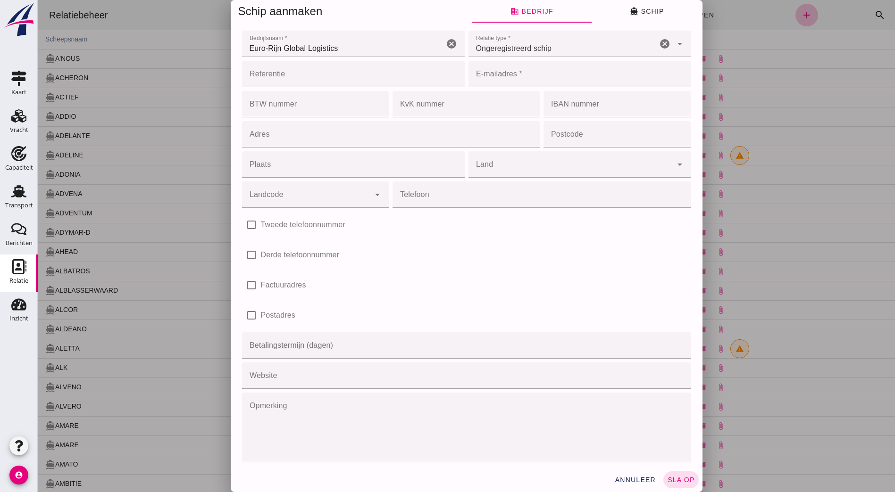
click at [297, 80] on input "Referentie" at bounding box center [350, 74] width 217 height 26
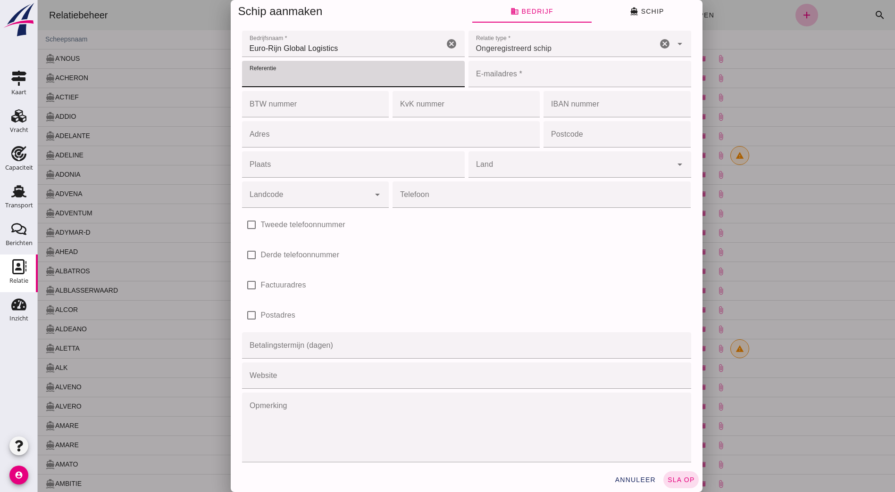
click at [507, 79] on input "E-mailadres *" at bounding box center [576, 74] width 217 height 26
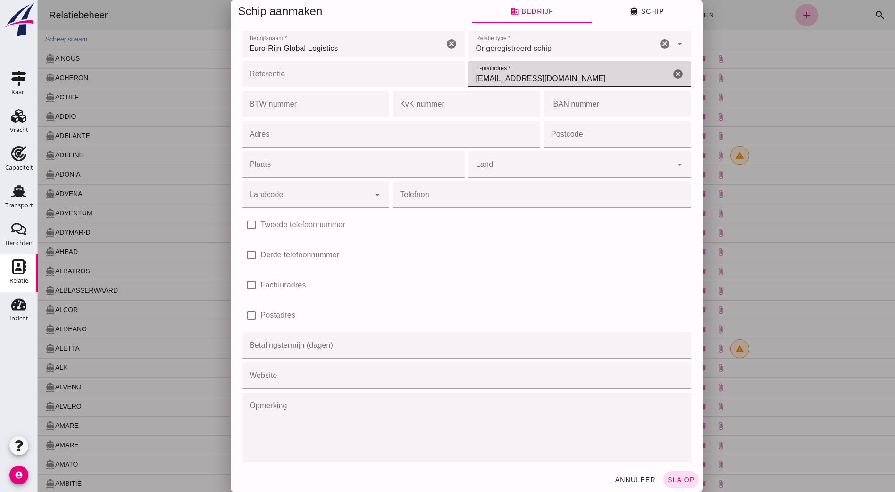
type input "[EMAIL_ADDRESS][DOMAIN_NAME]"
click at [275, 114] on input "BTW nummer" at bounding box center [313, 104] width 142 height 26
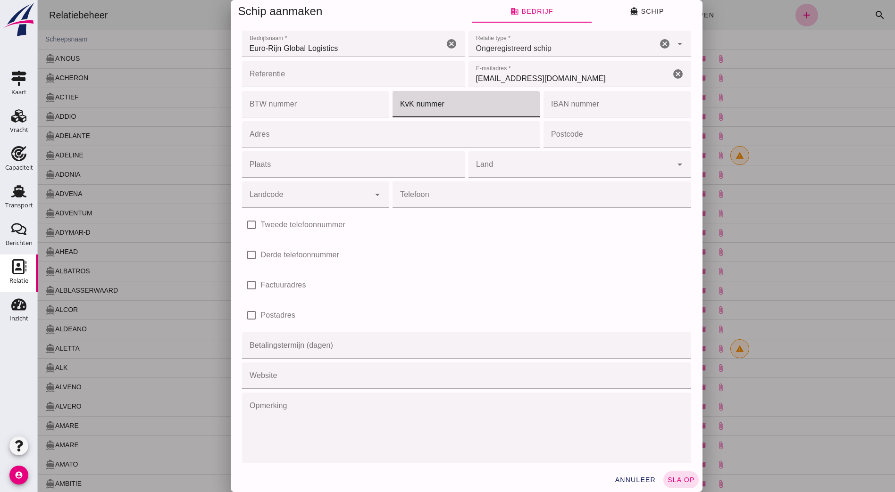
click at [414, 104] on input "KvK nummer" at bounding box center [463, 104] width 142 height 26
type input "24151274"
click at [435, 242] on div "check_box_outline_blank Derde telefoonnummer" at bounding box center [466, 255] width 453 height 30
click at [348, 137] on input "Adres" at bounding box center [388, 134] width 292 height 26
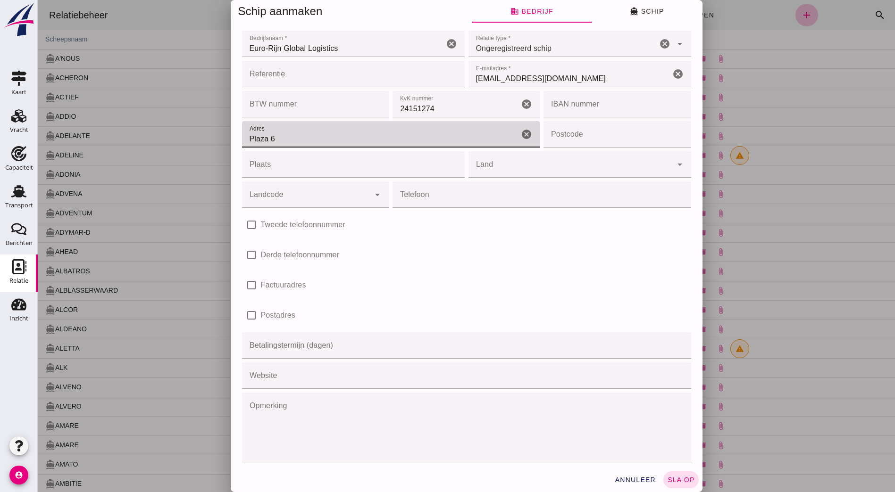
type input "Plaza 6"
click at [384, 167] on input "Plaats" at bounding box center [350, 164] width 217 height 26
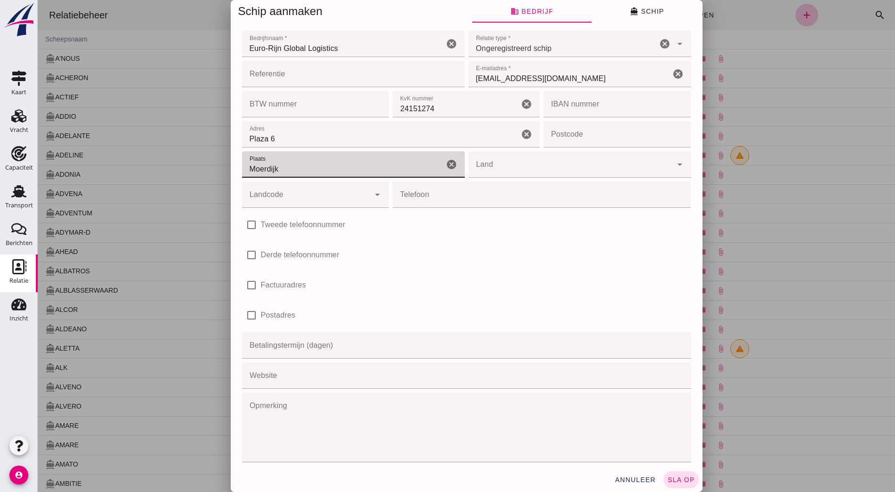
type input "Moerdijk"
click at [553, 162] on div at bounding box center [570, 164] width 204 height 26
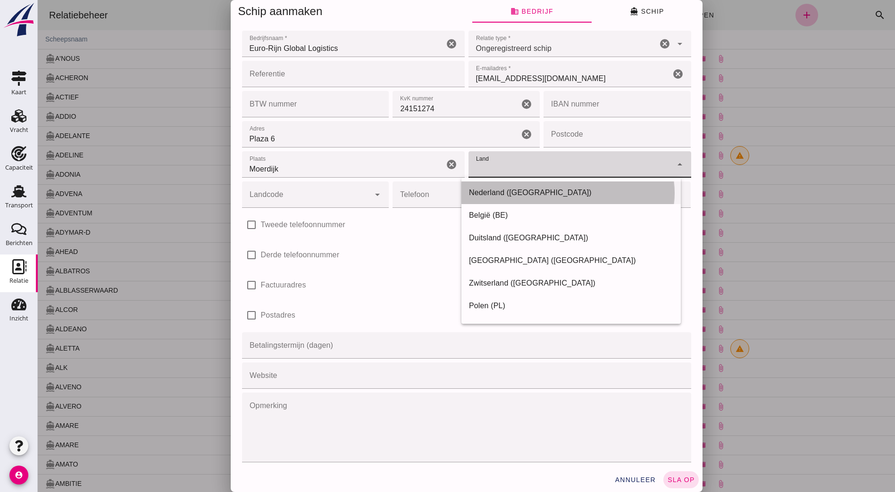
click at [509, 189] on div "Nederland ([GEOGRAPHIC_DATA])" at bounding box center [571, 192] width 204 height 11
type input "Nederland ([GEOGRAPHIC_DATA])"
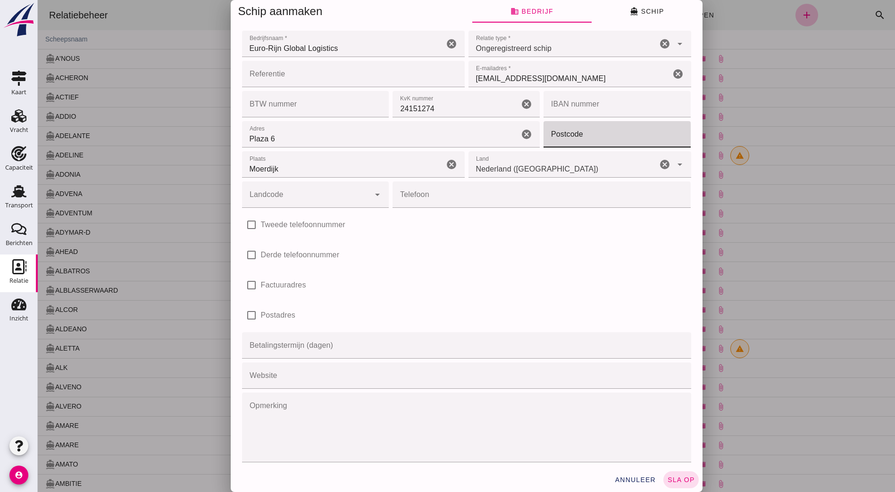
click at [548, 130] on input "Postcode" at bounding box center [614, 134] width 142 height 26
type input "4782SK"
click at [462, 254] on div "check_box_outline_blank Derde telefoonnummer" at bounding box center [466, 255] width 449 height 26
click at [372, 197] on icon "arrow_drop_down" at bounding box center [377, 194] width 11 height 11
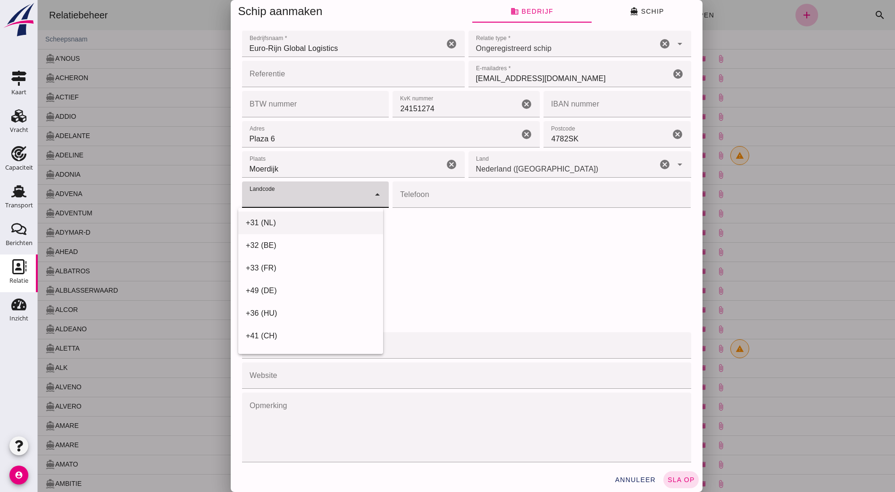
click at [304, 224] on div "+31 (NL)" at bounding box center [311, 222] width 130 height 11
type input "+31 (NL)"
click at [415, 205] on input "Telefoon" at bounding box center [538, 195] width 292 height 26
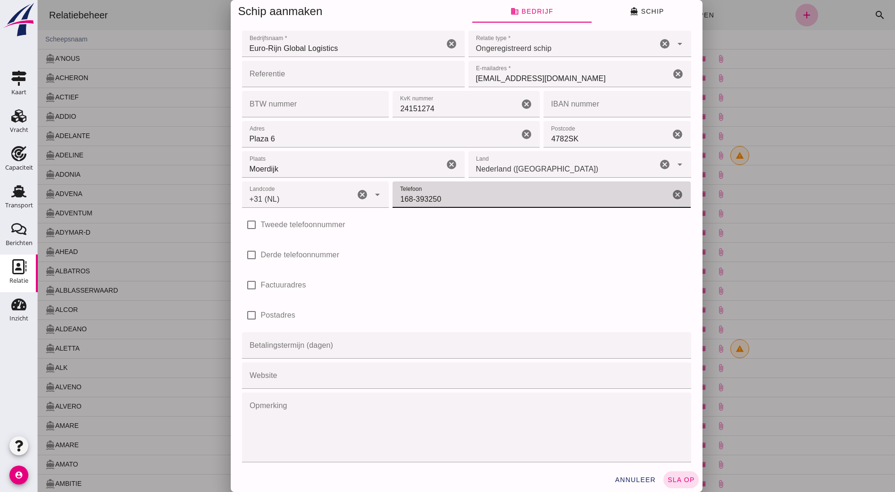
type input "168-393250"
click at [427, 254] on div "check_box_outline_blank Derde telefoonnummer" at bounding box center [466, 255] width 449 height 26
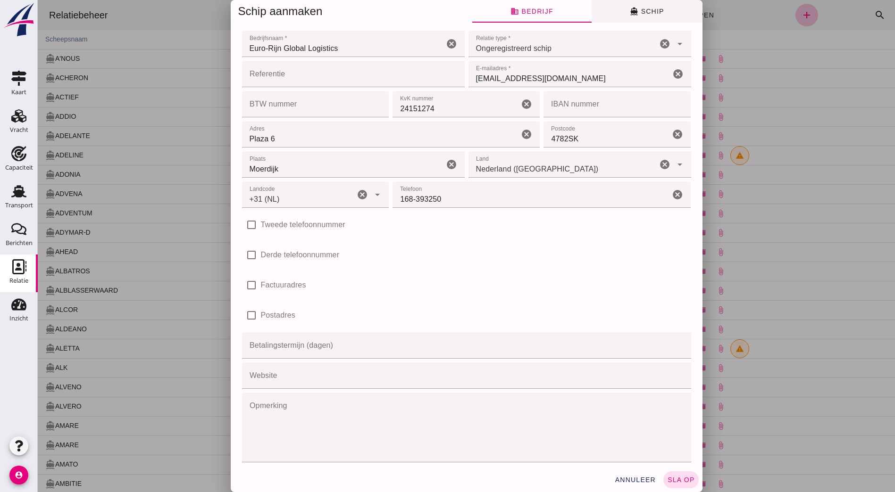
click at [645, 8] on span "directions_boat Schip" at bounding box center [647, 11] width 34 height 8
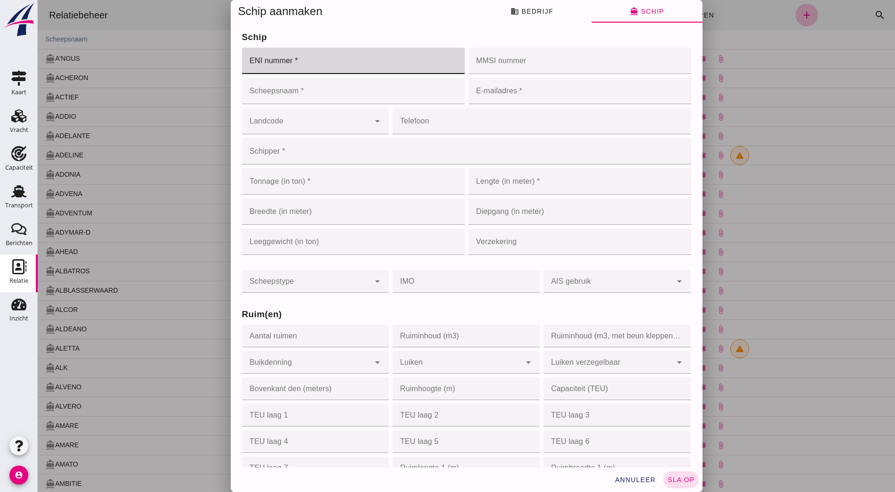
click at [339, 58] on input "ENI nummer *" at bounding box center [350, 61] width 217 height 26
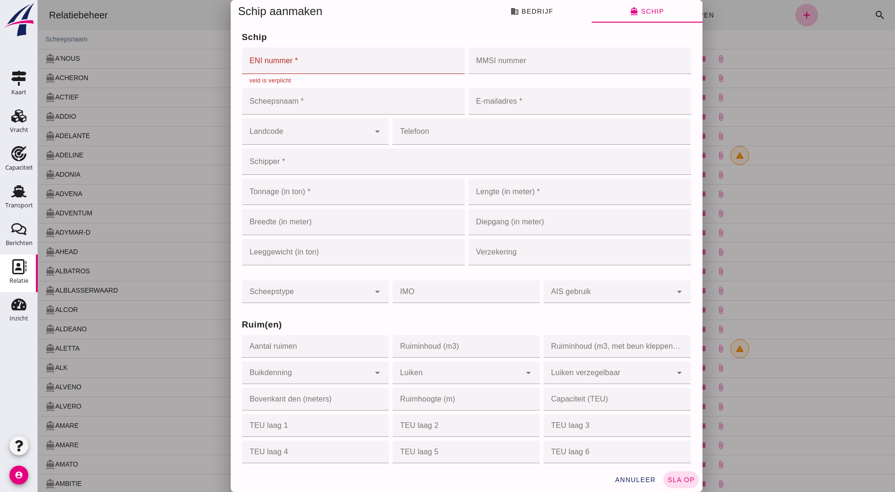
drag, startPoint x: 521, startPoint y: 76, endPoint x: 524, endPoint y: 71, distance: 5.5
click at [521, 76] on div "MMSI nummer MMSI nummer cancel" at bounding box center [580, 66] width 226 height 41
click at [312, 59] on input "ENI nummer *" at bounding box center [350, 61] width 217 height 26
paste input "06002886"
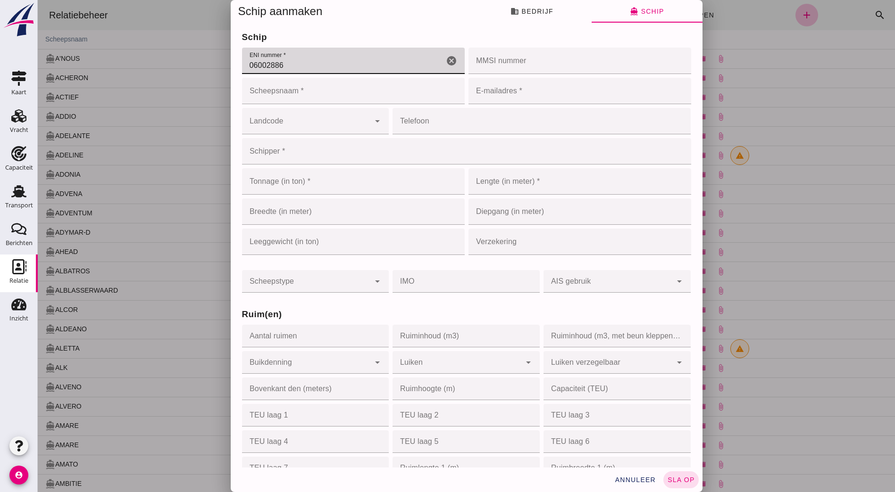
type input "06002886"
click at [393, 90] on input "Scheepsnaam *" at bounding box center [353, 91] width 223 height 26
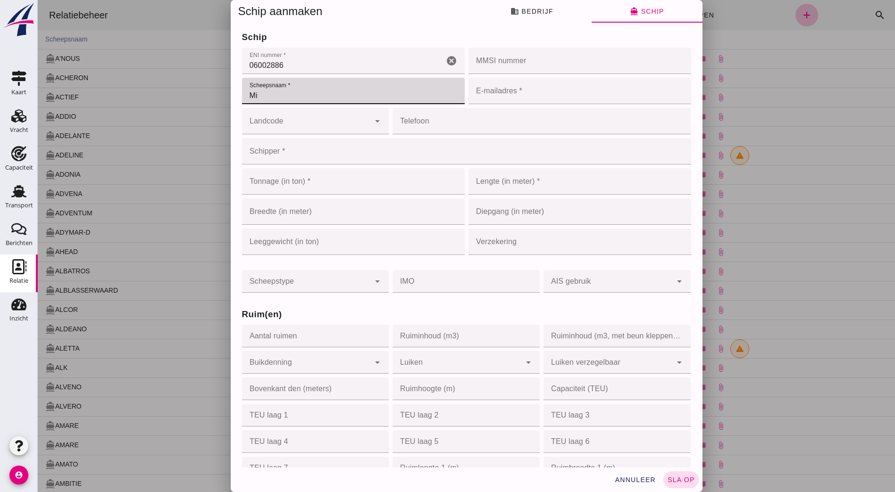
type input "M"
type input "[PERSON_NAME] 5"
click at [540, 89] on input "E-mailadres *" at bounding box center [576, 91] width 217 height 26
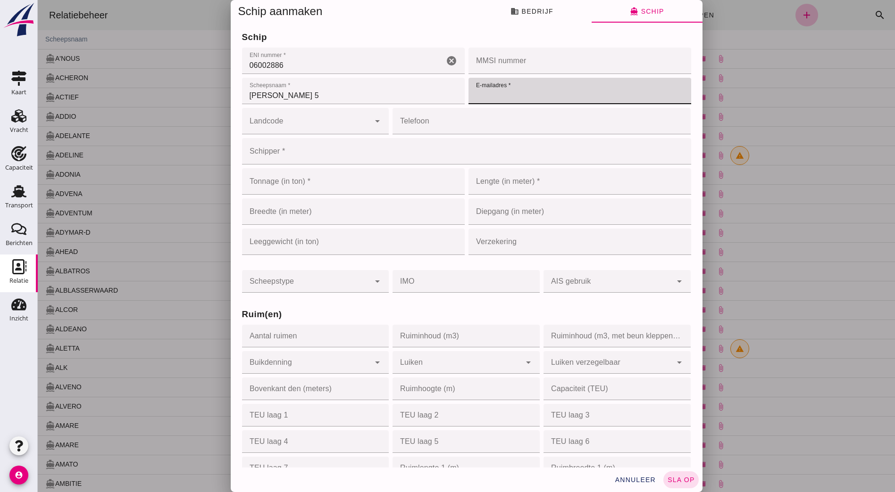
type input "[EMAIL_ADDRESS][DOMAIN_NAME]"
click at [334, 123] on input "Landcode" at bounding box center [306, 125] width 128 height 11
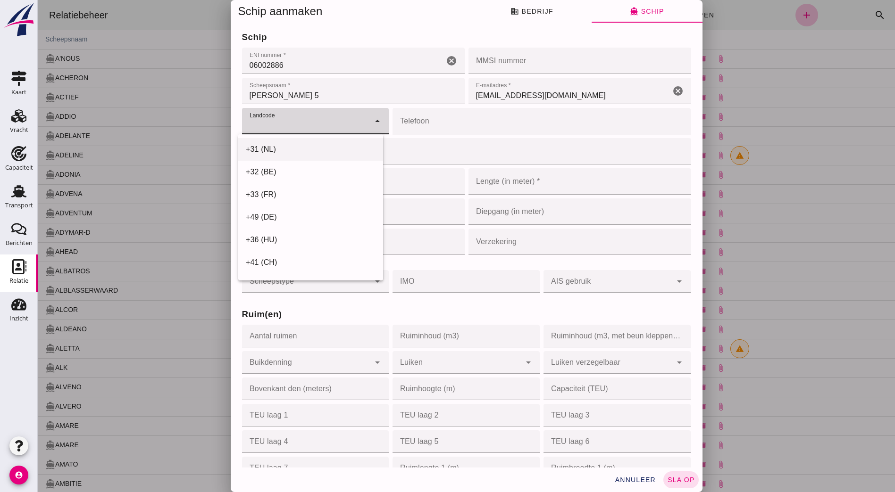
click at [317, 146] on div "+31 (NL)" at bounding box center [311, 149] width 130 height 11
type input "+31 (NL)"
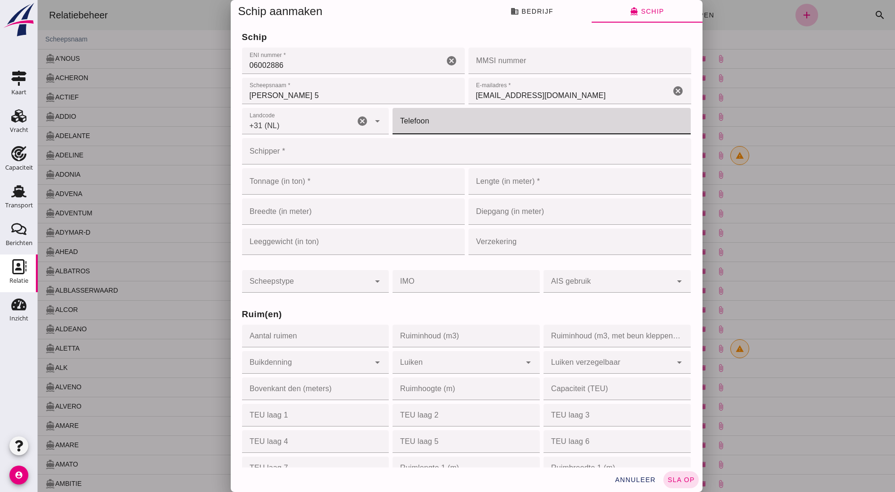
click at [427, 132] on input "Telefoon" at bounding box center [538, 121] width 292 height 26
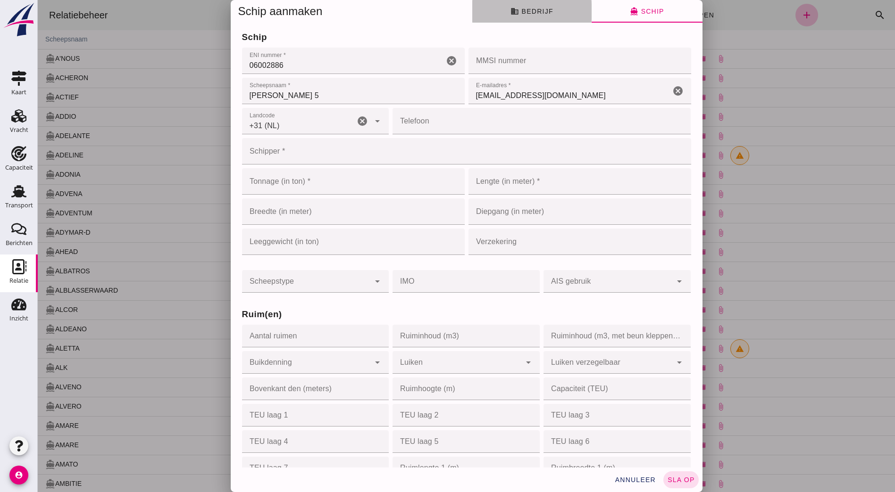
click at [547, 17] on button "business Bedrijf" at bounding box center [531, 11] width 119 height 23
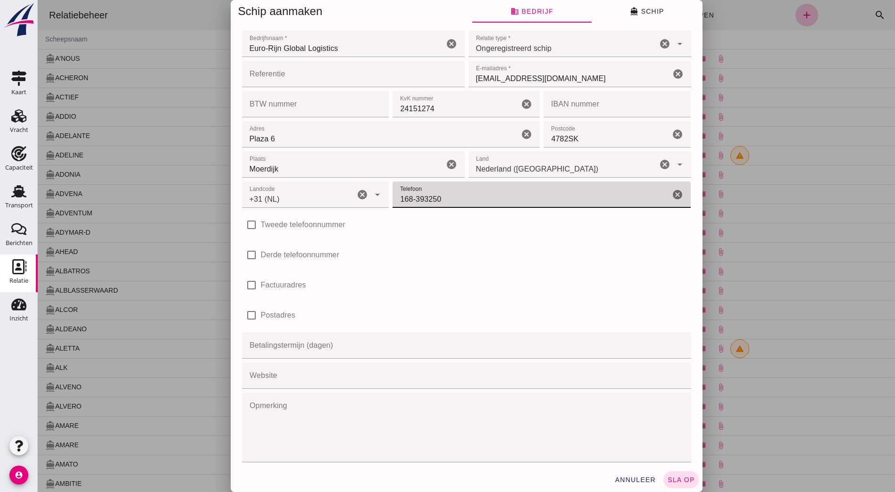
drag, startPoint x: 435, startPoint y: 201, endPoint x: 396, endPoint y: 220, distance: 43.5
click at [362, 207] on div "Landcode Landcode +31 (NL) +31 ([GEOGRAPHIC_DATA]) cancel arrow_drop_down Telef…" at bounding box center [466, 195] width 453 height 30
click at [640, 7] on span "directions_boat Schip" at bounding box center [647, 11] width 34 height 8
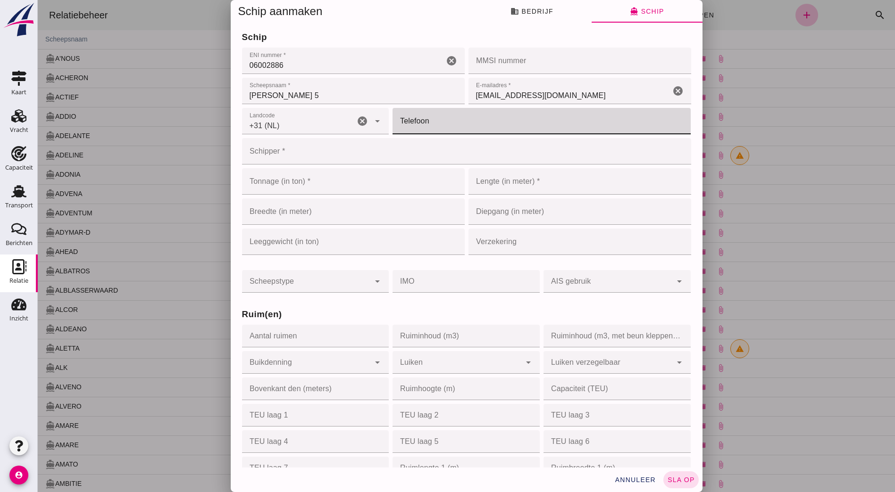
click at [472, 122] on input "Telefoon" at bounding box center [538, 121] width 292 height 26
paste input "168-393250"
type input "168-393250"
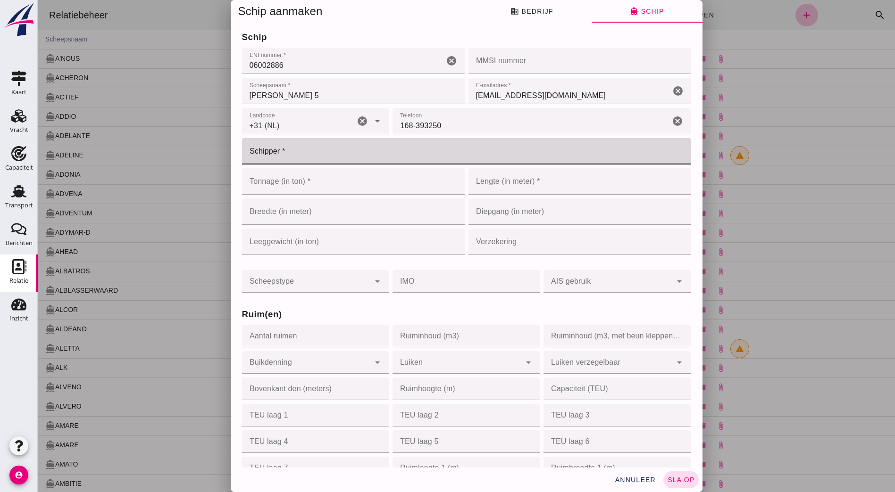
click at [367, 153] on input "Schipper *" at bounding box center [463, 151] width 443 height 26
type input "Personeel"
click at [475, 265] on div "Scheepstype Scheepstype cancel arrow_drop_down IMO IMO cancel AIS gebruik AIS g…" at bounding box center [466, 276] width 453 height 38
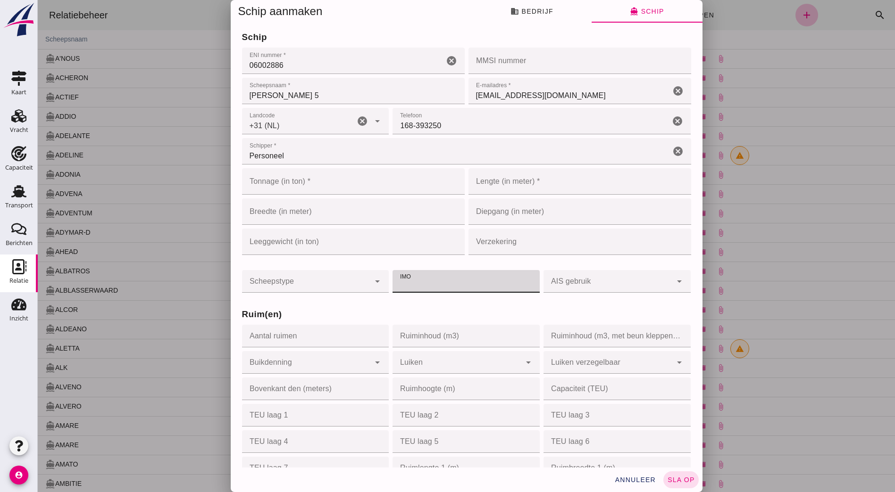
click at [342, 189] on input "Tonnage (in ton) *" at bounding box center [343, 181] width 203 height 26
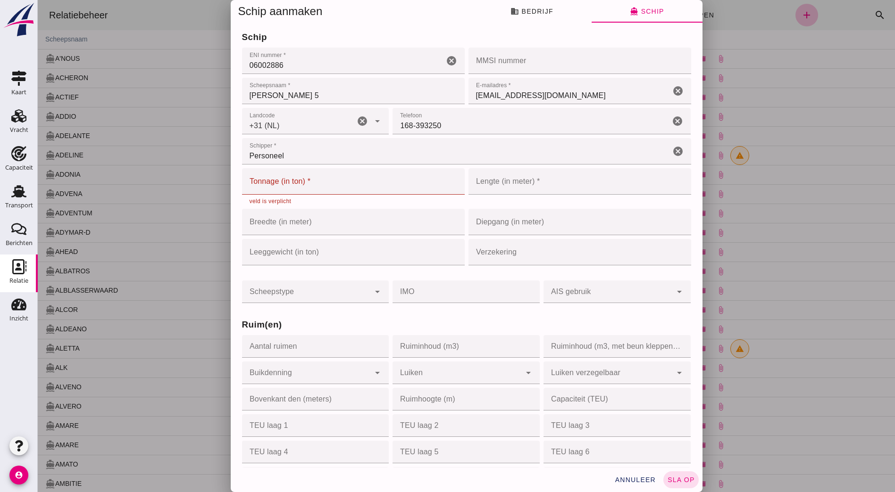
click at [289, 174] on input "Tonnage (in ton) *" at bounding box center [343, 181] width 203 height 26
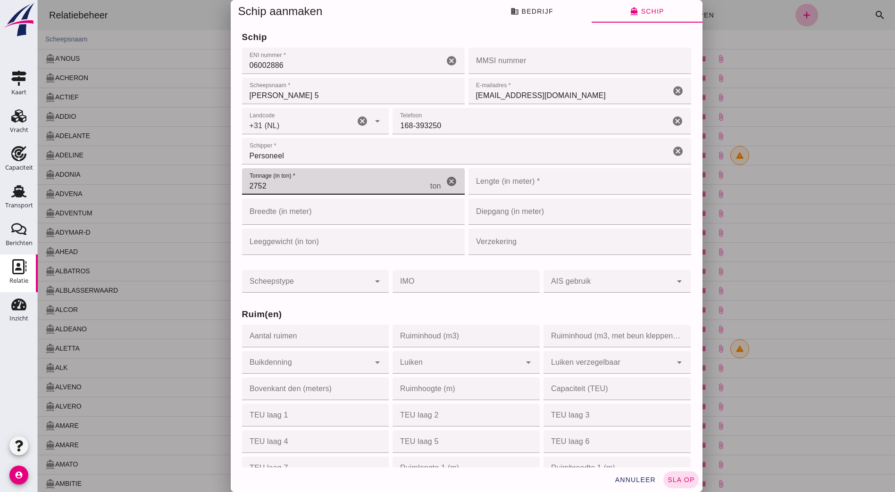
type input "2752"
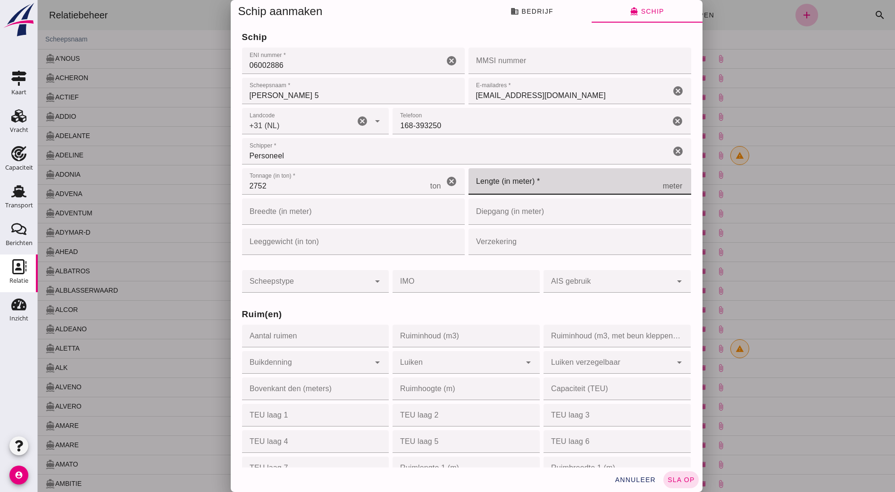
click at [512, 186] on input "Lengte (in meter) *" at bounding box center [565, 181] width 194 height 26
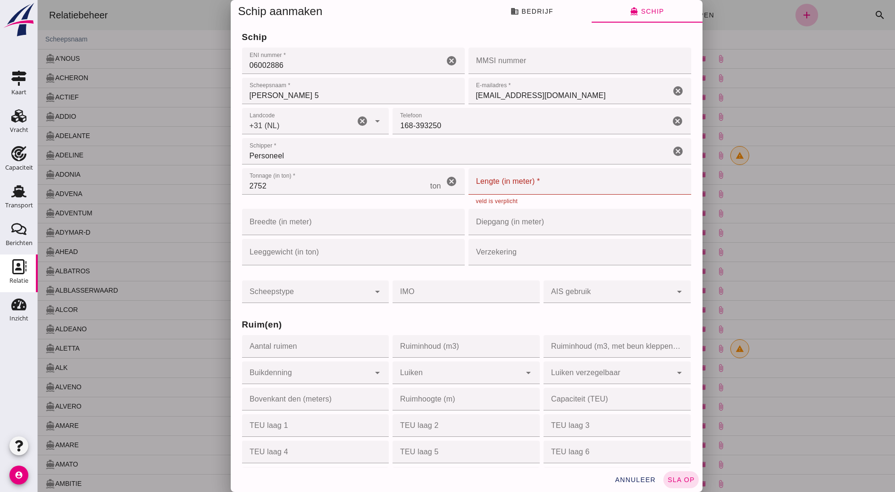
click at [500, 177] on input "Lengte (in meter) *" at bounding box center [565, 181] width 194 height 26
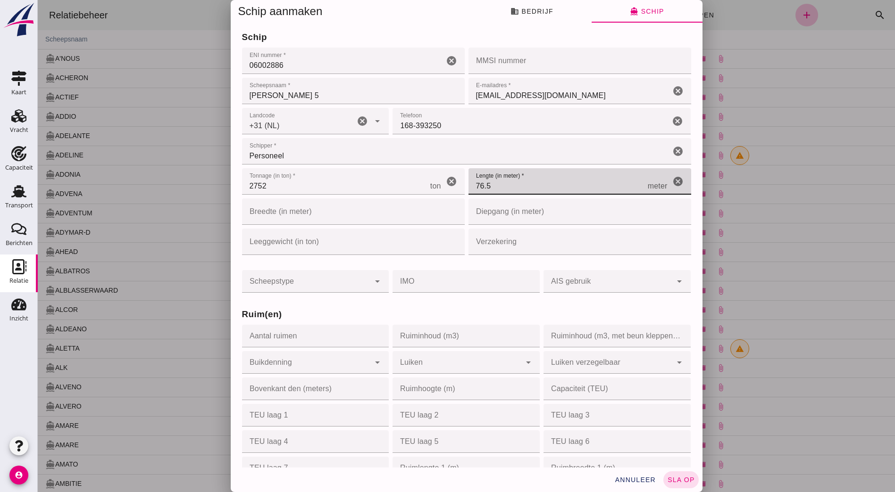
type input "76.5"
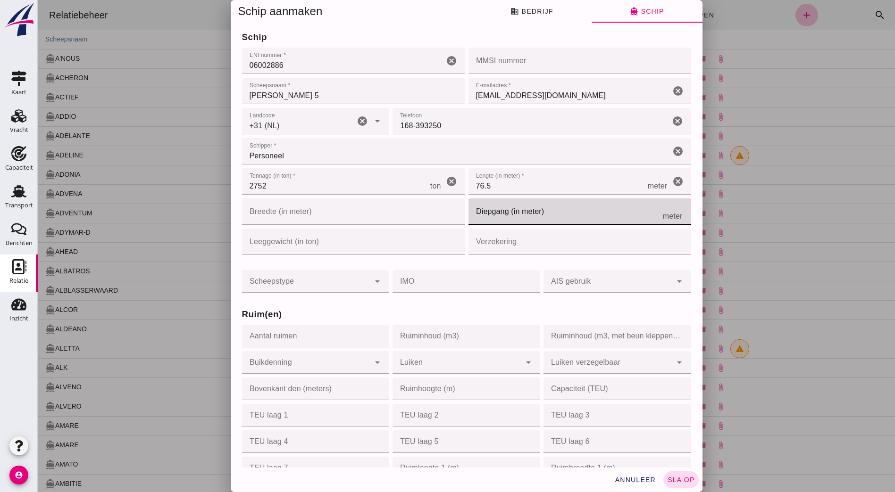
click at [473, 224] on input "Diepgang (in meter)" at bounding box center [565, 212] width 194 height 26
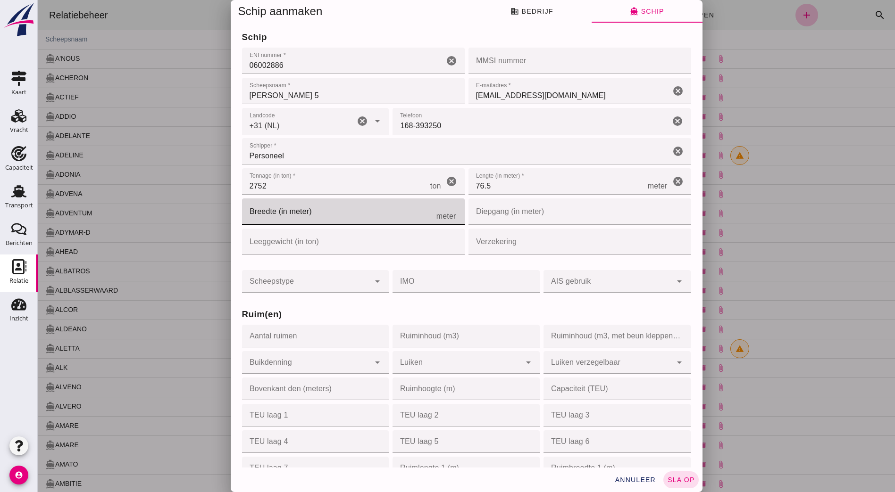
click at [407, 224] on input "Breedte (in meter)" at bounding box center [339, 212] width 194 height 26
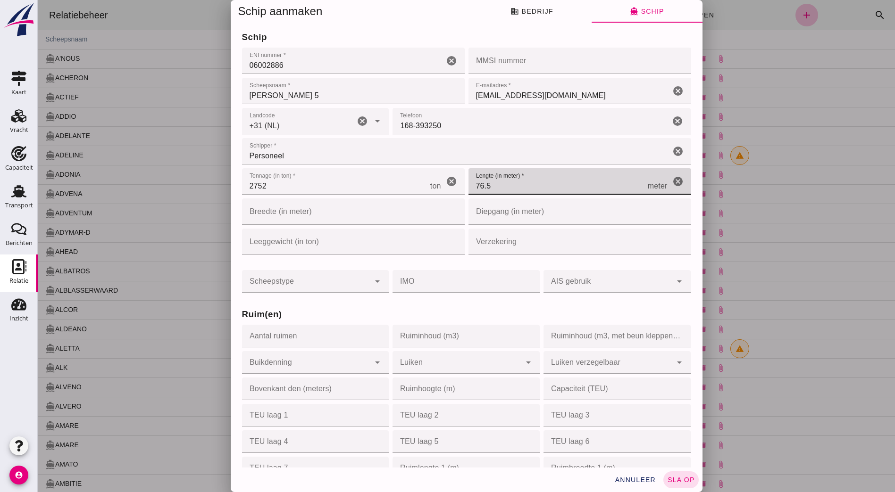
click at [491, 191] on input "76.5" at bounding box center [557, 181] width 179 height 26
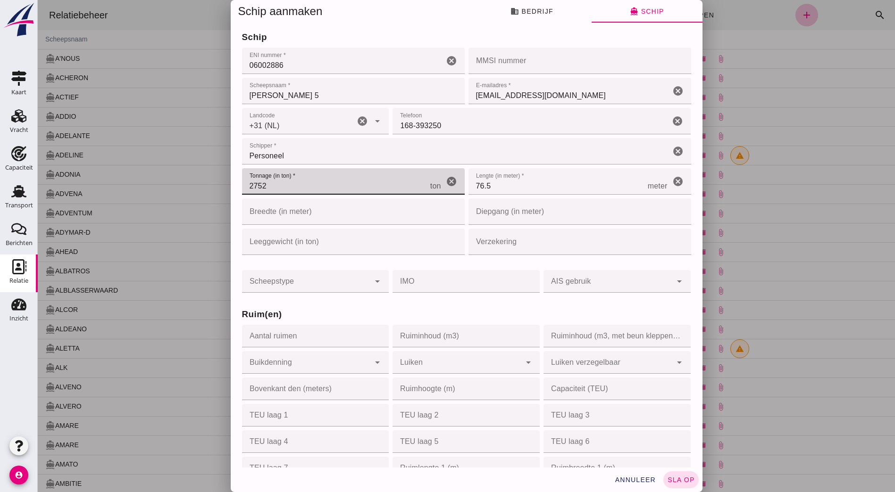
click at [327, 184] on input "2752" at bounding box center [336, 181] width 188 height 26
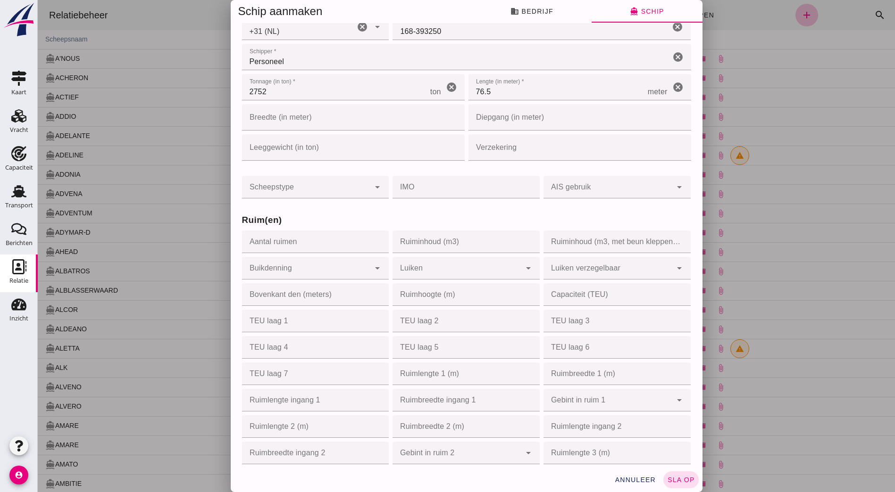
click at [489, 100] on input "76.5" at bounding box center [557, 87] width 179 height 26
drag, startPoint x: 519, startPoint y: 89, endPoint x: 499, endPoint y: 87, distance: 20.9
click at [499, 87] on input "76.5" at bounding box center [557, 87] width 179 height 26
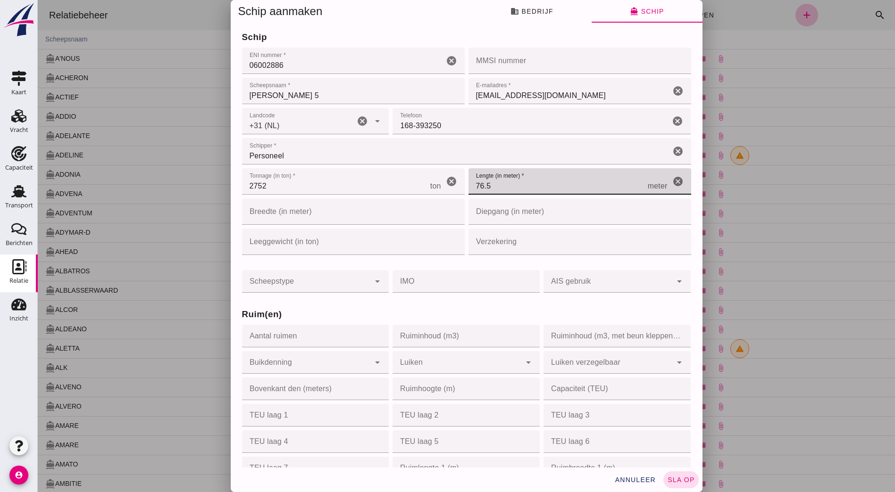
scroll to position [47, 0]
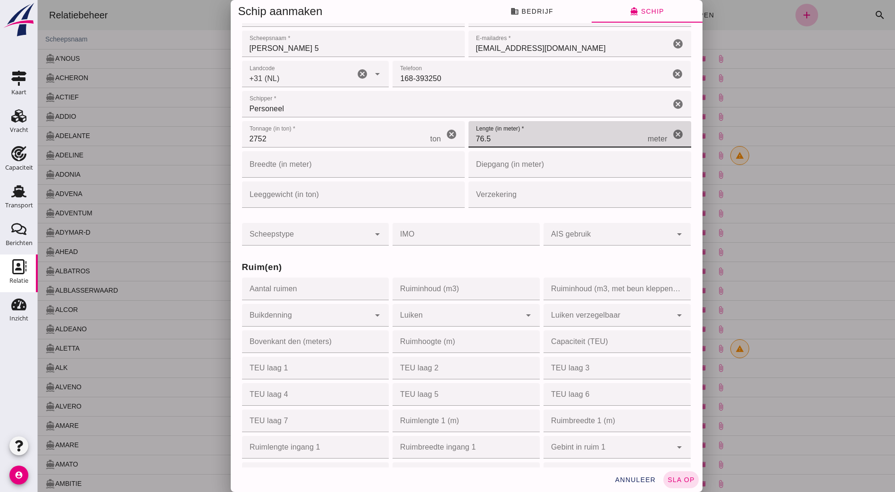
click at [370, 241] on div "arrow_drop_down" at bounding box center [376, 234] width 13 height 23
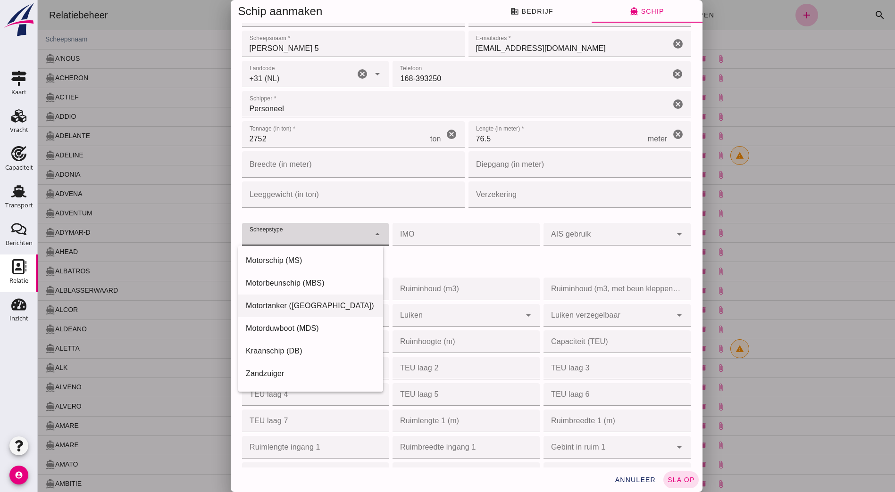
scroll to position [42, 0]
click at [306, 356] on div "Duwbak (DWS)" at bounding box center [311, 354] width 130 height 11
type input "push_barge"
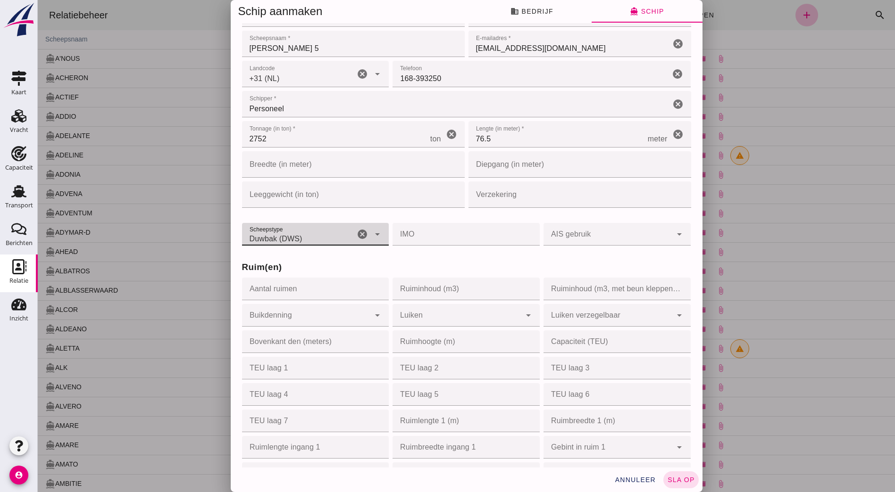
click at [428, 217] on div "Scheepstype Scheepstype Duwbak (DWS) push_barge cancel arrow_drop_down IMO IMO …" at bounding box center [466, 229] width 453 height 38
click at [353, 263] on h3 "Ruim(en)" at bounding box center [466, 267] width 449 height 13
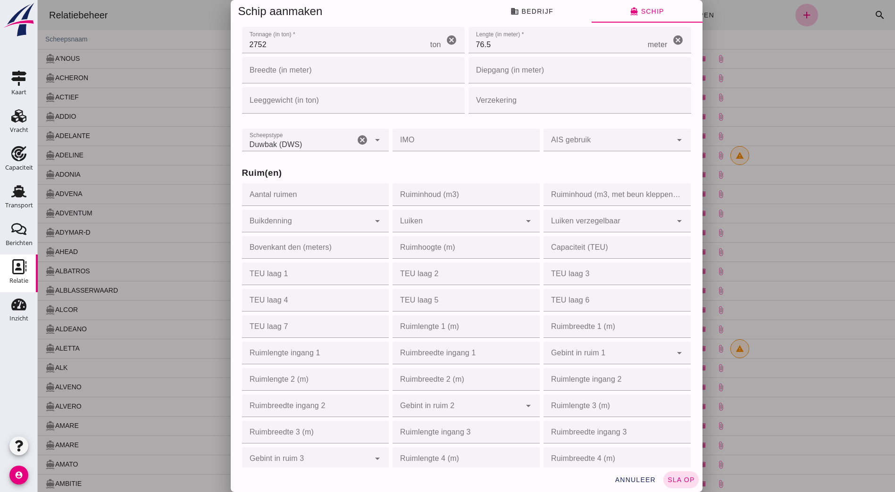
scroll to position [189, 0]
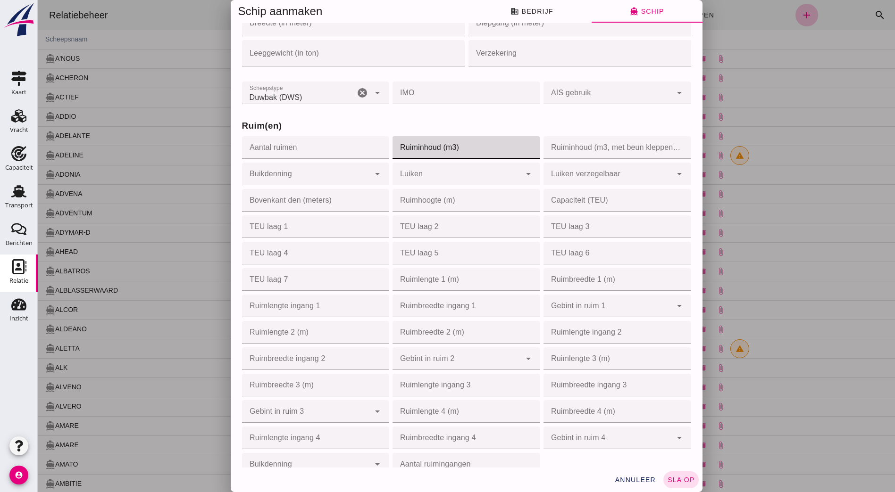
click at [451, 146] on input "Ruiminhoud (m3)" at bounding box center [463, 147] width 142 height 23
type input "3200"
click at [459, 127] on h3 "Ruim(en)" at bounding box center [466, 125] width 449 height 13
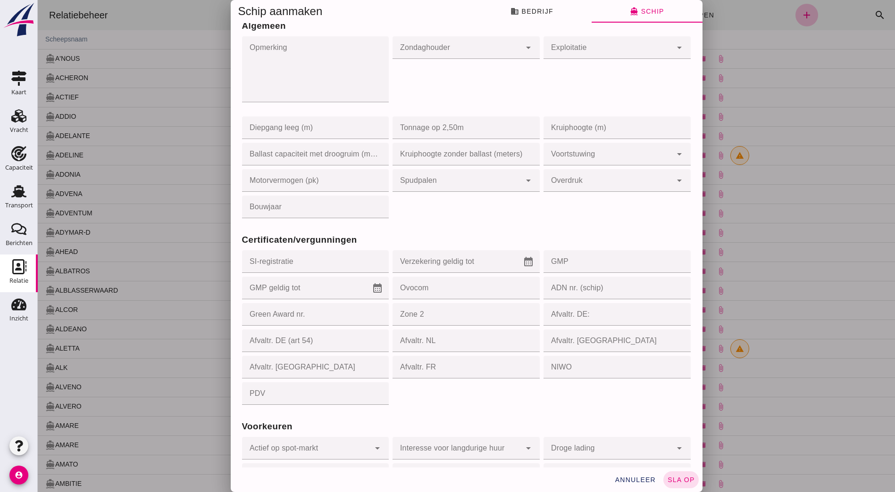
scroll to position [708, 0]
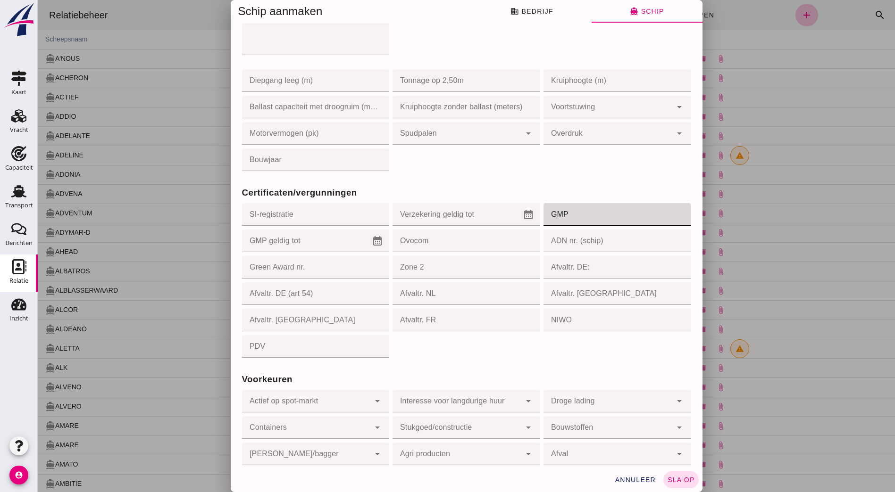
click at [569, 216] on input "GMP" at bounding box center [614, 214] width 142 height 23
click at [597, 224] on input "GMP" at bounding box center [614, 214] width 142 height 23
type input "056140"
click at [287, 244] on input "GMP geldig tot" at bounding box center [307, 241] width 130 height 23
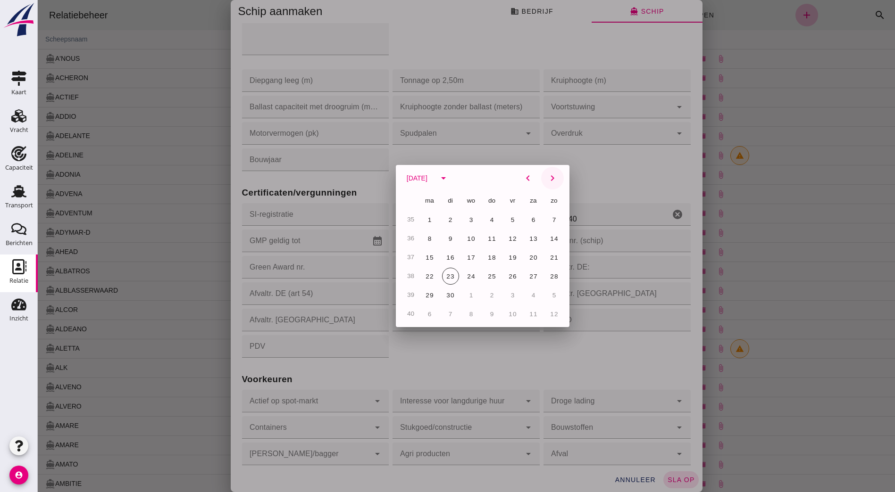
click at [551, 182] on icon "chevron_right" at bounding box center [552, 178] width 11 height 11
click at [551, 181] on icon "chevron_right" at bounding box center [552, 178] width 11 height 11
click at [548, 179] on icon "chevron_right" at bounding box center [552, 178] width 11 height 11
click at [509, 293] on span "30" at bounding box center [512, 295] width 9 height 7
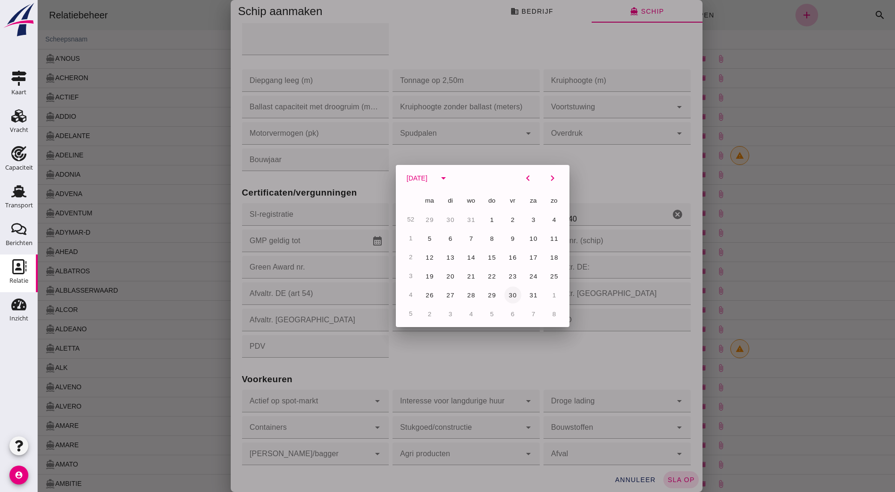
type input "[DATE]"
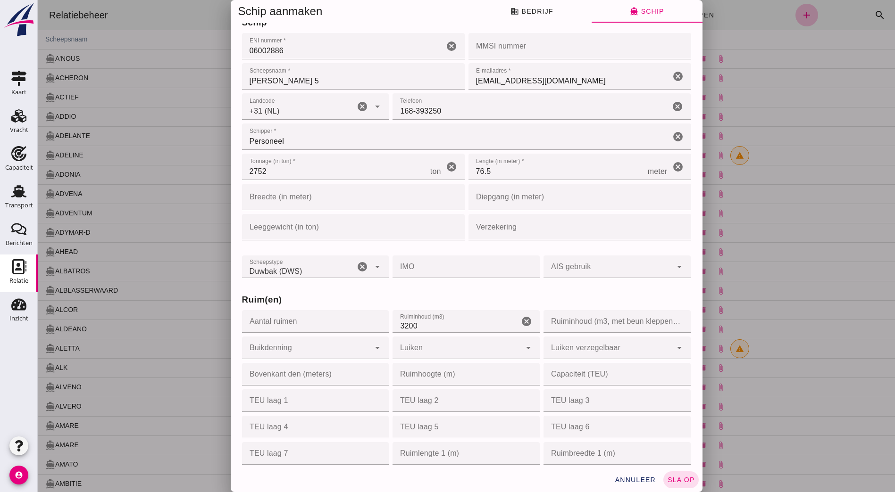
scroll to position [0, 0]
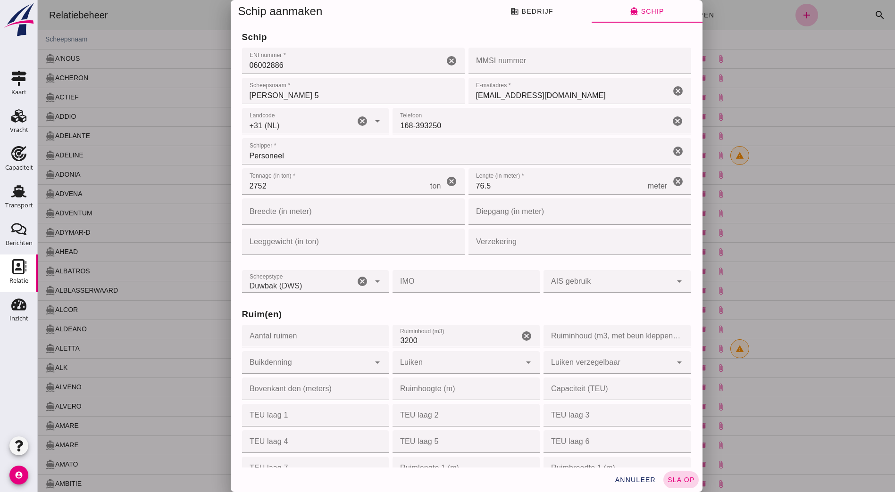
click at [667, 480] on span "sla op" at bounding box center [681, 480] width 28 height 8
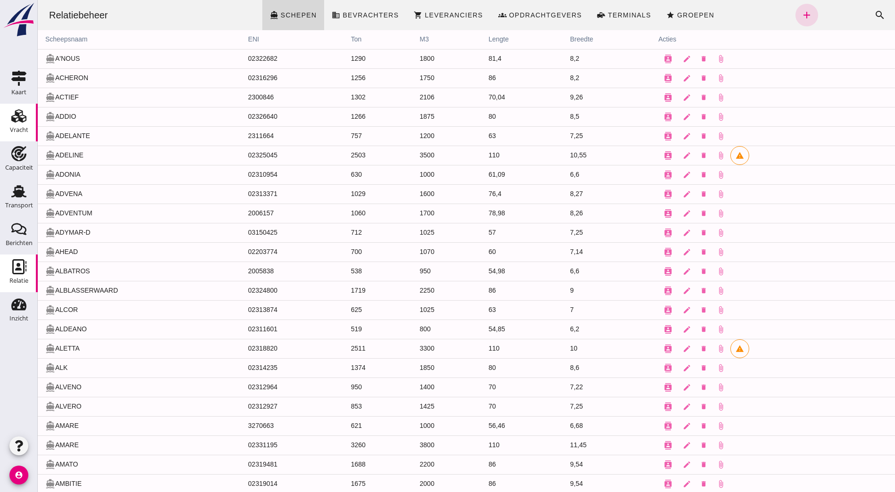
click at [14, 125] on div "Vracht" at bounding box center [19, 130] width 18 height 13
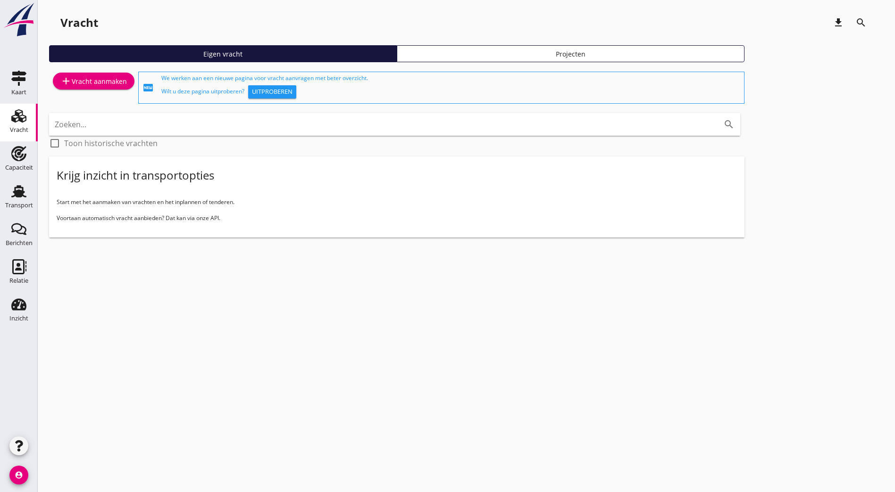
click at [102, 83] on div "add Vracht aanmaken" at bounding box center [93, 80] width 67 height 11
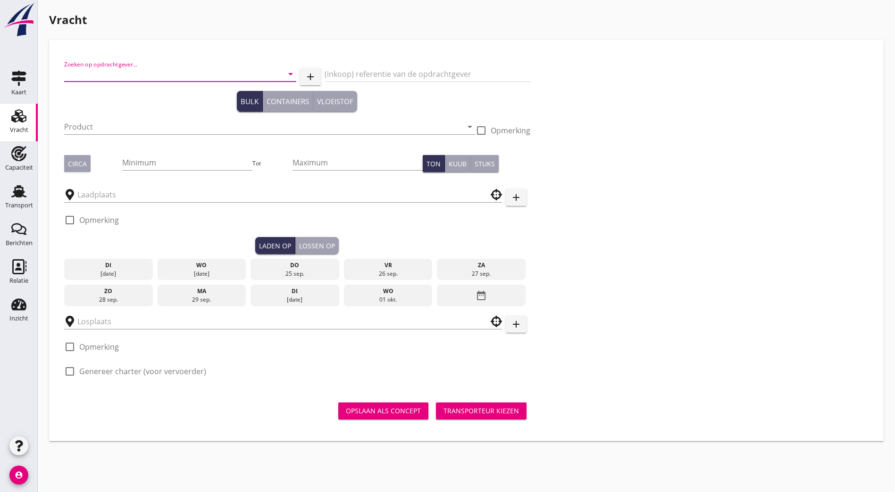
click at [121, 75] on input "Zoeken op opdrachtgever..." at bounding box center [167, 74] width 206 height 15
click at [174, 98] on div "H2GO B.V." at bounding box center [147, 97] width 150 height 11
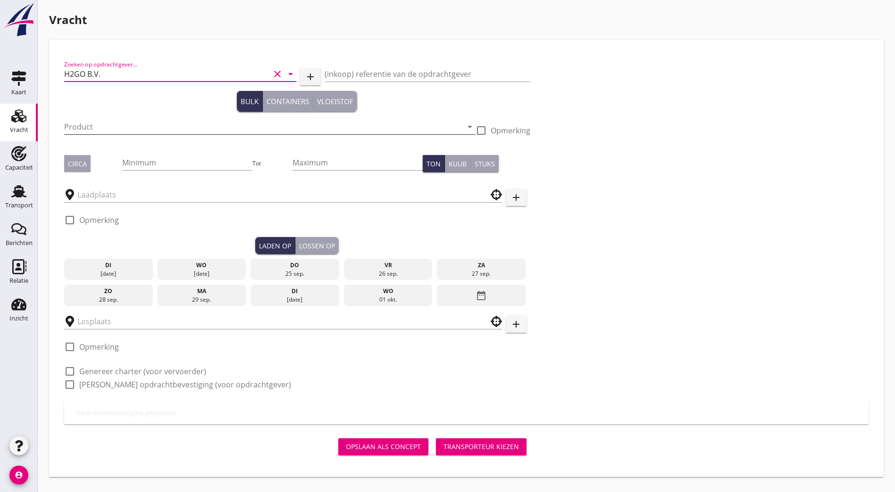
type input "H2GO B.V."
click at [87, 127] on input "Product" at bounding box center [263, 126] width 398 height 15
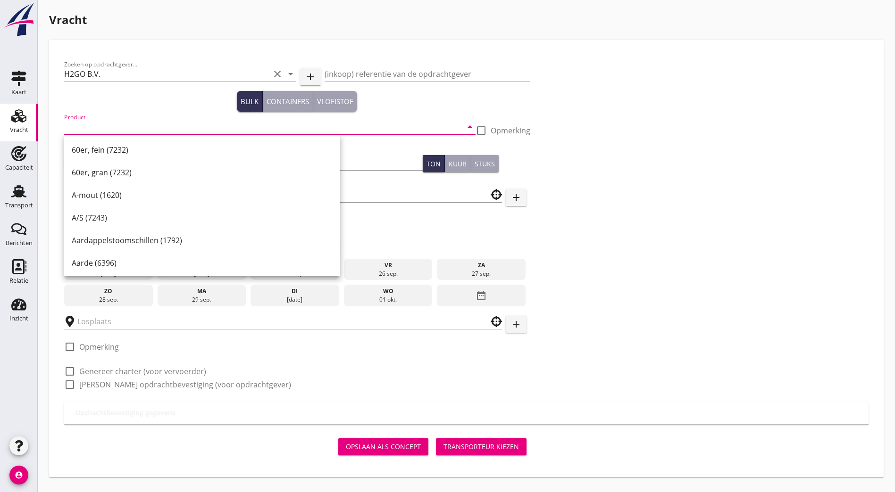
click at [87, 127] on input "Product" at bounding box center [263, 126] width 398 height 15
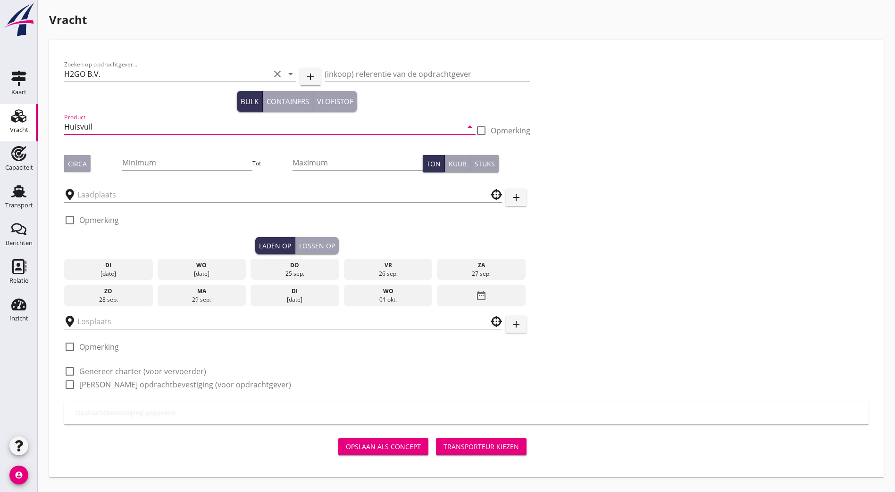
type input "Huisvuil"
click at [219, 218] on div "Zoeken op opdrachtgever... H2GO B.V. clear arrow_drop_down add (inkoop) referen…" at bounding box center [297, 228] width 474 height 347
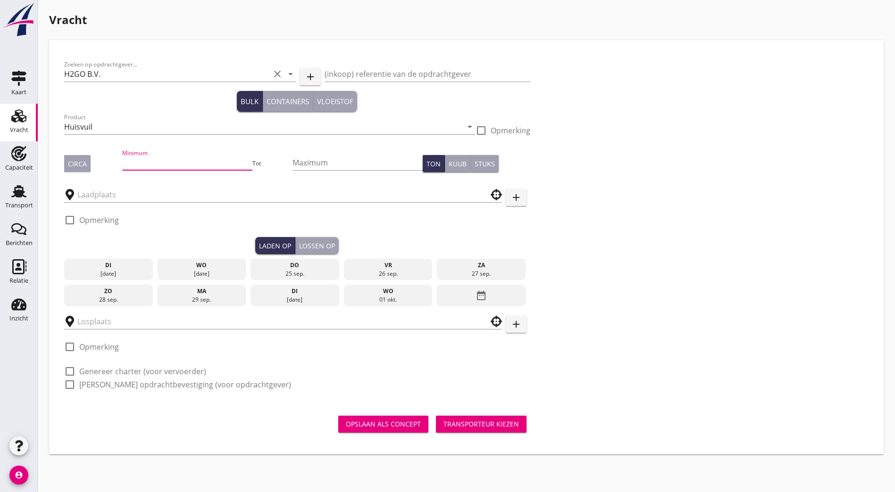
drag, startPoint x: 219, startPoint y: 218, endPoint x: 178, endPoint y: 162, distance: 68.9
click at [177, 163] on input "Minimum" at bounding box center [187, 162] width 130 height 15
type input "1"
click at [292, 172] on div "Maximum" at bounding box center [357, 167] width 130 height 25
click at [292, 167] on input "Maximum" at bounding box center [357, 162] width 130 height 15
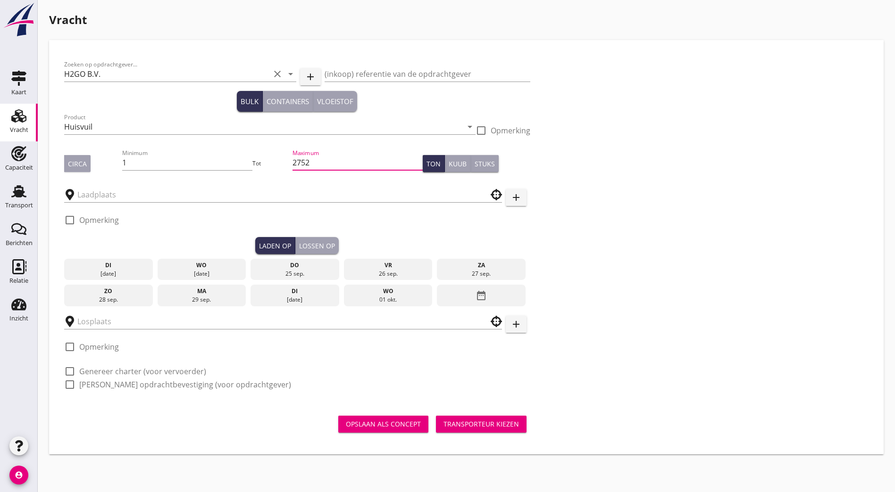
type input "2752"
click at [574, 177] on div "Zoeken op opdrachtgever... H2GO B.V. clear arrow_drop_down add (inkoop) referen…" at bounding box center [466, 228] width 812 height 347
click at [250, 188] on input "text" at bounding box center [276, 194] width 398 height 15
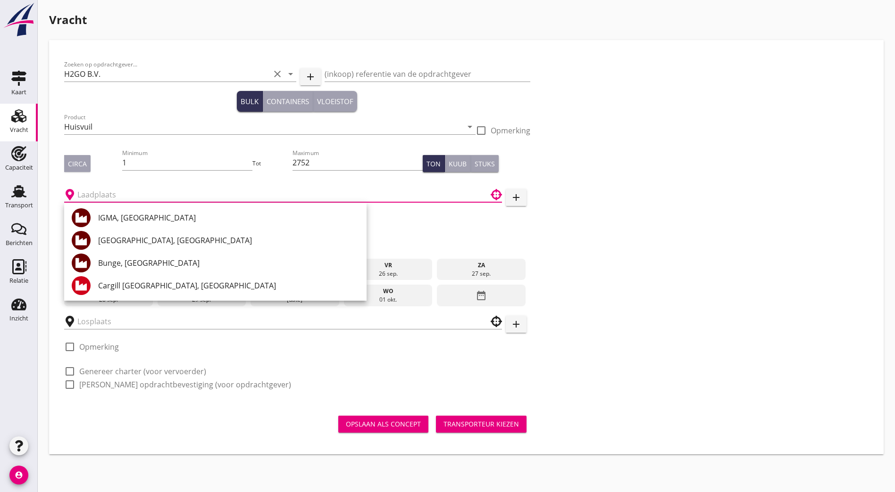
click at [587, 123] on div "Zoeken op opdrachtgever... H2GO B.V. clear arrow_drop_down add (inkoop) referen…" at bounding box center [466, 228] width 812 height 347
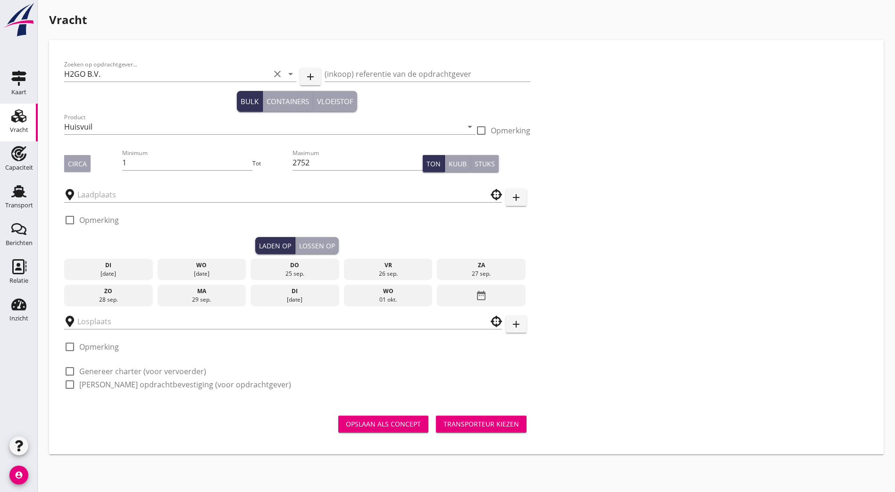
click at [167, 183] on div at bounding box center [283, 192] width 438 height 21
click at [104, 202] on input "text" at bounding box center [276, 194] width 398 height 15
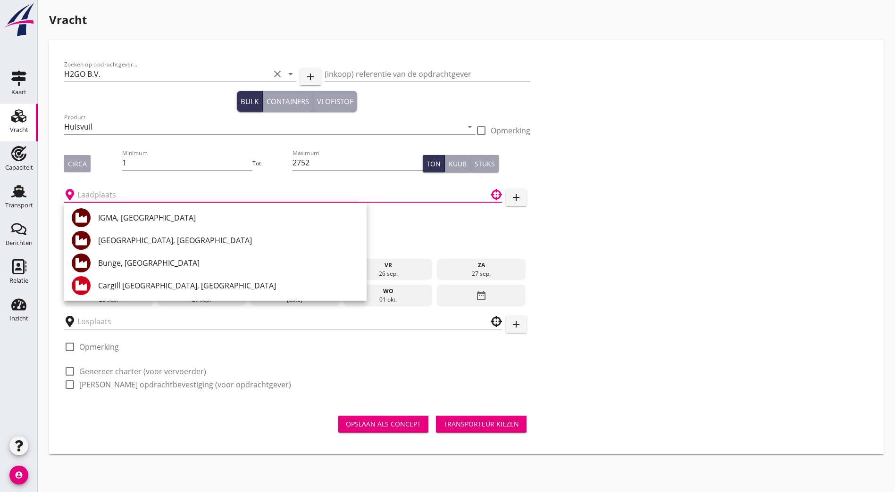
drag, startPoint x: 645, startPoint y: 221, endPoint x: 294, endPoint y: 198, distance: 351.7
click at [642, 223] on div "Zoeken op opdrachtgever... H2GO B.V. clear arrow_drop_down add (inkoop) referen…" at bounding box center [466, 228] width 812 height 347
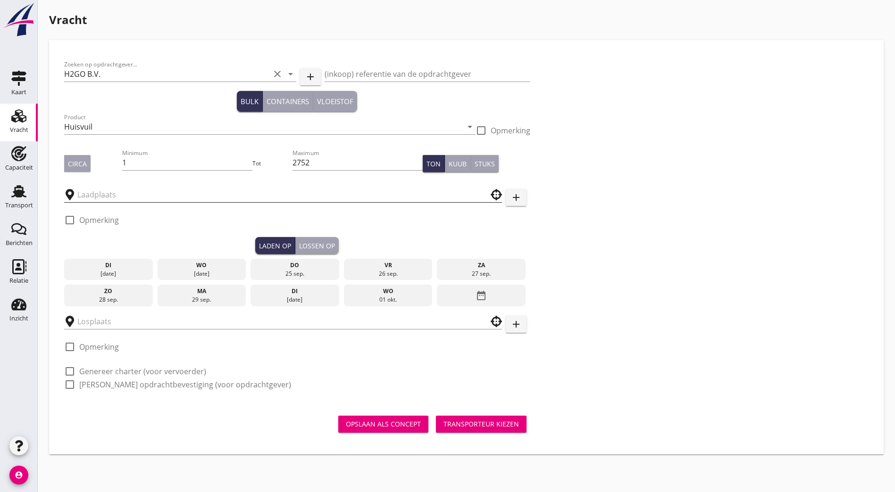
click at [211, 192] on input "text" at bounding box center [276, 194] width 398 height 15
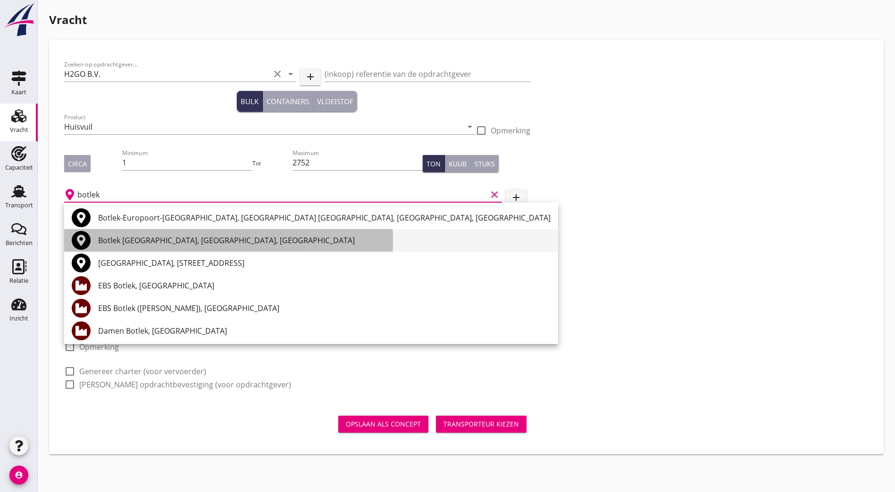
click at [202, 242] on div "Botlek [GEOGRAPHIC_DATA], [GEOGRAPHIC_DATA], [GEOGRAPHIC_DATA]" at bounding box center [324, 240] width 452 height 11
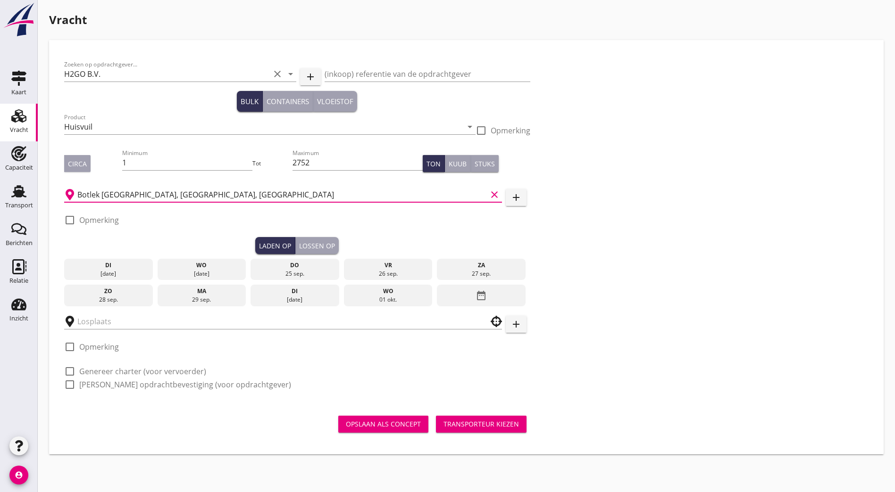
type input "Botlek [GEOGRAPHIC_DATA], [GEOGRAPHIC_DATA], [GEOGRAPHIC_DATA]"
click at [160, 289] on div "ma" at bounding box center [201, 291] width 84 height 8
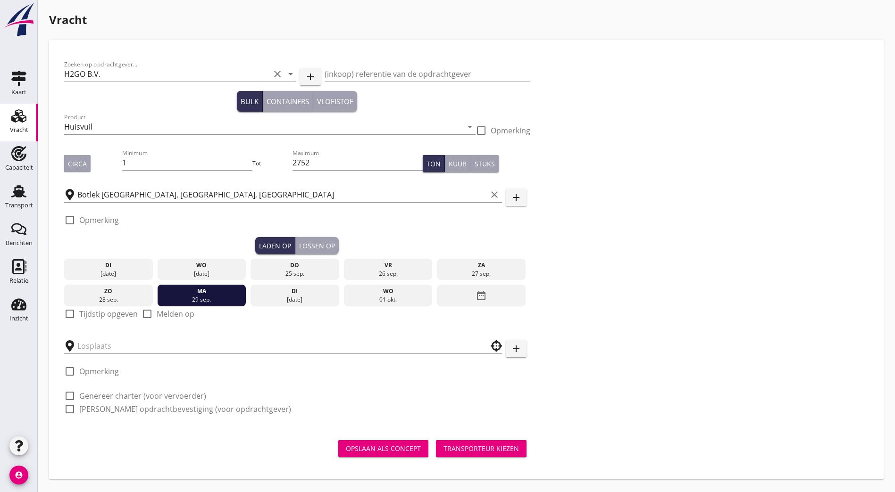
click at [81, 310] on label "Tijdstip opgeven" at bounding box center [108, 313] width 58 height 9
checkbox input "true"
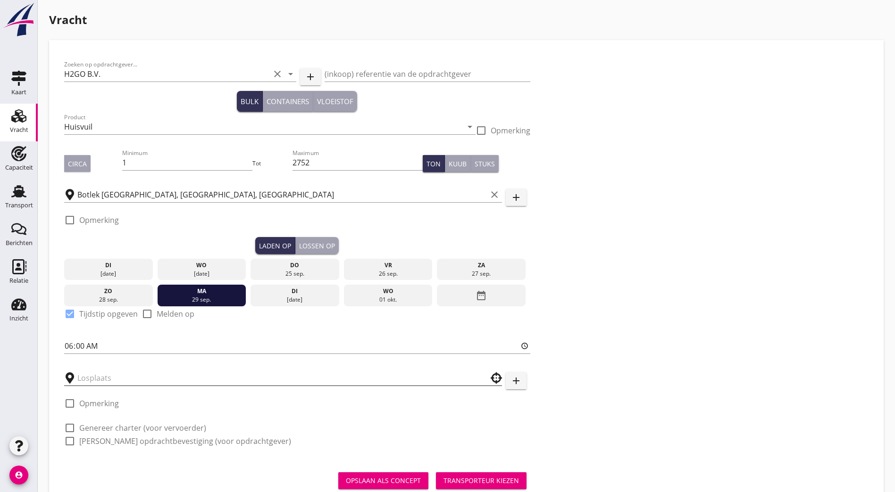
click at [97, 374] on input "text" at bounding box center [276, 378] width 398 height 15
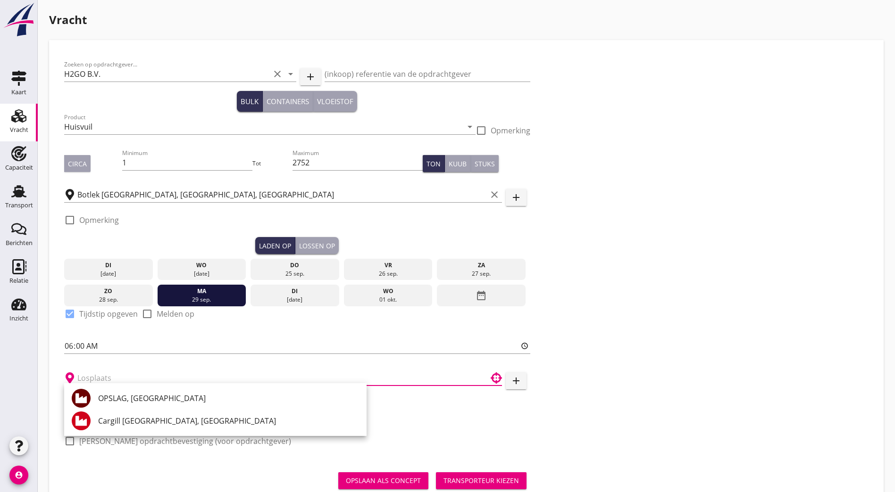
click at [119, 374] on input "text" at bounding box center [276, 378] width 398 height 15
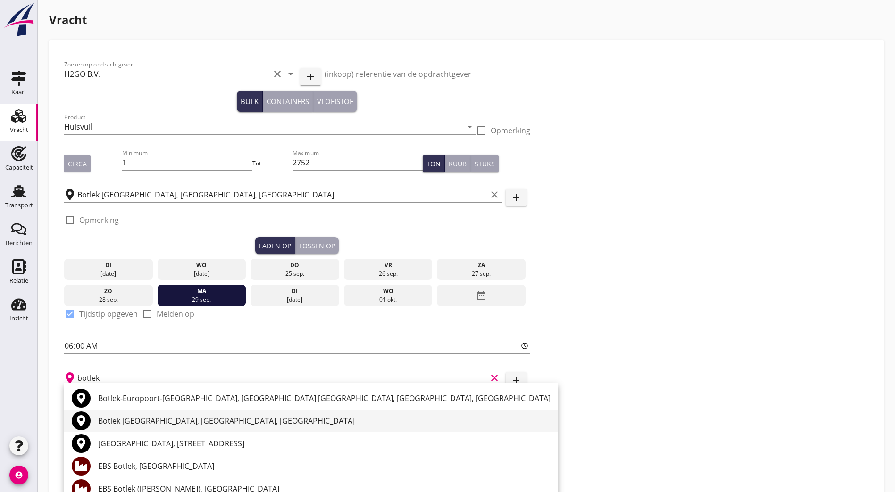
click at [133, 415] on div "Botlek [GEOGRAPHIC_DATA], [GEOGRAPHIC_DATA], [GEOGRAPHIC_DATA]" at bounding box center [324, 421] width 452 height 23
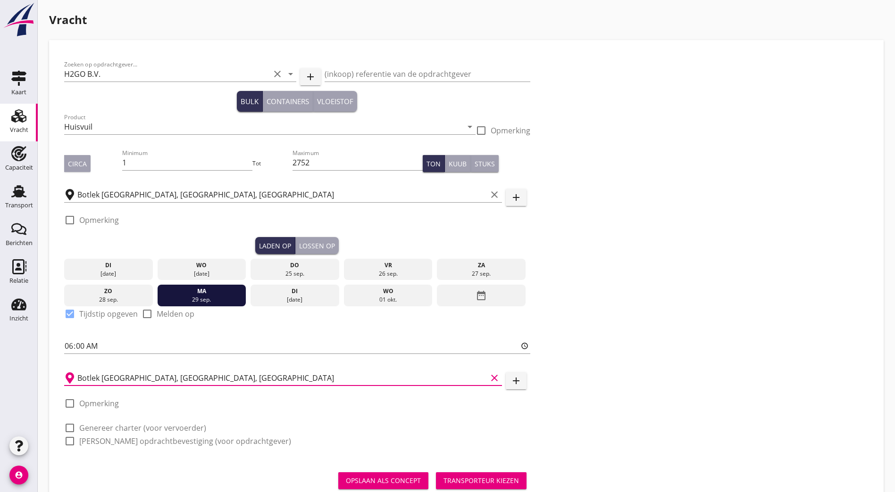
scroll to position [27, 0]
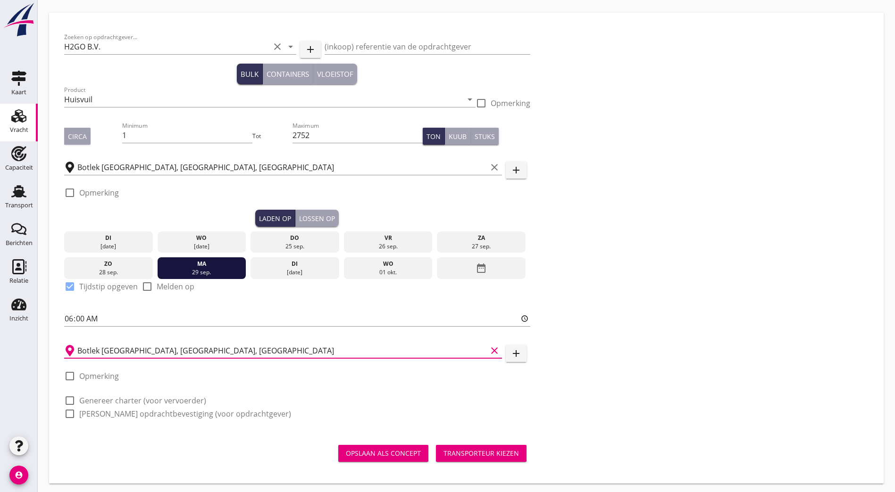
type input "Botlek [GEOGRAPHIC_DATA], [GEOGRAPHIC_DATA], [GEOGRAPHIC_DATA]"
click at [169, 397] on label "Genereer charter (voor vervoerder)" at bounding box center [142, 400] width 127 height 9
checkbox input "true"
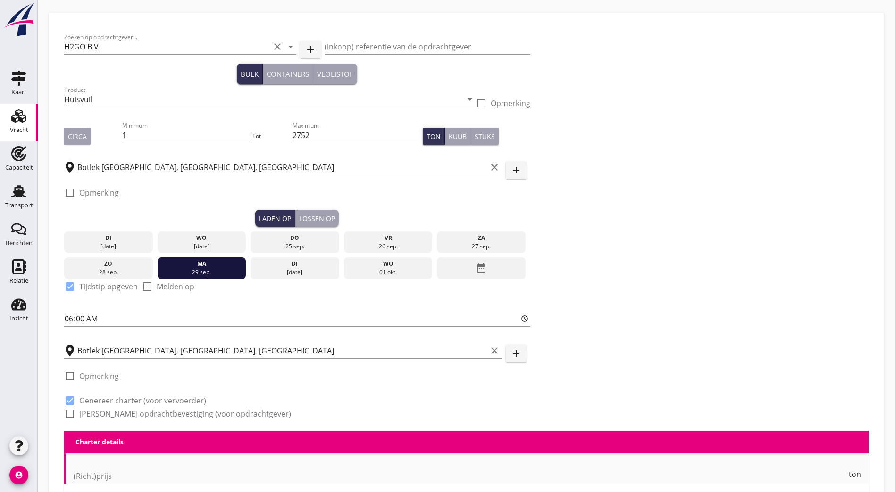
click at [165, 413] on label "[PERSON_NAME] opdrachtbevestiging (voor opdrachtgever)" at bounding box center [185, 413] width 212 height 9
checkbox input "true"
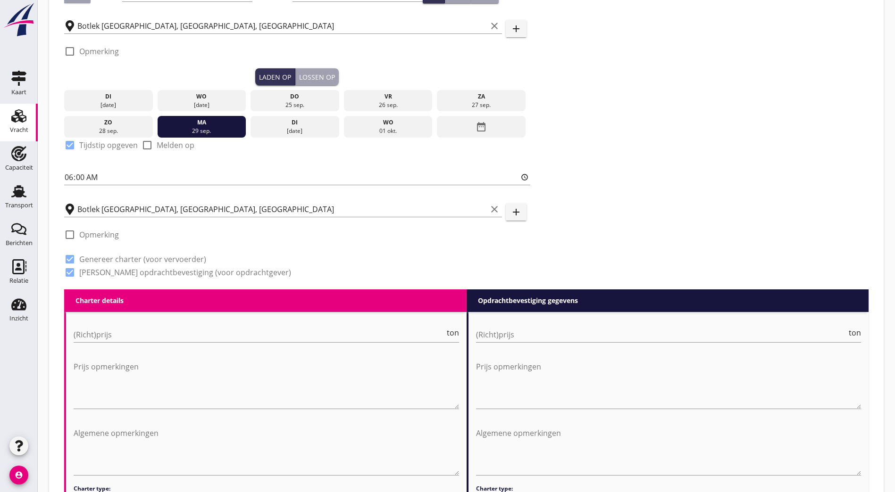
scroll to position [216, 0]
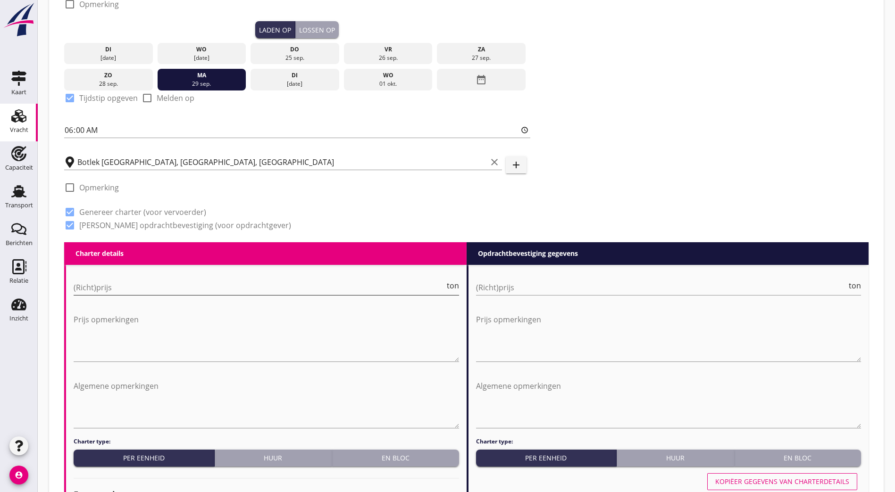
click at [221, 282] on input "(Richt)prijs" at bounding box center [259, 287] width 371 height 15
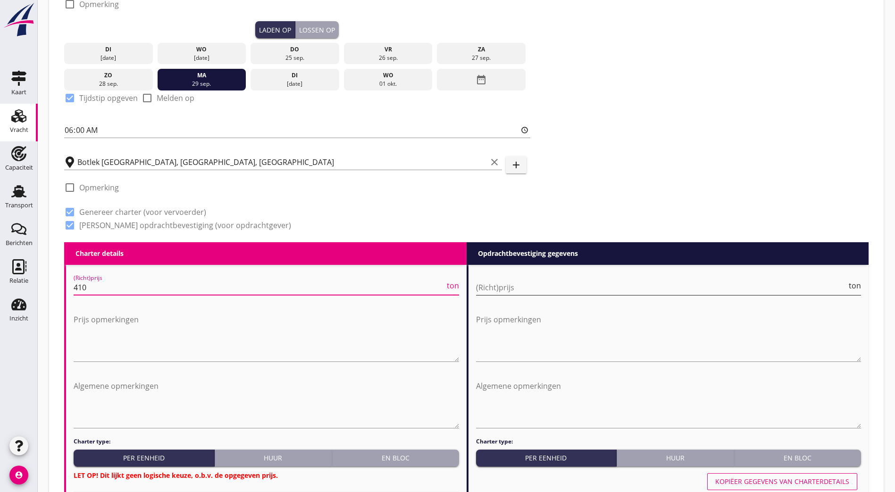
type input "410"
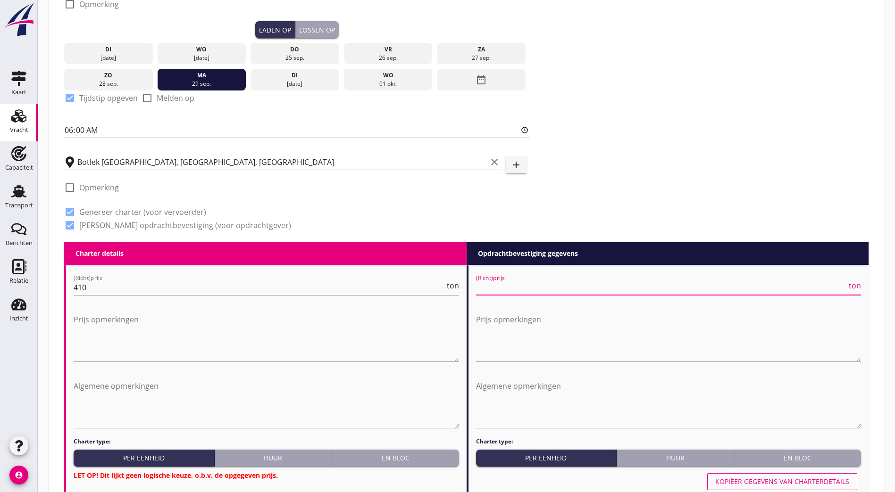
click at [559, 280] on input "(Richt)prijs" at bounding box center [661, 287] width 371 height 15
type input "450"
click at [217, 299] on div at bounding box center [266, 302] width 385 height 6
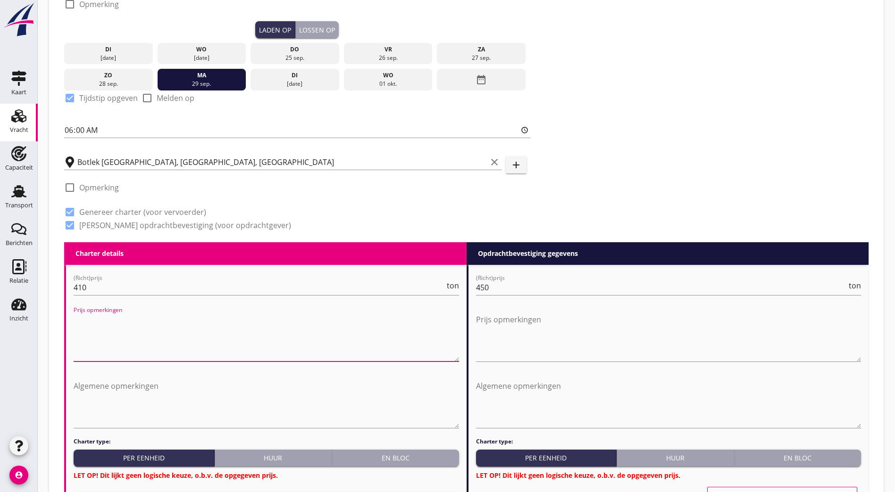
click at [180, 338] on textarea "Prijs opmerkingen" at bounding box center [266, 337] width 385 height 50
click at [307, 331] on textarea "Prijs opmerkingen" at bounding box center [266, 337] width 385 height 50
drag, startPoint x: 162, startPoint y: 411, endPoint x: 160, endPoint y: 403, distance: 8.1
click at [162, 411] on textarea "Algemene opmerkingen" at bounding box center [266, 404] width 385 height 50
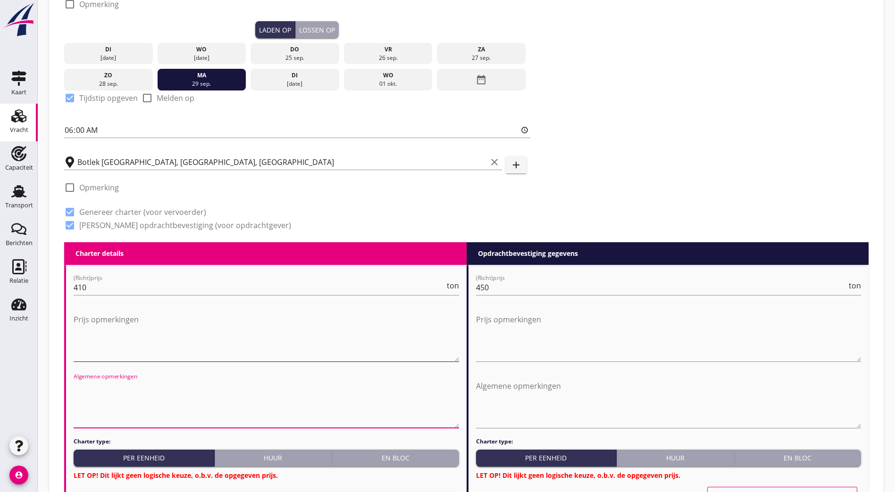
click at [83, 320] on textarea "Prijs opmerkingen" at bounding box center [266, 337] width 385 height 50
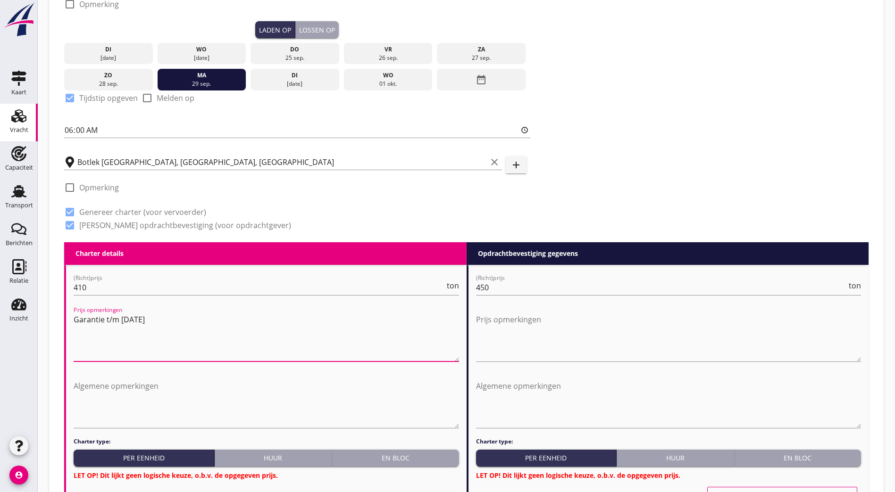
drag, startPoint x: 179, startPoint y: 310, endPoint x: 72, endPoint y: 313, distance: 107.1
type textarea "Garantie t/m [DATE]"
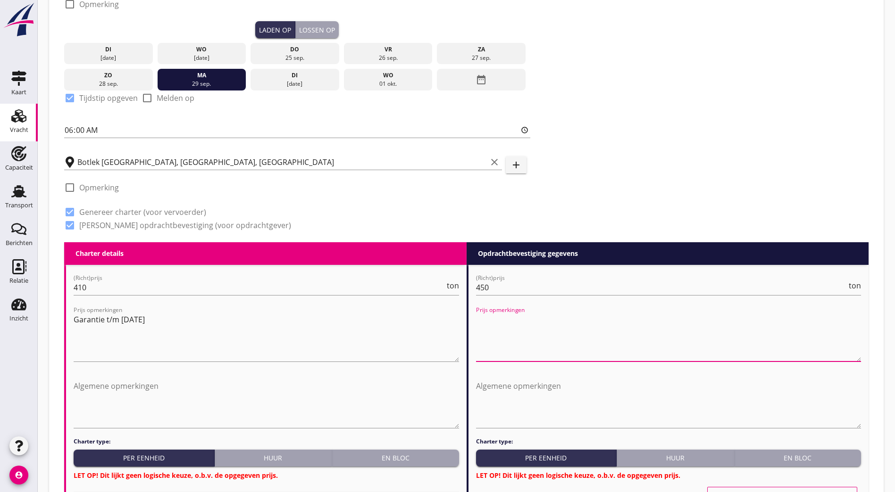
click at [584, 315] on textarea "Prijs opmerkingen" at bounding box center [668, 337] width 385 height 50
paste textarea "Garantie t/m [DATE]"
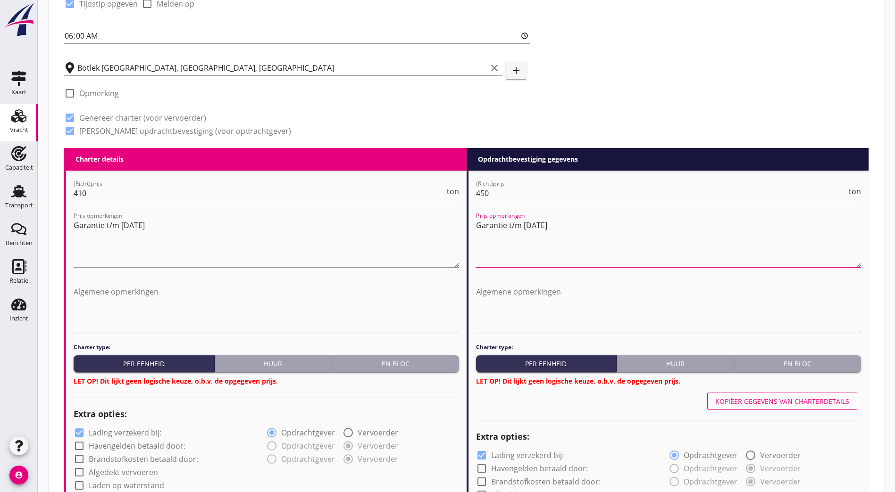
type textarea "Garantie t/m [DATE]"
click at [251, 359] on div "Huur" at bounding box center [273, 364] width 110 height 10
radio input "true"
radio input "false"
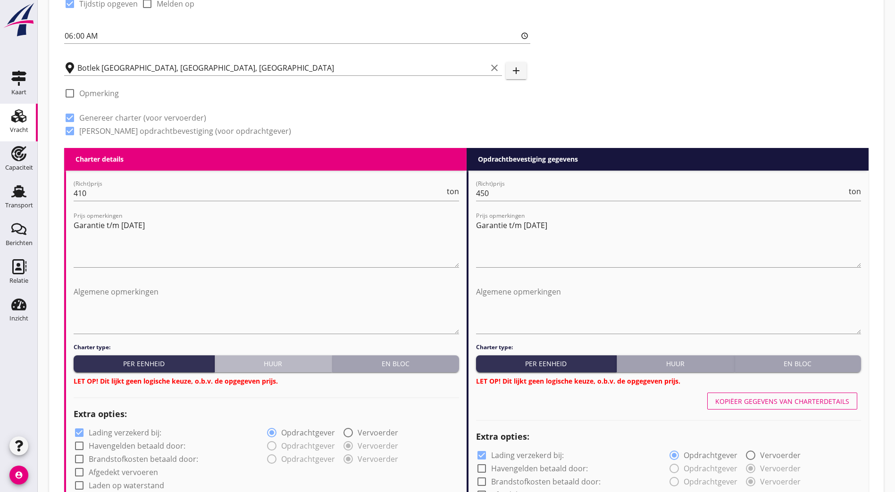
radio input "true"
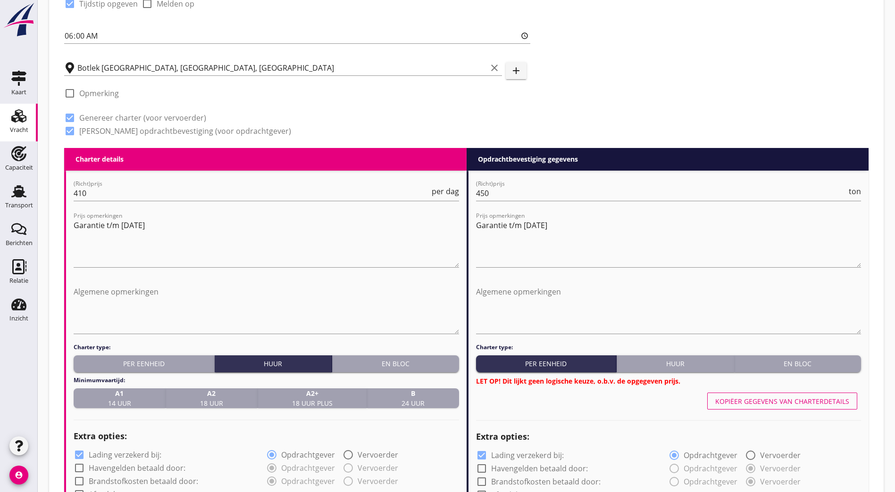
click at [426, 403] on div "B 24 uur" at bounding box center [413, 399] width 84 height 20
click at [710, 365] on div "Huur" at bounding box center [675, 364] width 110 height 10
radio input "true"
radio input "false"
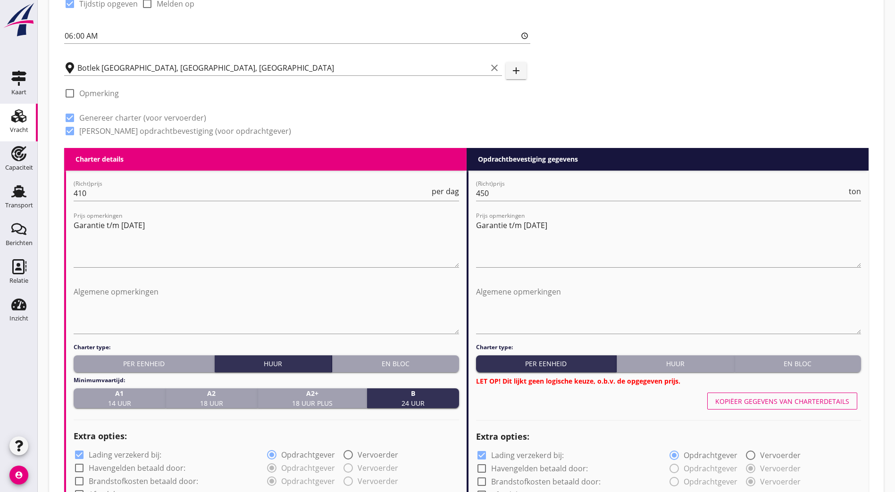
radio input "true"
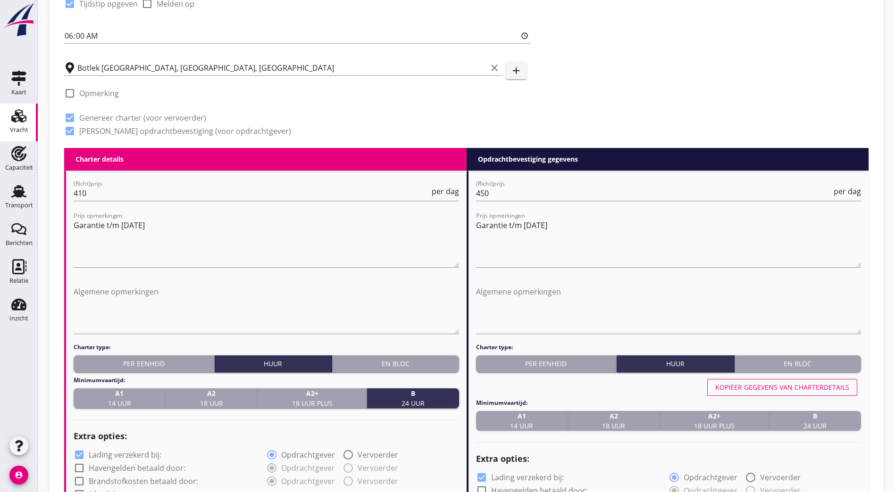
scroll to position [593, 0]
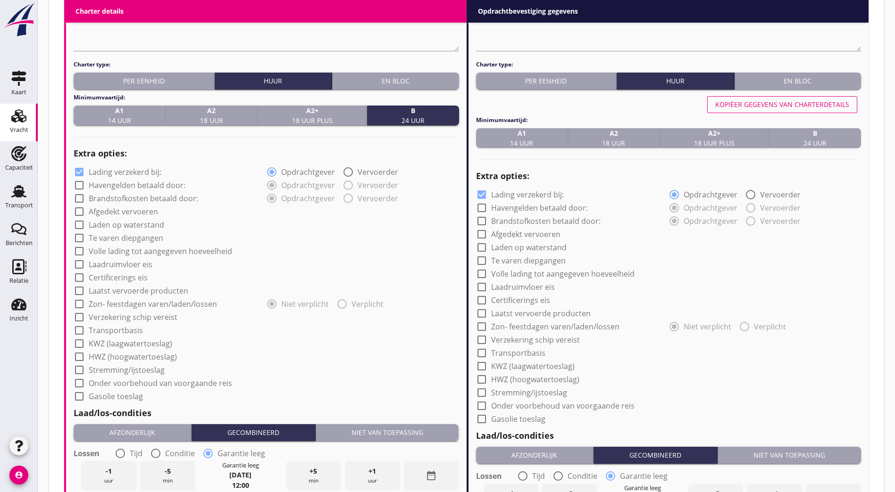
click at [134, 208] on label "Afgedekt vervoeren" at bounding box center [123, 211] width 69 height 9
checkbox input "true"
drag, startPoint x: 97, startPoint y: 200, endPoint x: 106, endPoint y: 218, distance: 20.7
click at [103, 207] on div "check_box Lading verzekerd bij: radio_button_checked Opdrachtgever radio_button…" at bounding box center [266, 284] width 385 height 238
click at [375, 435] on div "Niet van toepassing" at bounding box center [387, 433] width 136 height 10
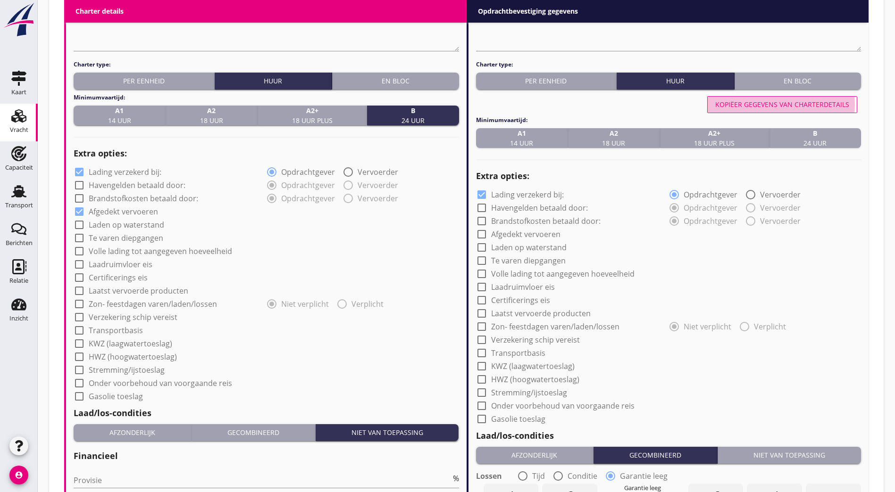
click at [796, 103] on div "Kopiëer gegevens van charterdetails" at bounding box center [782, 105] width 134 height 10
checkbox input "true"
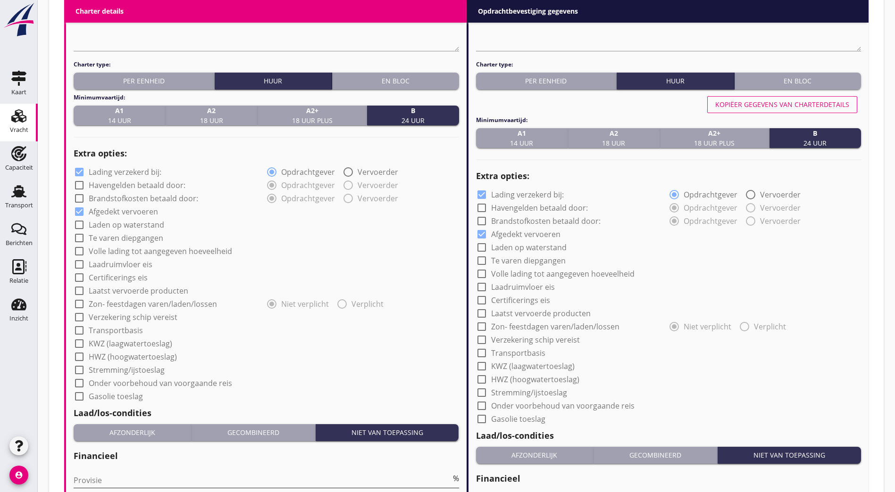
scroll to position [762, 0]
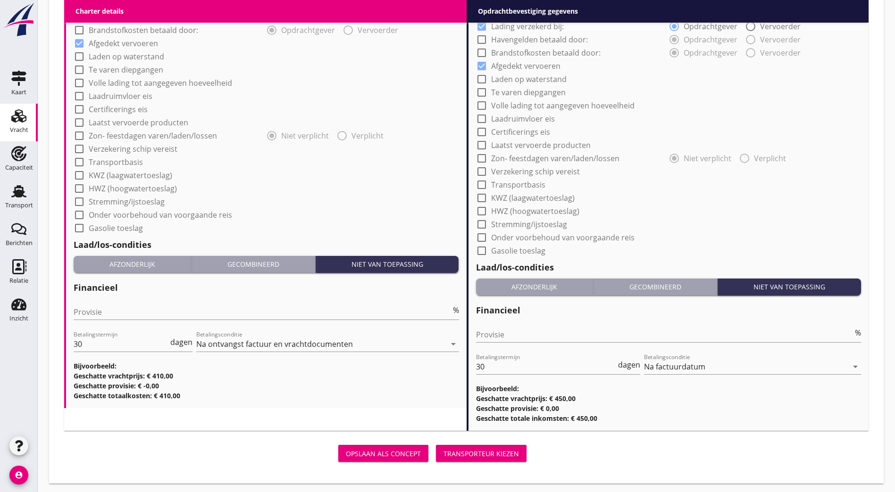
click at [443, 453] on div "Transporteur kiezen" at bounding box center [480, 454] width 75 height 10
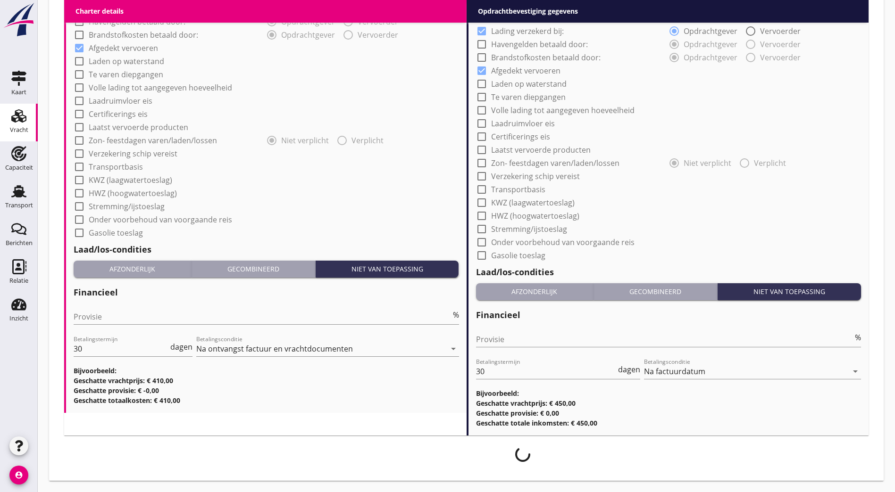
scroll to position [754, 0]
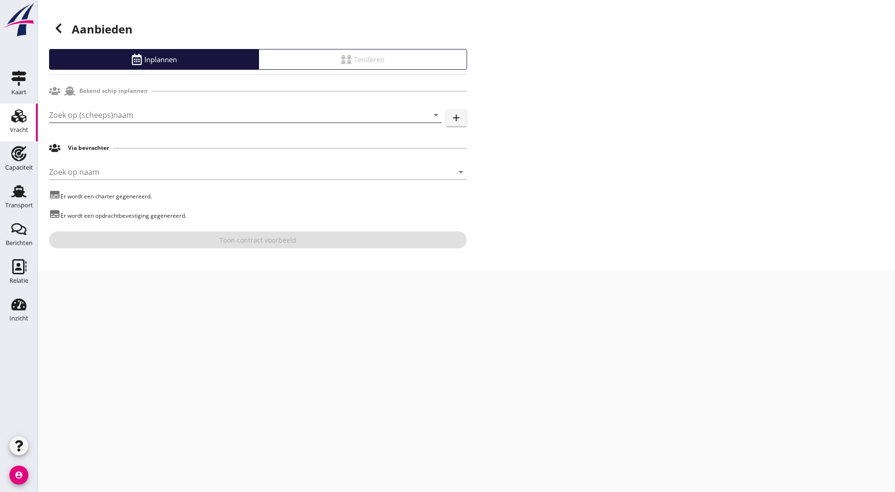
click at [161, 116] on input "Zoek op (scheeps)naam" at bounding box center [232, 115] width 366 height 15
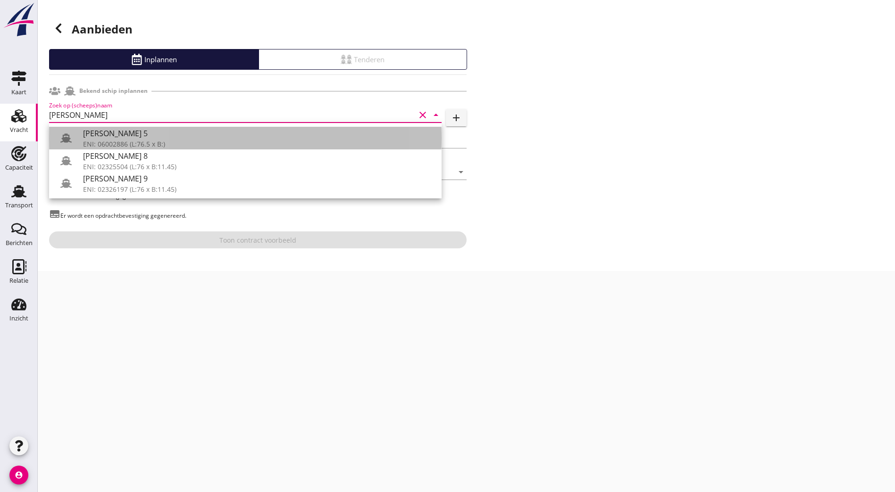
click at [148, 144] on div "ENI: 06002886 (L:76.5 x B:)" at bounding box center [258, 144] width 351 height 10
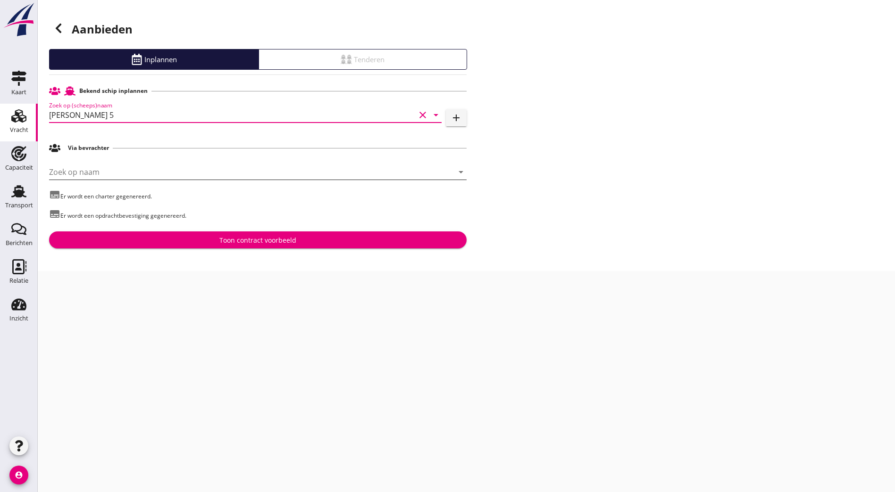
type input "[PERSON_NAME] 5"
click at [154, 169] on input "Zoek op naam" at bounding box center [244, 172] width 391 height 15
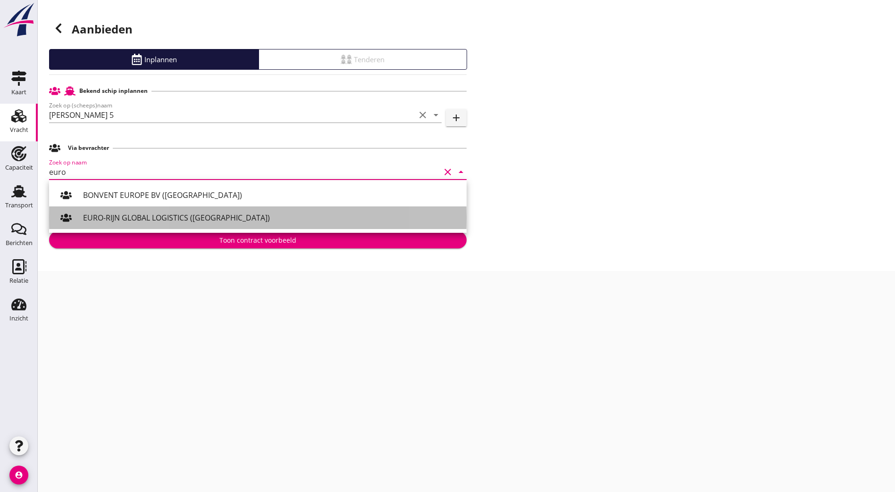
click at [186, 225] on div "EURO-RIJN GLOBAL LOGISTICS ([GEOGRAPHIC_DATA])" at bounding box center [271, 218] width 376 height 23
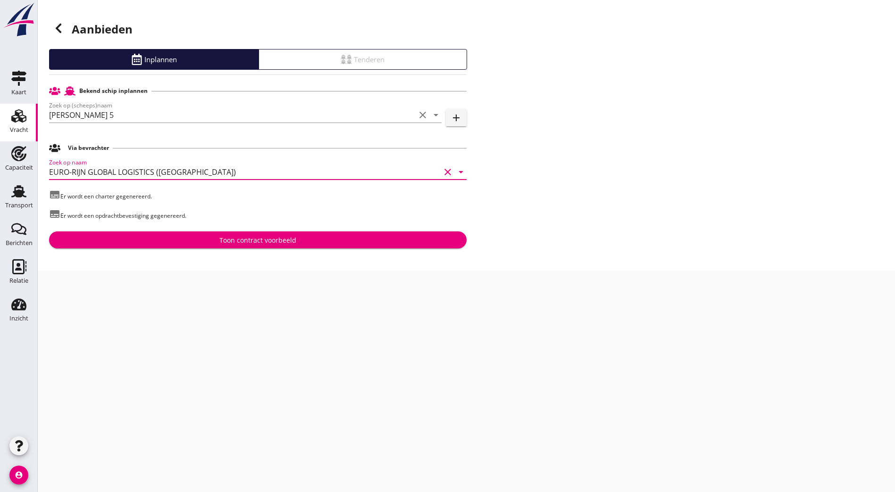
type input "EURO-RIJN GLOBAL LOGISTICS ([GEOGRAPHIC_DATA])"
click at [250, 239] on div "Toon contract voorbeeld" at bounding box center [257, 240] width 77 height 10
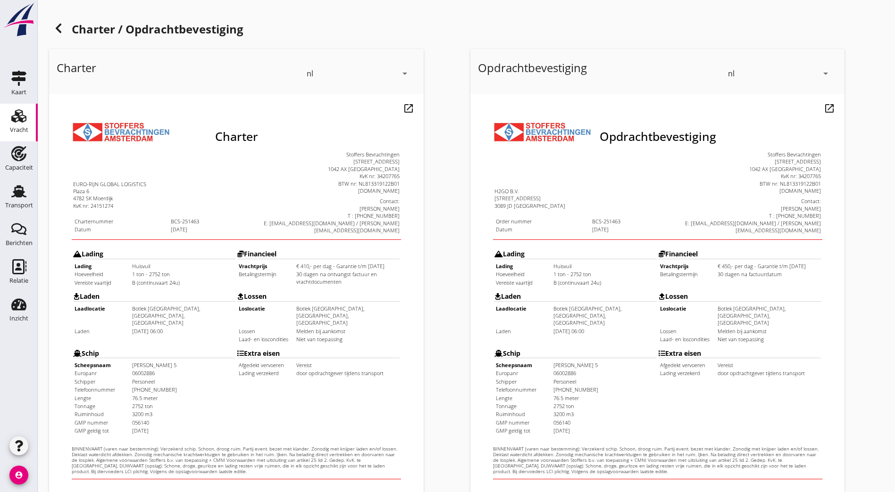
scroll to position [206, 0]
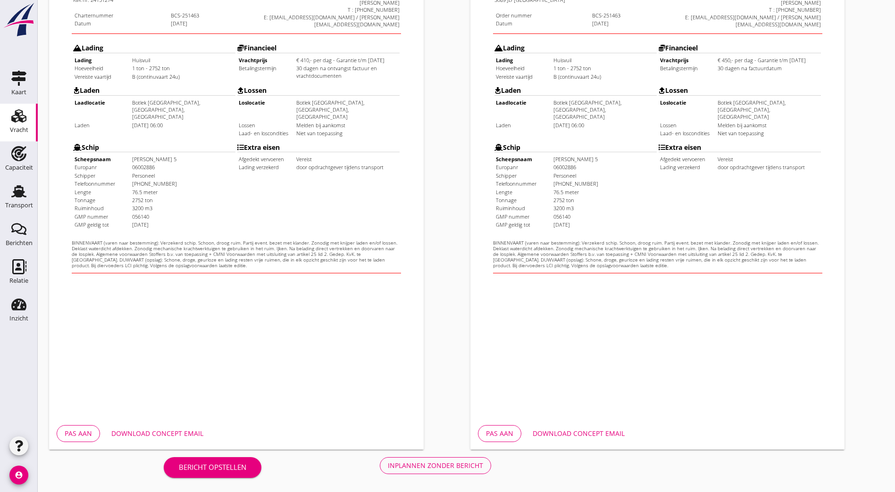
click at [388, 467] on div "Inplannen zonder bericht" at bounding box center [435, 466] width 95 height 10
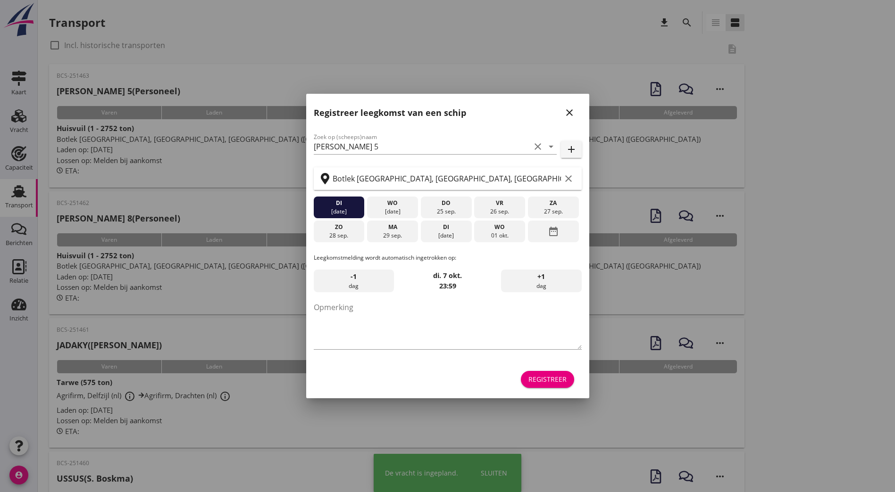
click at [568, 110] on icon "close" at bounding box center [569, 112] width 11 height 11
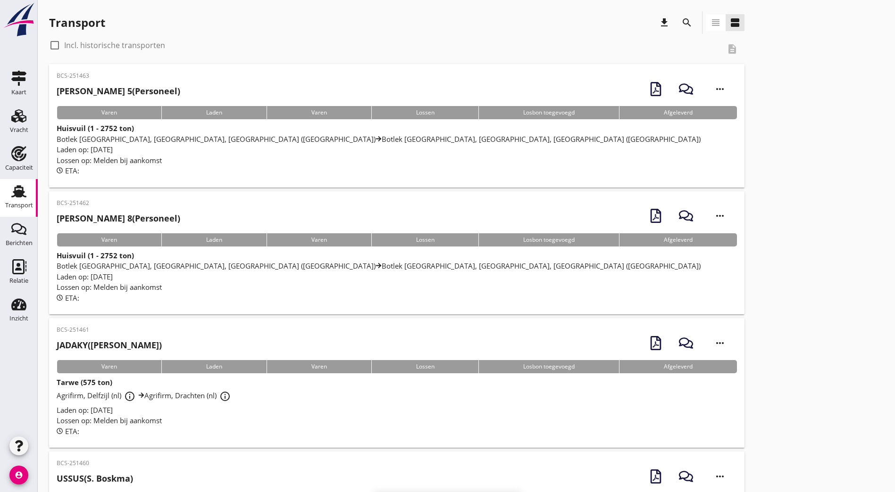
click at [235, 88] on div "BCS-251463 [PERSON_NAME] 5 (Personeel) more_horiz" at bounding box center [397, 89] width 680 height 34
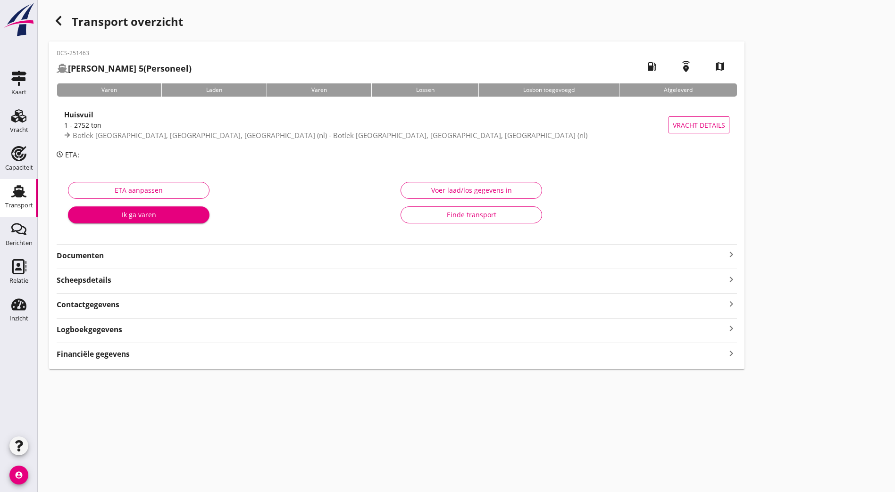
drag, startPoint x: 177, startPoint y: 257, endPoint x: 192, endPoint y: 255, distance: 14.8
click at [177, 257] on strong "Documenten" at bounding box center [391, 255] width 669 height 11
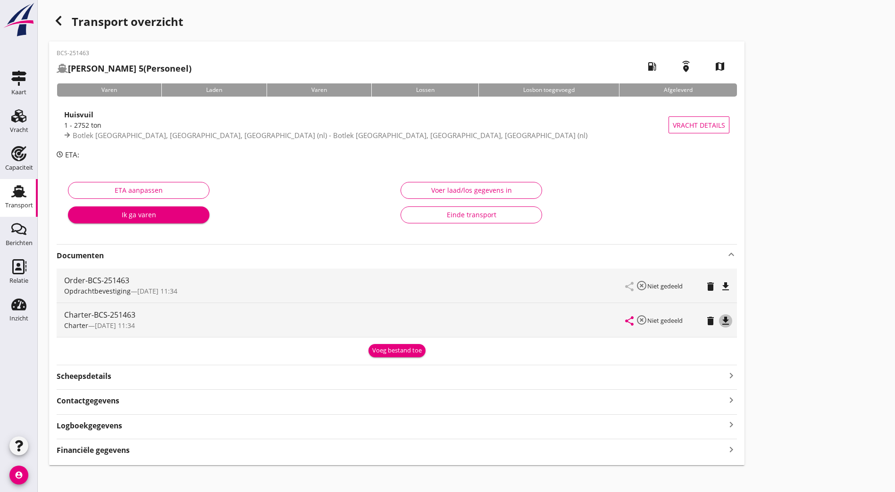
click at [720, 321] on icon "file_download" at bounding box center [725, 321] width 11 height 11
drag, startPoint x: 450, startPoint y: 291, endPoint x: 394, endPoint y: 201, distance: 105.4
click at [720, 291] on icon "file_download" at bounding box center [725, 286] width 11 height 11
click at [720, 325] on icon "open_in_browser" at bounding box center [725, 321] width 11 height 11
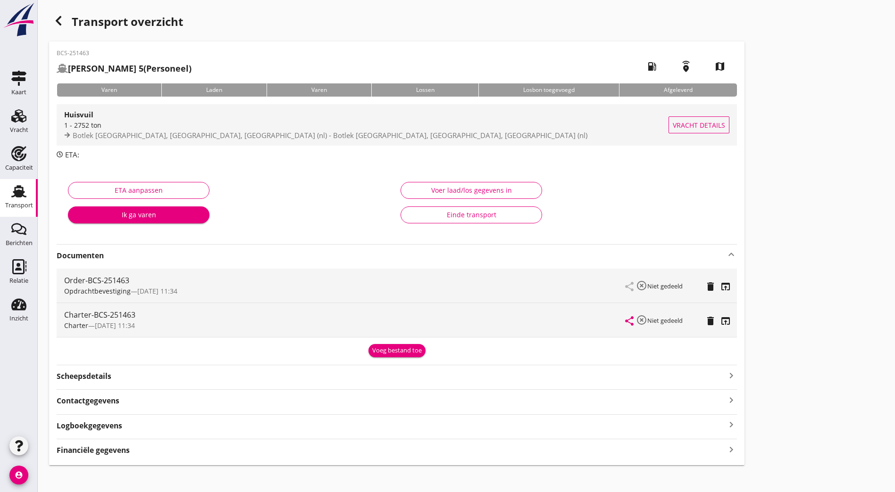
click at [176, 131] on span "Botlek [GEOGRAPHIC_DATA], [GEOGRAPHIC_DATA], [GEOGRAPHIC_DATA] (nl) - Botlek [G…" at bounding box center [330, 135] width 515 height 9
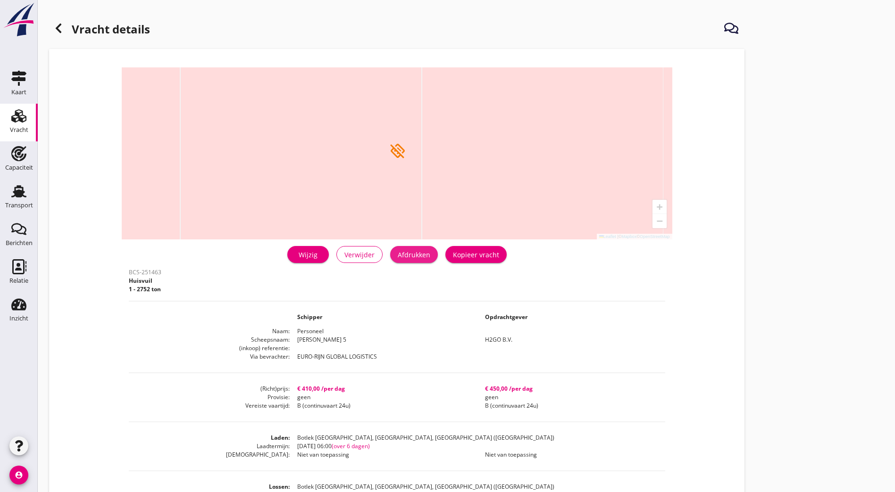
drag, startPoint x: 283, startPoint y: 257, endPoint x: 68, endPoint y: 442, distance: 283.3
click at [398, 257] on div "Afdrukken" at bounding box center [414, 255] width 33 height 10
click at [28, 117] on div "Vracht" at bounding box center [19, 115] width 23 height 15
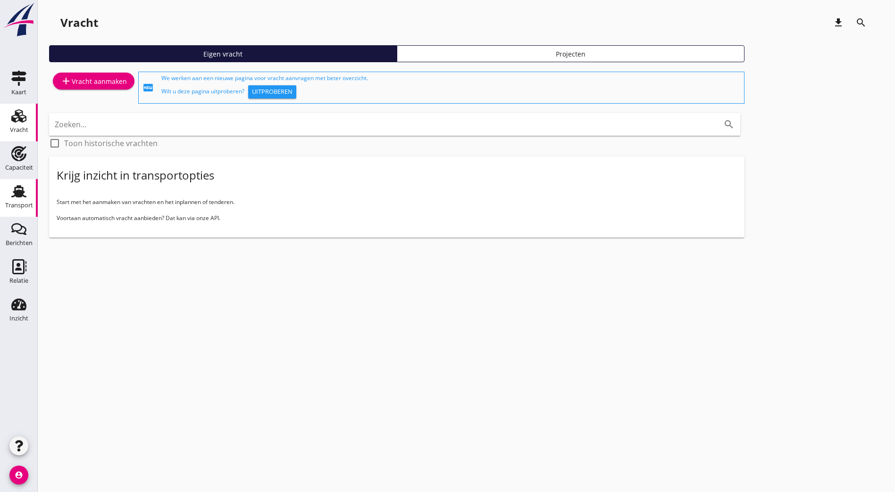
click at [25, 198] on icon "Transport" at bounding box center [18, 191] width 15 height 15
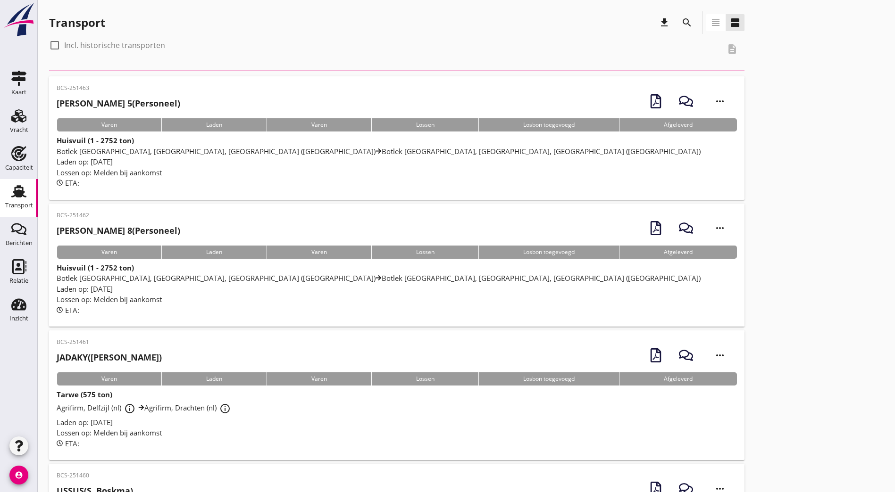
click at [150, 106] on h2 "[PERSON_NAME] 5 (Personeel)" at bounding box center [119, 103] width 124 height 13
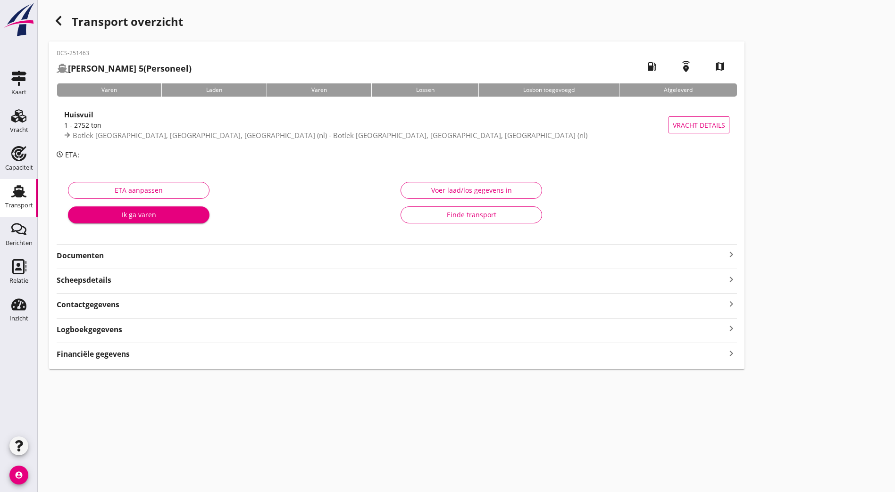
click at [176, 261] on strong "Documenten" at bounding box center [391, 255] width 669 height 11
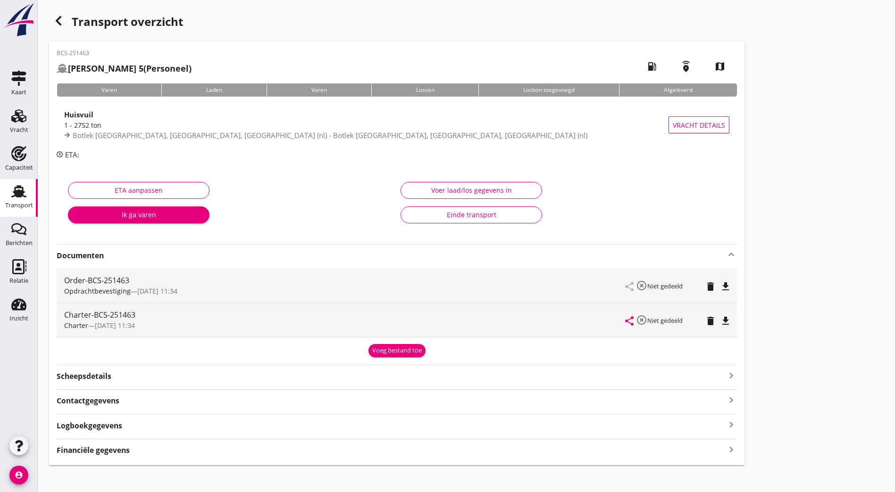
click at [720, 287] on icon "file_download" at bounding box center [725, 286] width 11 height 11
click at [705, 288] on icon "delete" at bounding box center [710, 286] width 11 height 11
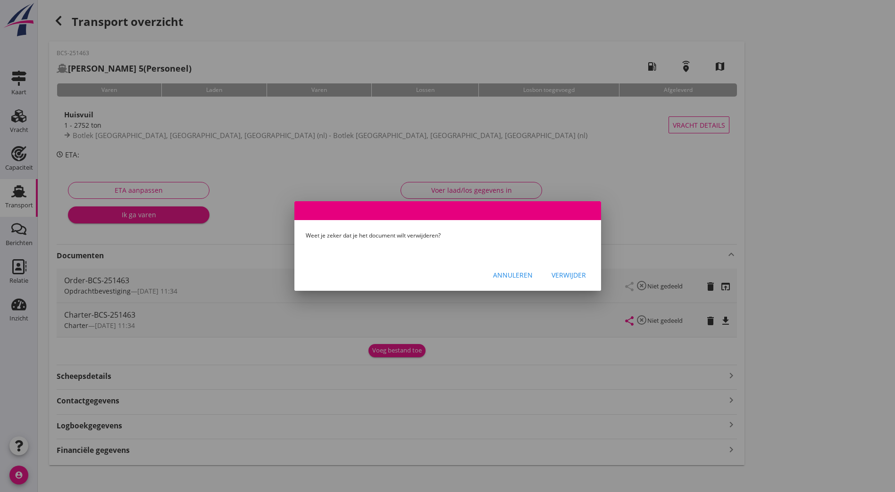
click at [565, 279] on div "Verwijder" at bounding box center [568, 275] width 34 height 10
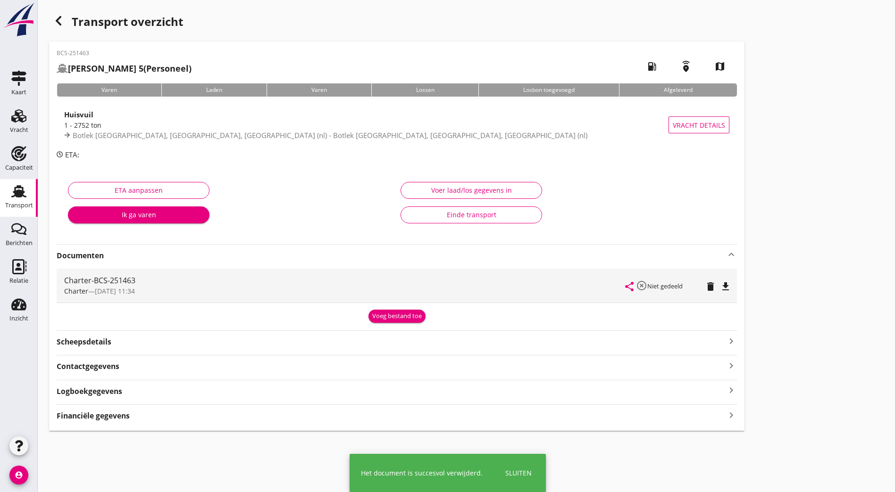
click at [705, 290] on icon "delete" at bounding box center [710, 286] width 11 height 11
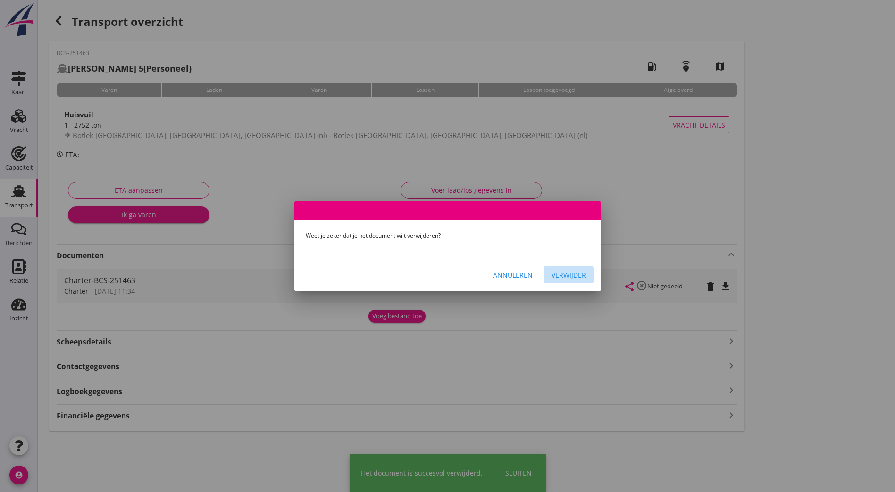
click at [567, 271] on div "Verwijder" at bounding box center [568, 275] width 34 height 10
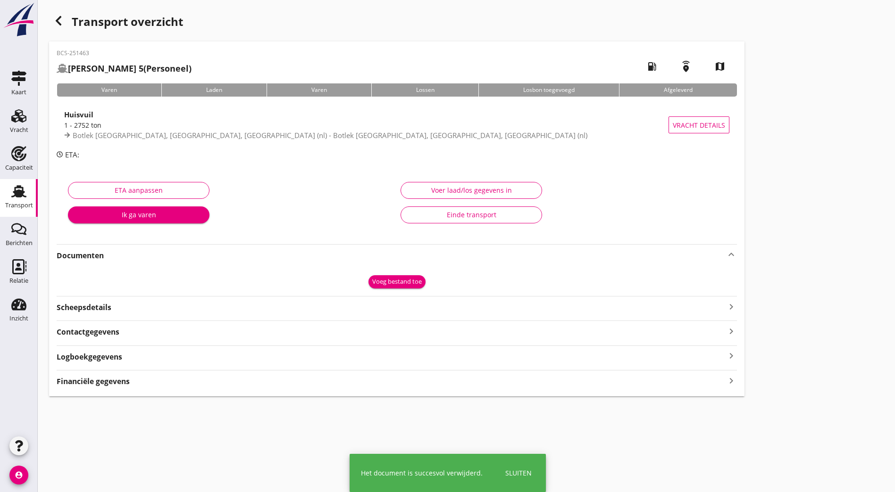
click at [152, 131] on span "Botlek [GEOGRAPHIC_DATA], [GEOGRAPHIC_DATA], [GEOGRAPHIC_DATA] (nl) - Botlek [G…" at bounding box center [330, 135] width 515 height 9
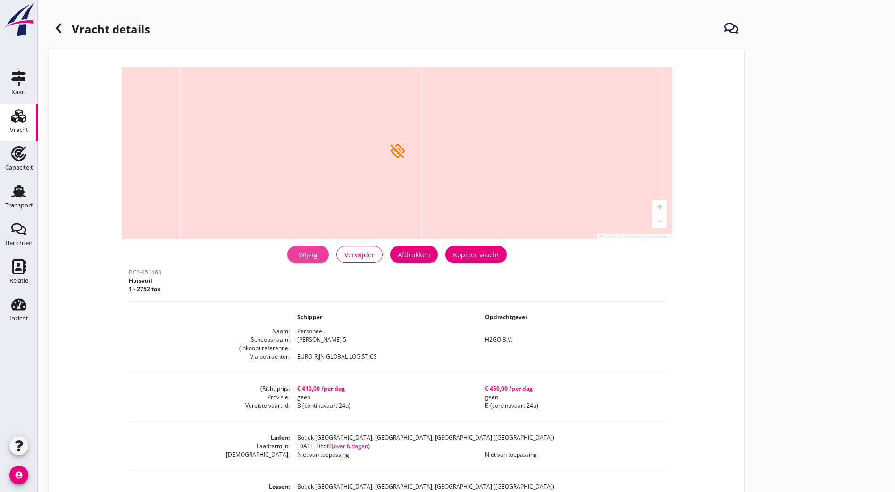
click at [295, 251] on div "Wijzig" at bounding box center [308, 255] width 26 height 10
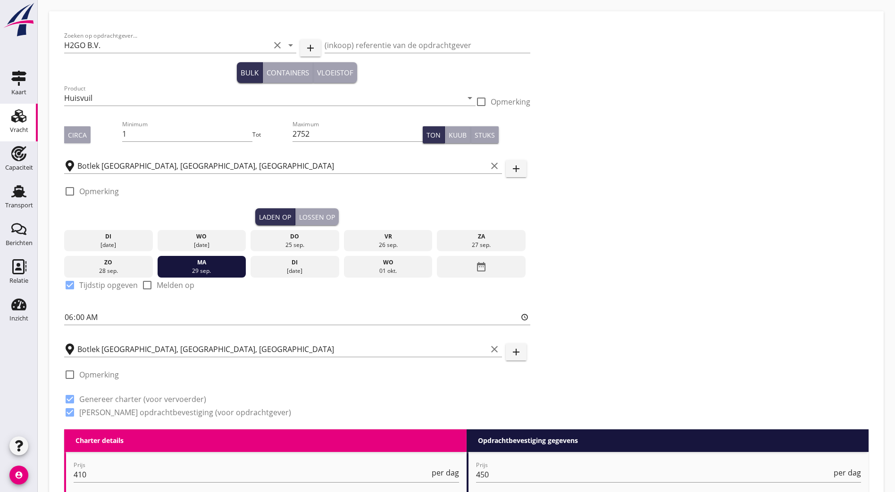
scroll to position [242, 0]
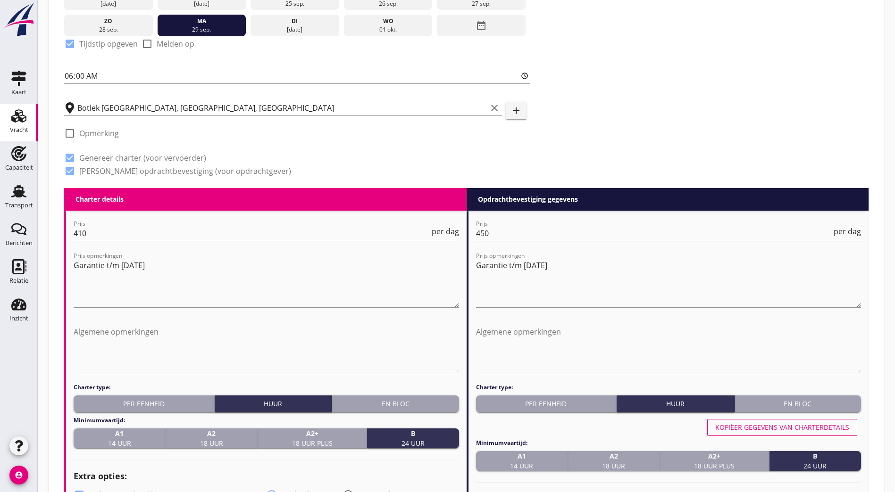
click at [501, 232] on input "450" at bounding box center [654, 233] width 356 height 15
drag, startPoint x: 500, startPoint y: 233, endPoint x: 467, endPoint y: 237, distance: 33.8
type input "442.50"
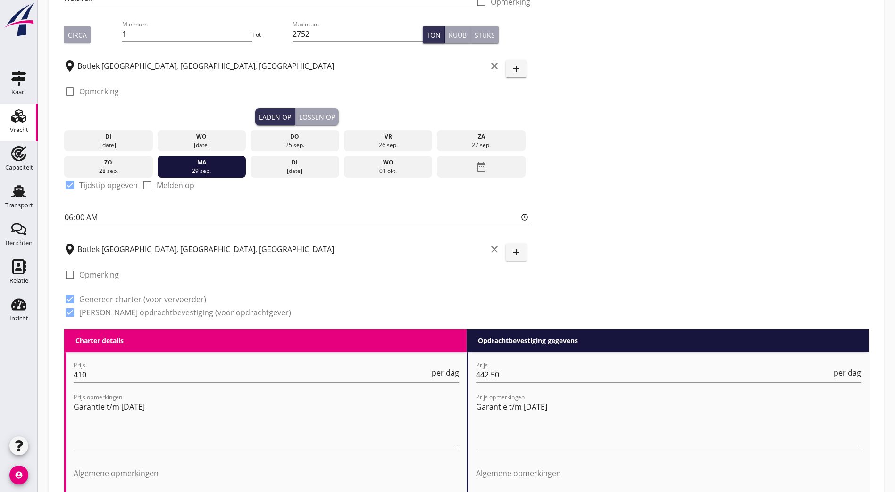
scroll to position [0, 0]
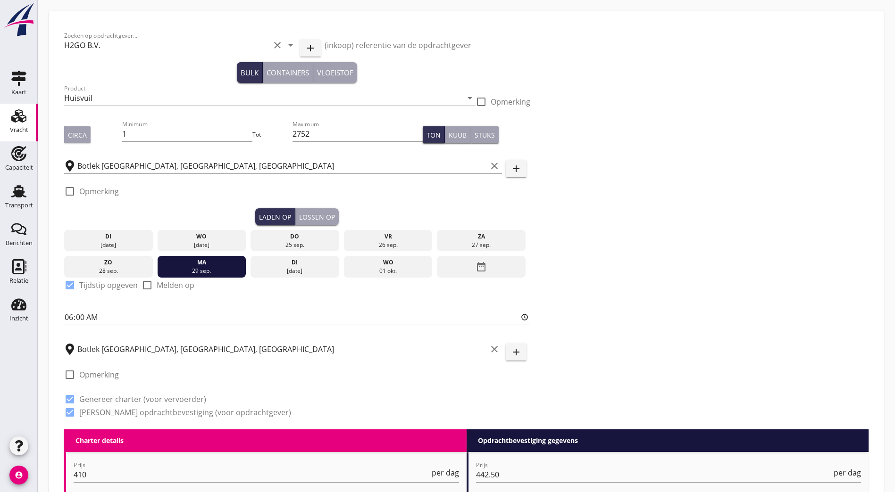
click at [524, 238] on div "Zoeken op opdrachtgever... H2GO B.V. clear arrow_drop_down add (inkoop) referen…" at bounding box center [466, 227] width 812 height 403
click at [132, 159] on input "Botlek [GEOGRAPHIC_DATA], [GEOGRAPHIC_DATA], [GEOGRAPHIC_DATA]" at bounding box center [281, 165] width 409 height 15
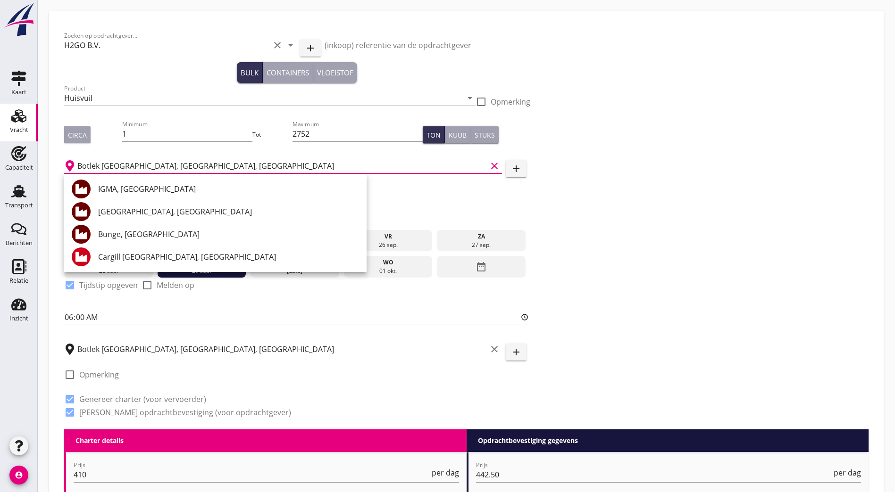
click at [717, 195] on div "Zoeken op opdrachtgever... H2GO B.V. clear arrow_drop_down add (inkoop) referen…" at bounding box center [466, 227] width 812 height 403
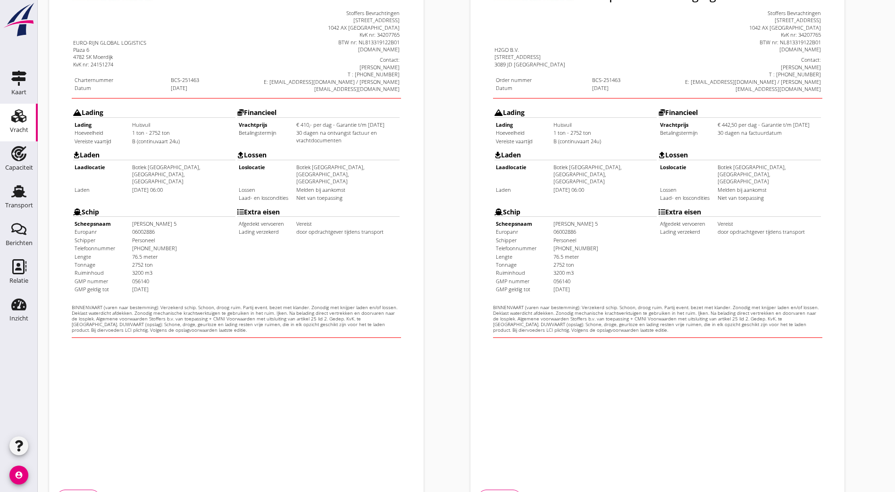
scroll to position [206, 0]
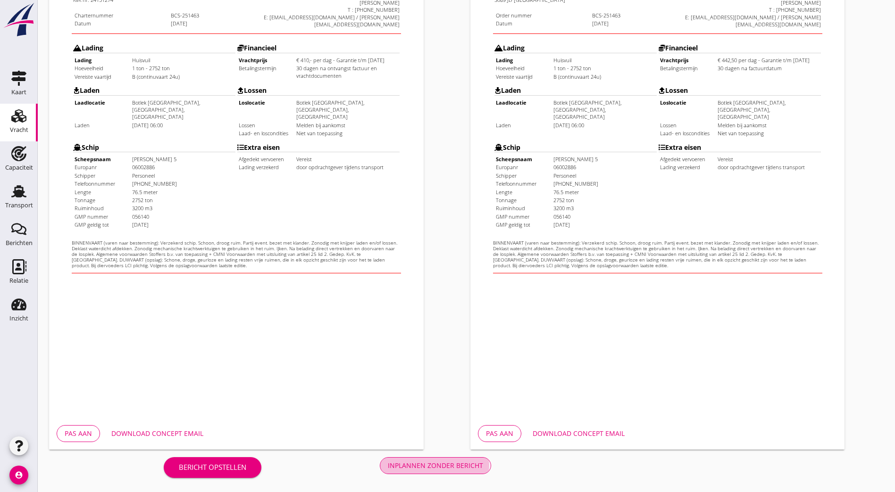
click at [388, 470] on div "Inplannen zonder bericht" at bounding box center [435, 466] width 95 height 10
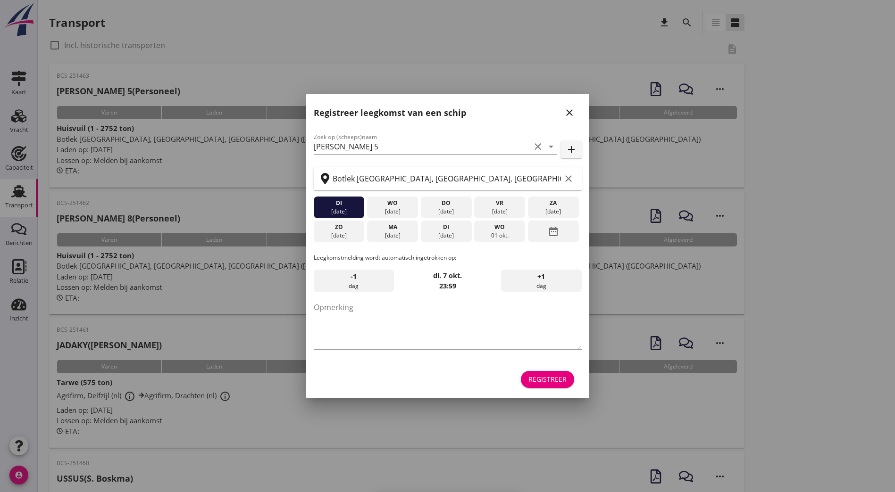
click at [571, 110] on icon "close" at bounding box center [569, 112] width 11 height 11
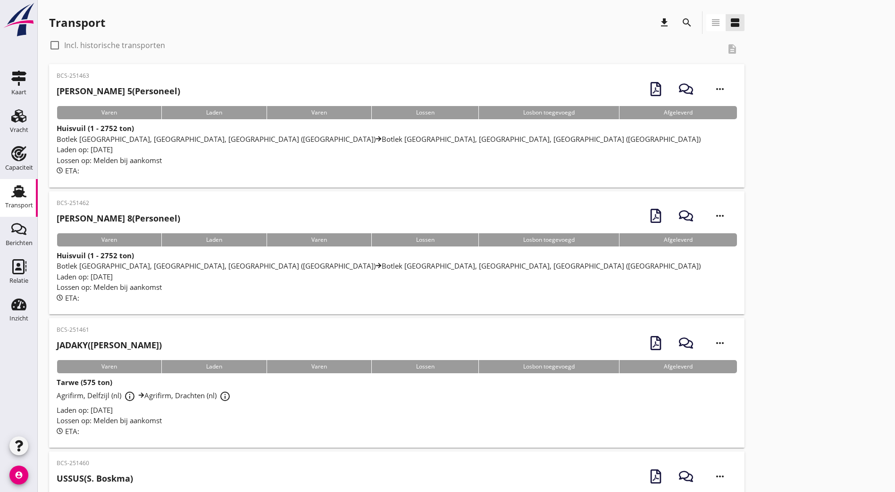
click at [179, 84] on div "BCS-251463 DUWBAK MITCHELL 5 (Personeel)" at bounding box center [119, 87] width 124 height 31
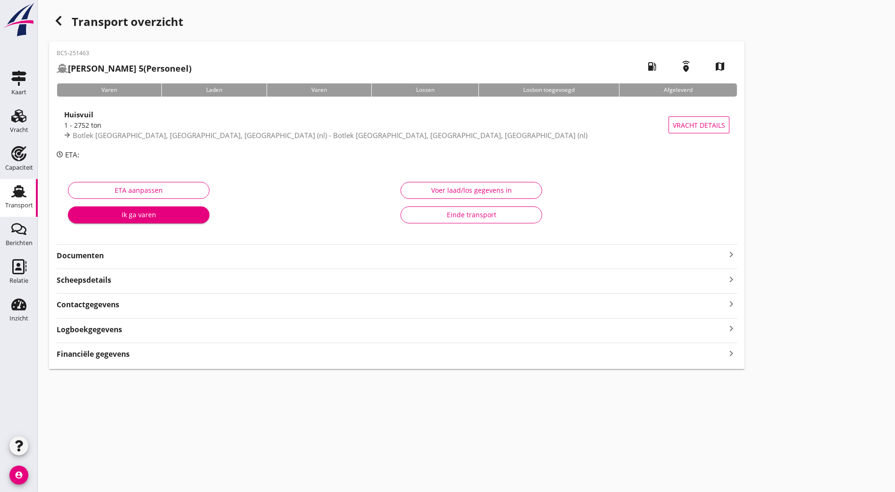
drag, startPoint x: 230, startPoint y: 255, endPoint x: 539, endPoint y: 353, distance: 324.3
click at [230, 254] on strong "Documenten" at bounding box center [391, 255] width 669 height 11
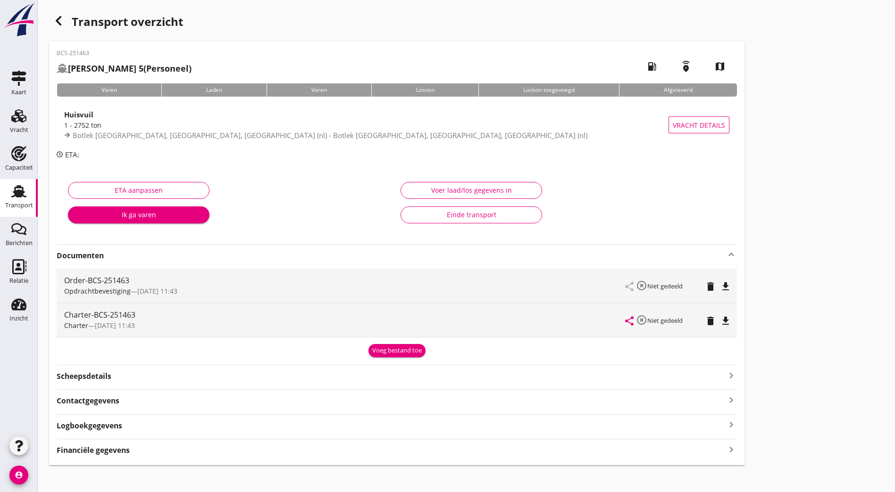
click at [720, 291] on icon "file_download" at bounding box center [725, 286] width 11 height 11
click at [720, 317] on icon "file_download" at bounding box center [725, 321] width 11 height 11
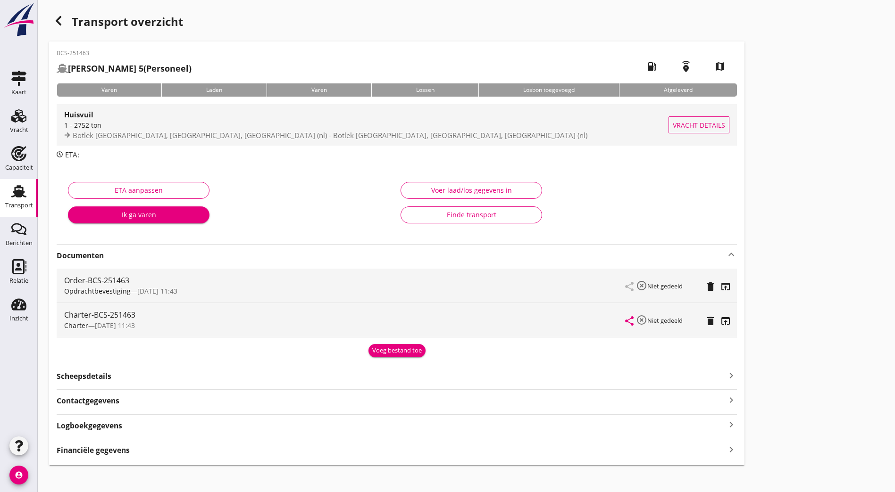
click at [158, 120] on div "1 - 2752 ton" at bounding box center [366, 125] width 604 height 10
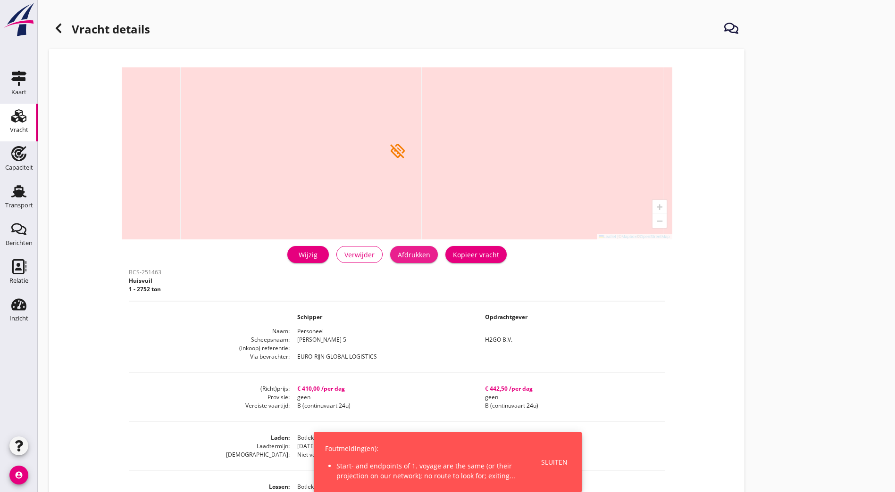
drag, startPoint x: 290, startPoint y: 258, endPoint x: 80, endPoint y: 442, distance: 279.5
click at [398, 257] on div "Afdrukken" at bounding box center [414, 255] width 33 height 10
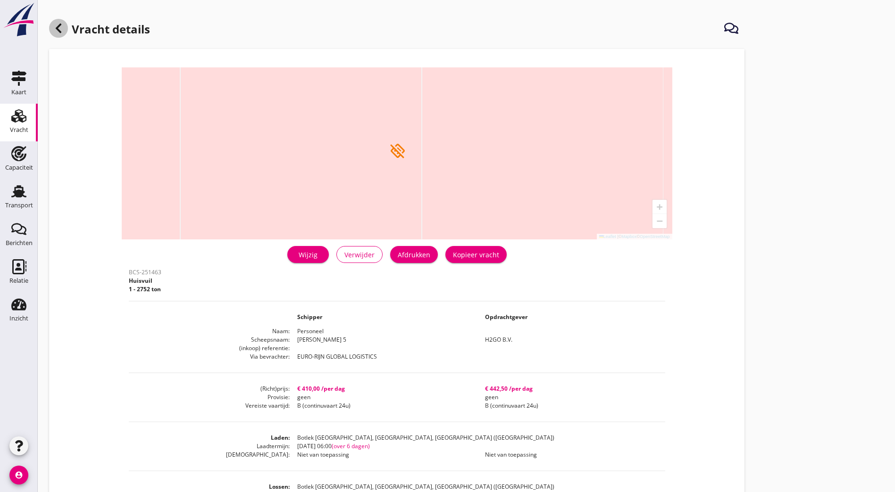
click at [56, 25] on icon at bounding box center [58, 28] width 11 height 11
